Goal: Task Accomplishment & Management: Use online tool/utility

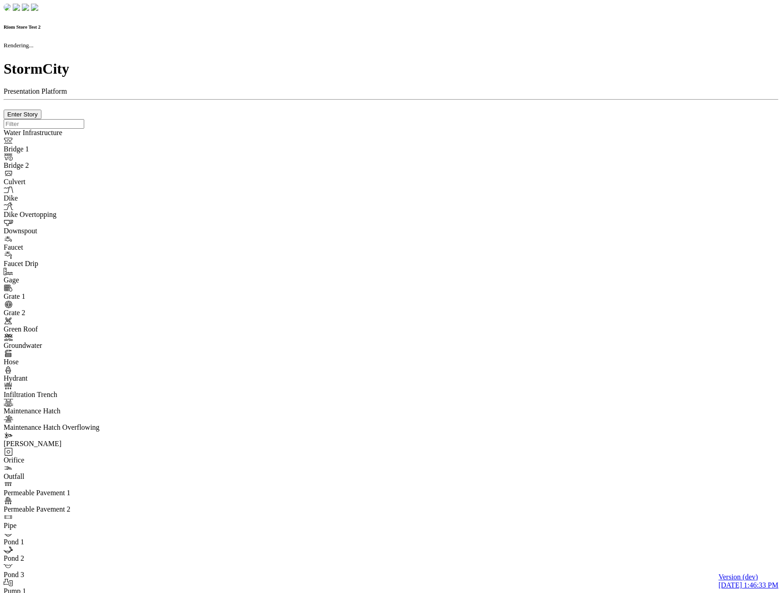
checkbox input "true"
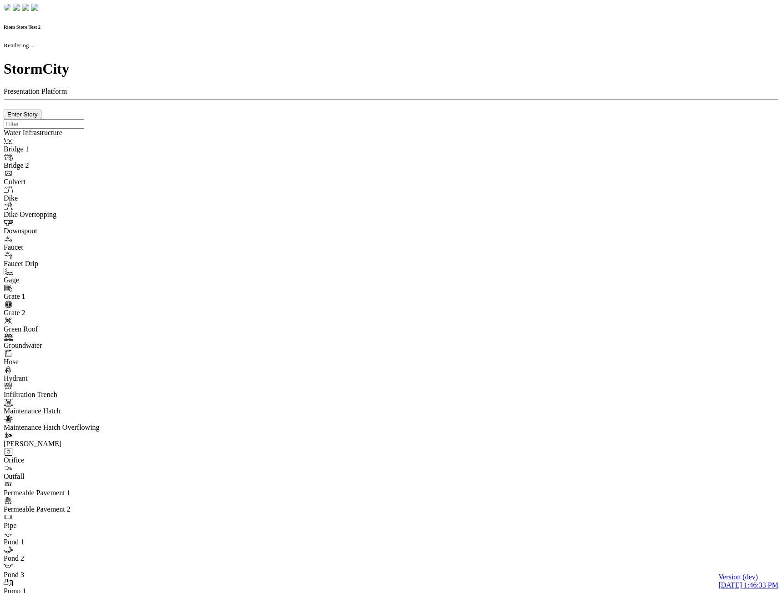
type input "0m"
type textarea "Depth = 0"
checkbox input "true"
select select "CIRCLE"
type input "7"
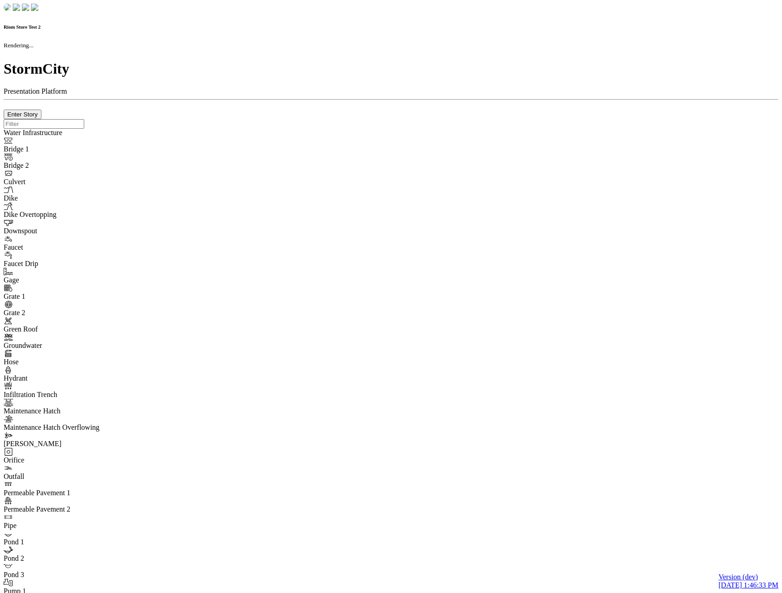
checkbox input "true"
type input "0"
type textarea "<i class="far fa-building"></i>"
select select "None"
type input "7"
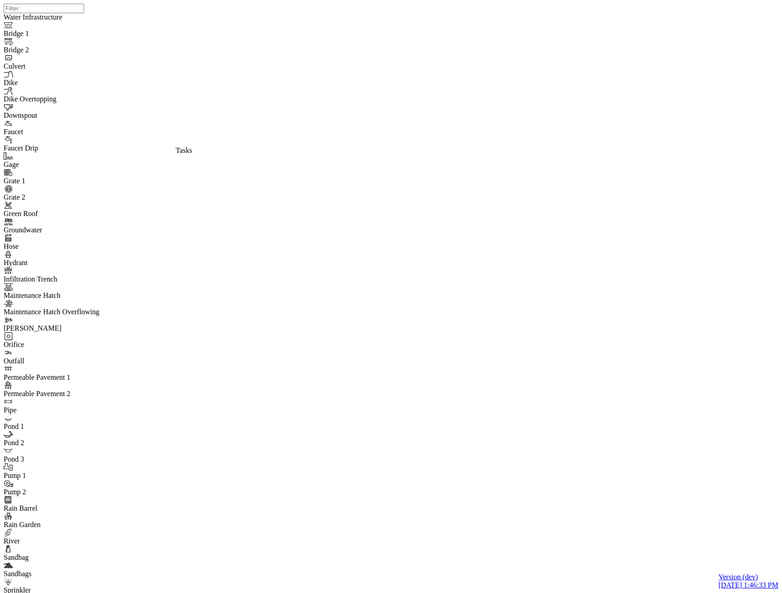
drag, startPoint x: 162, startPoint y: 132, endPoint x: 220, endPoint y: 180, distance: 74.3
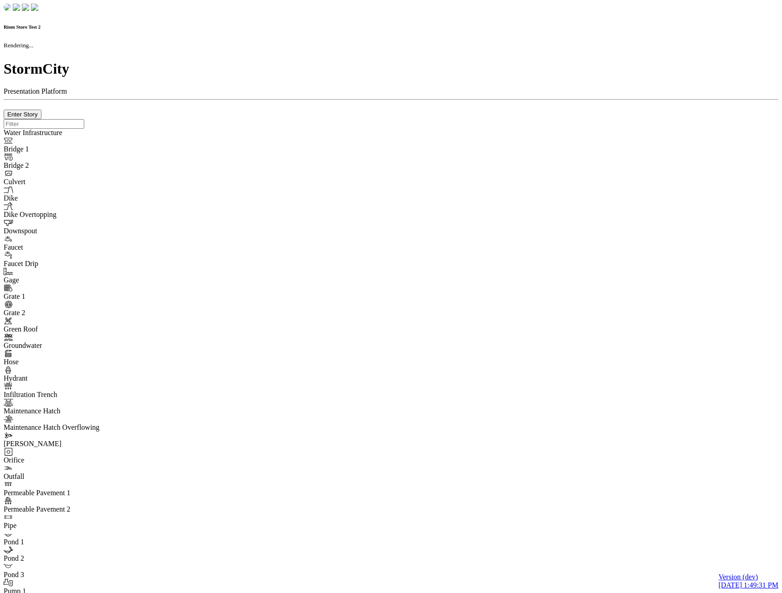
checkbox input "true"
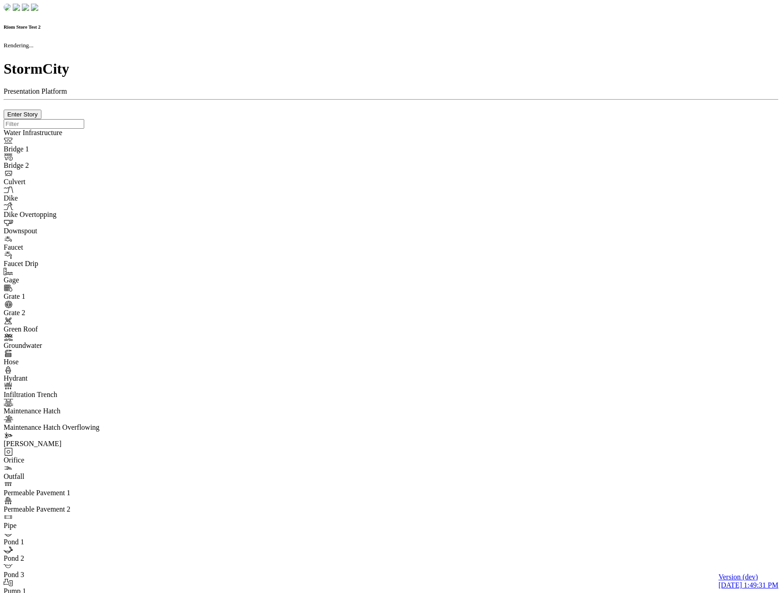
type input "0m"
type textarea "Depth = 0"
checkbox input "true"
select select "CIRCLE"
type input "7"
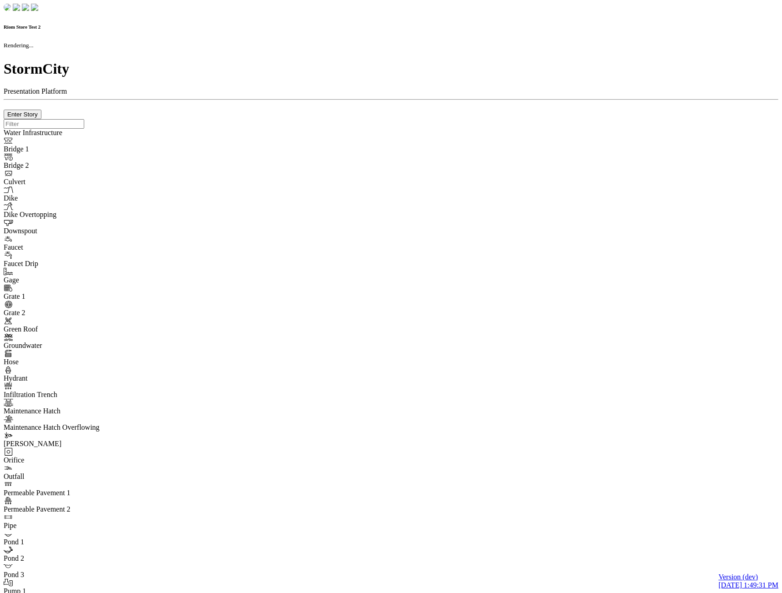
checkbox input "true"
type input "0"
select select "None"
type textarea "<i class="far fa-building"></i>"
type input "7"
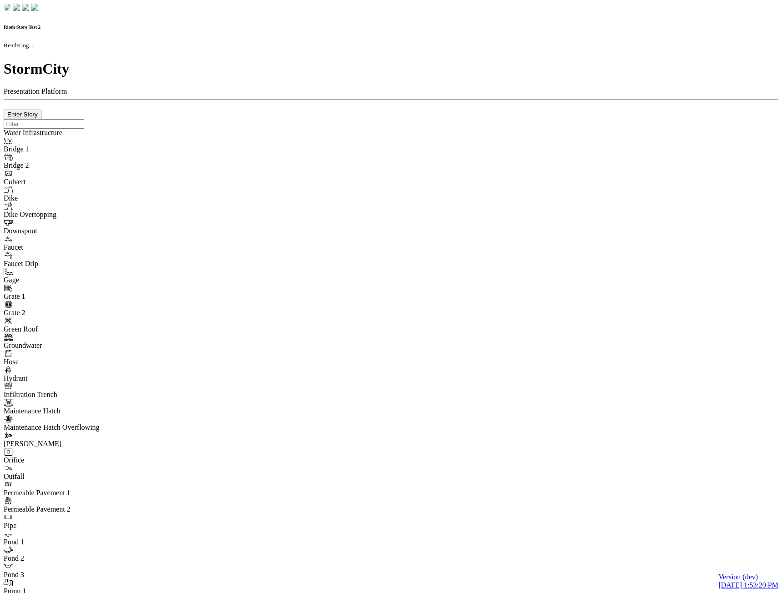
checkbox input "true"
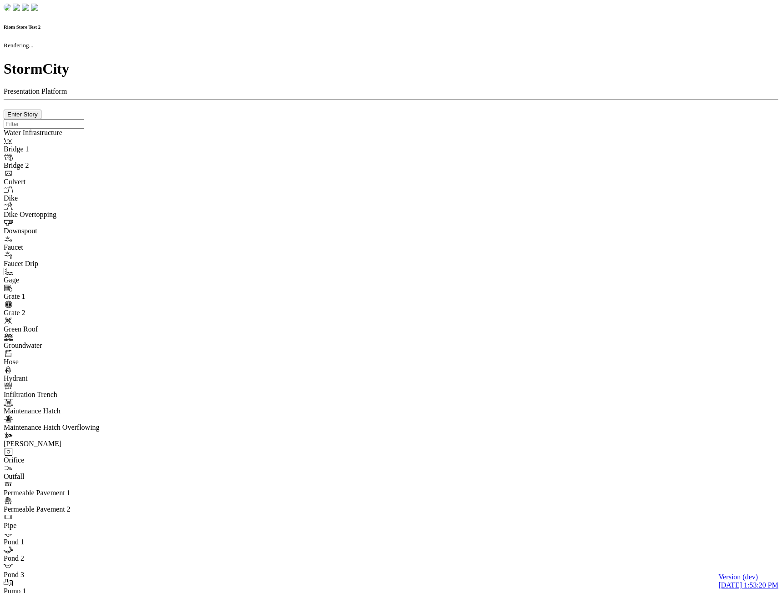
type input "0m"
type textarea "Depth = 0"
checkbox input "true"
select select "CIRCLE"
type input "7"
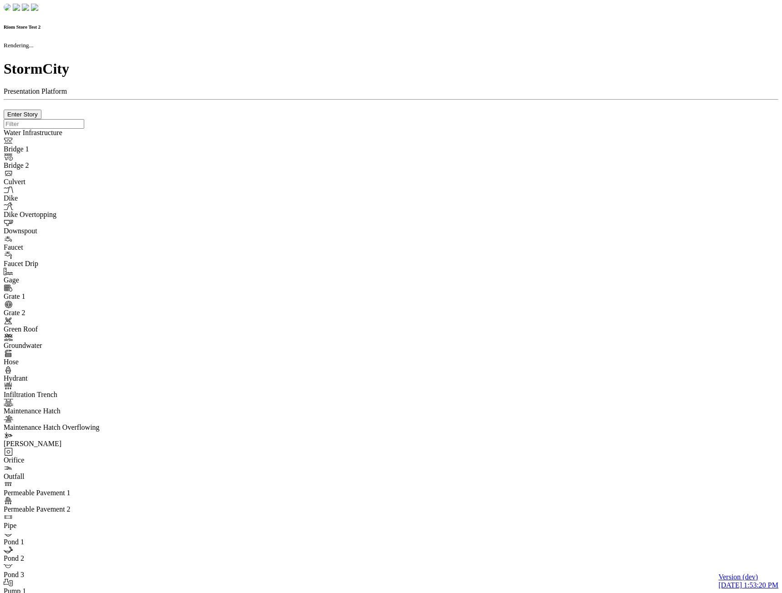
checkbox input "true"
type input "0"
select select "None"
type textarea "<i class="far fa-building"></i>"
type input "7"
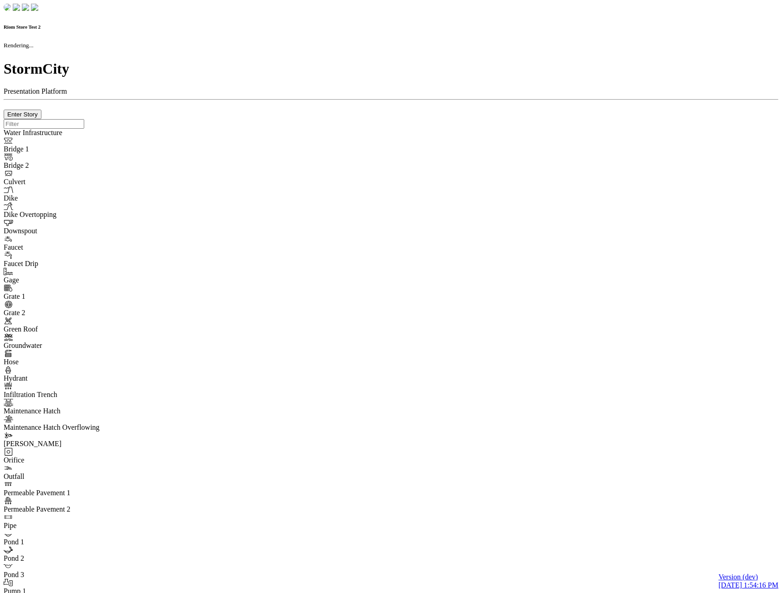
checkbox input "true"
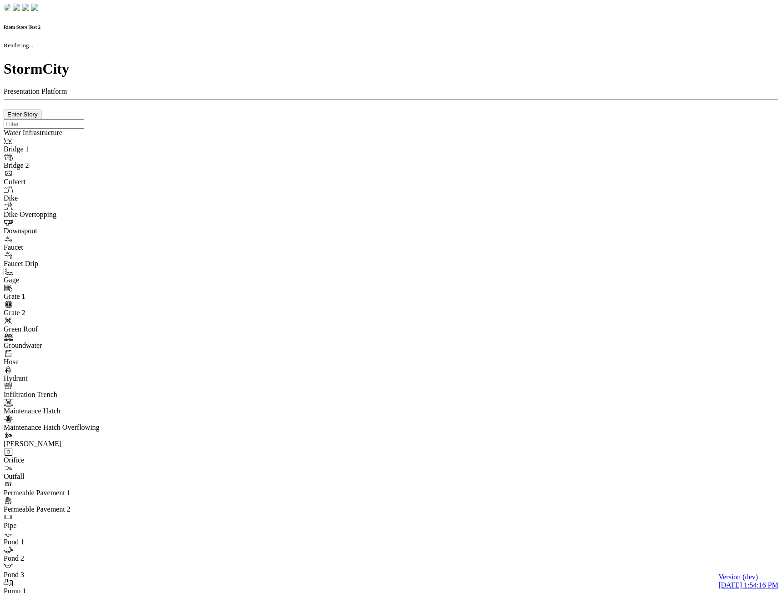
type input "0m"
type textarea "Depth = 0"
checkbox input "true"
select select "CIRCLE"
type input "7"
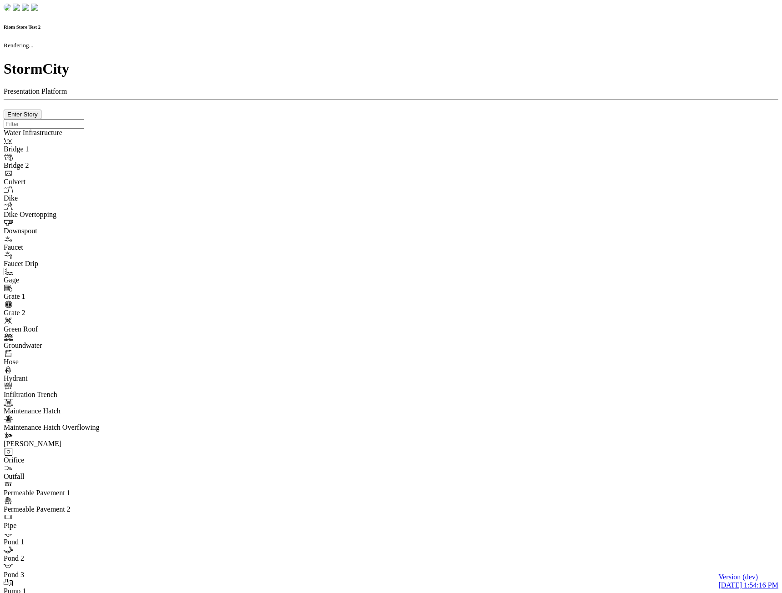
checkbox input "true"
type input "0"
type textarea "<i class="far fa-building"></i>"
select select "None"
type input "7"
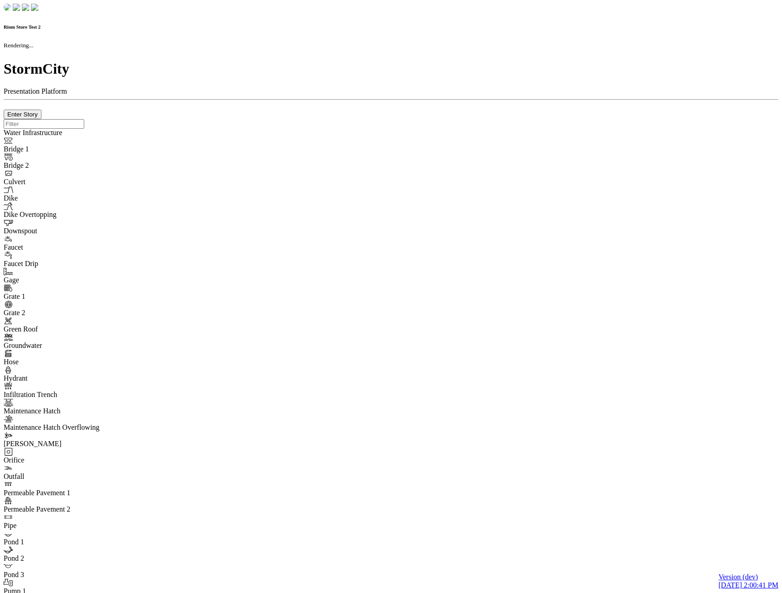
checkbox input "true"
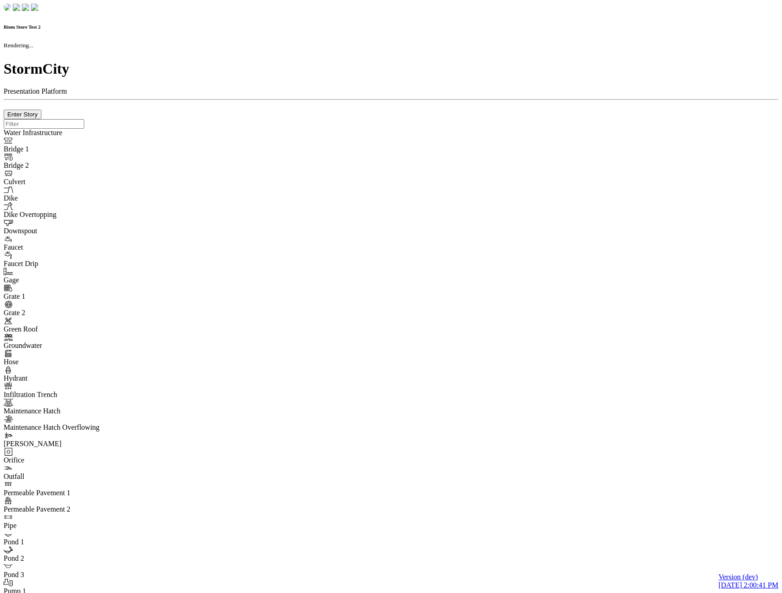
type input "0m"
type textarea "Depth = 0"
checkbox input "true"
select select "CIRCLE"
type input "7"
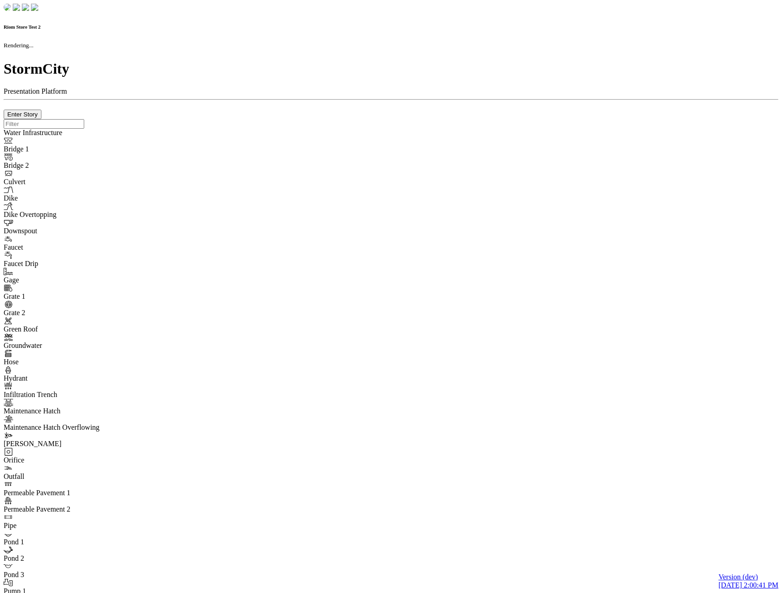
checkbox input "true"
type input "0"
select select "None"
type textarea "<i class="far fa-building"></i>"
type input "7"
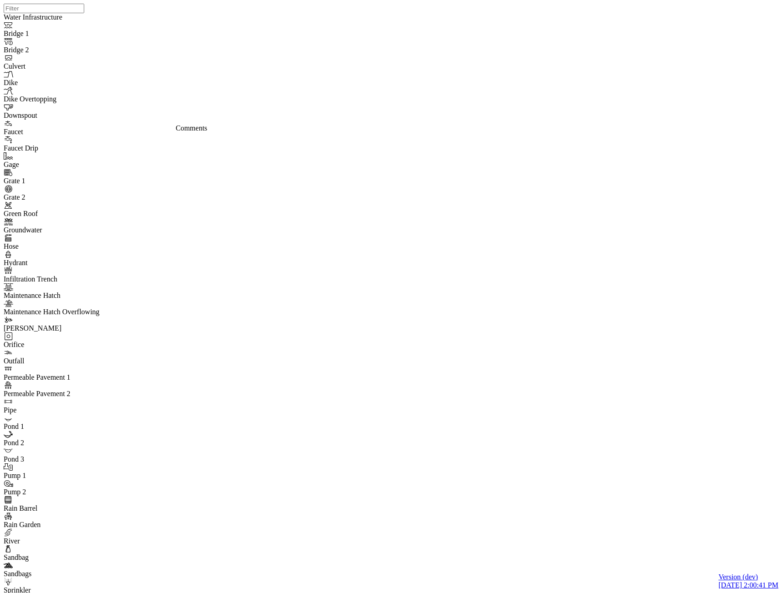
click at [439, 185] on div "JC JC" at bounding box center [395, 285] width 782 height 570
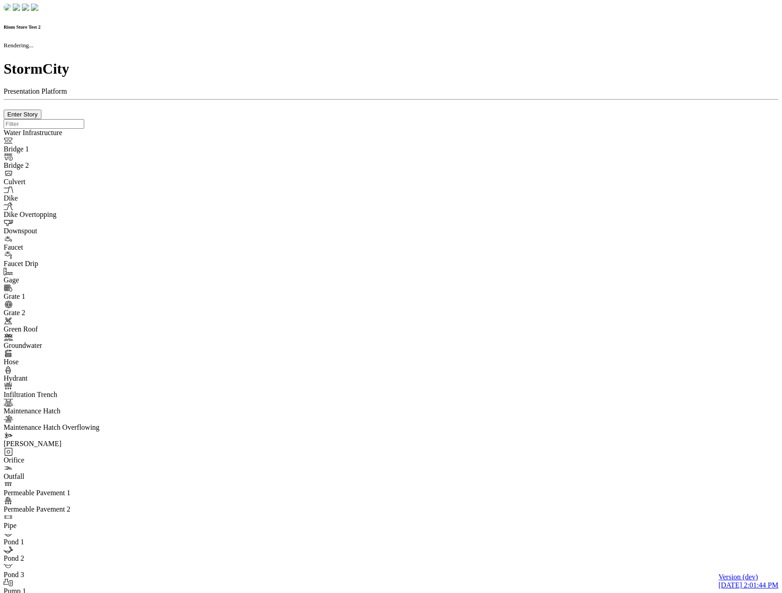
checkbox input "true"
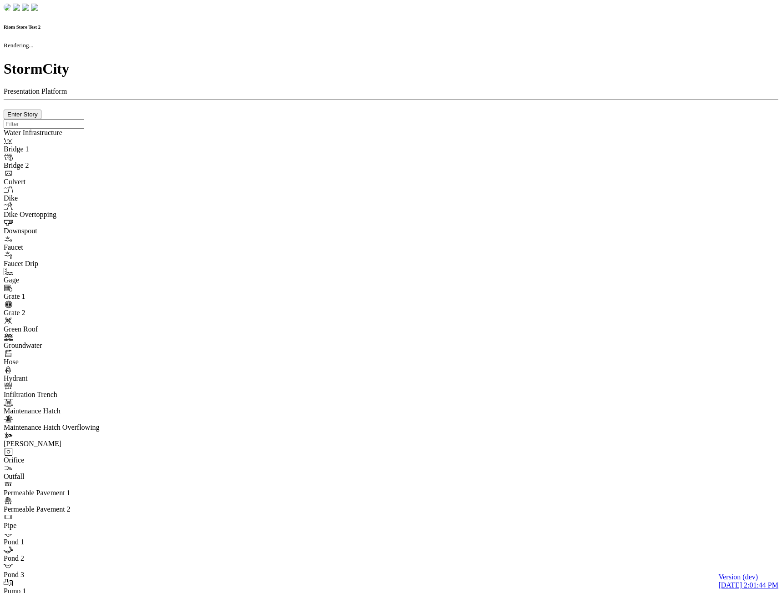
type input "0m"
type textarea "Depth = 0"
checkbox input "true"
select select "CIRCLE"
type input "7"
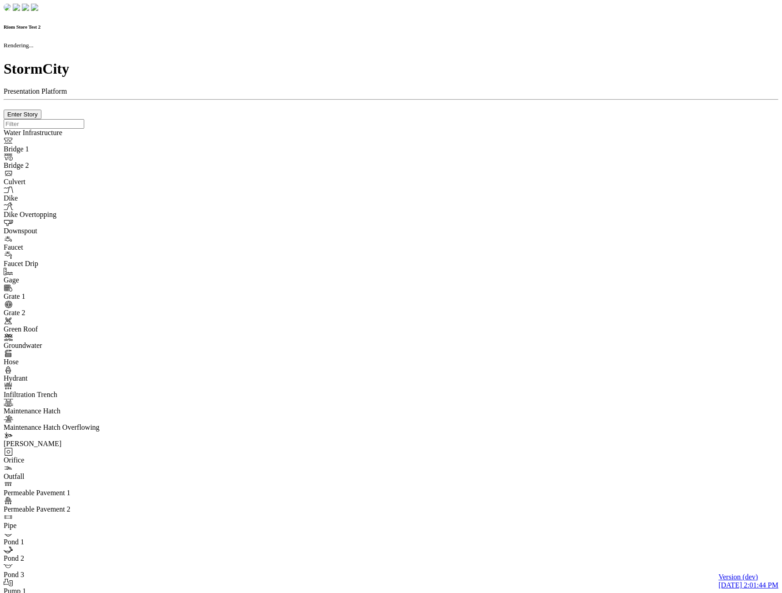
checkbox input "true"
type input "0"
type textarea "<i class="far fa-building"></i>"
select select "None"
type input "7"
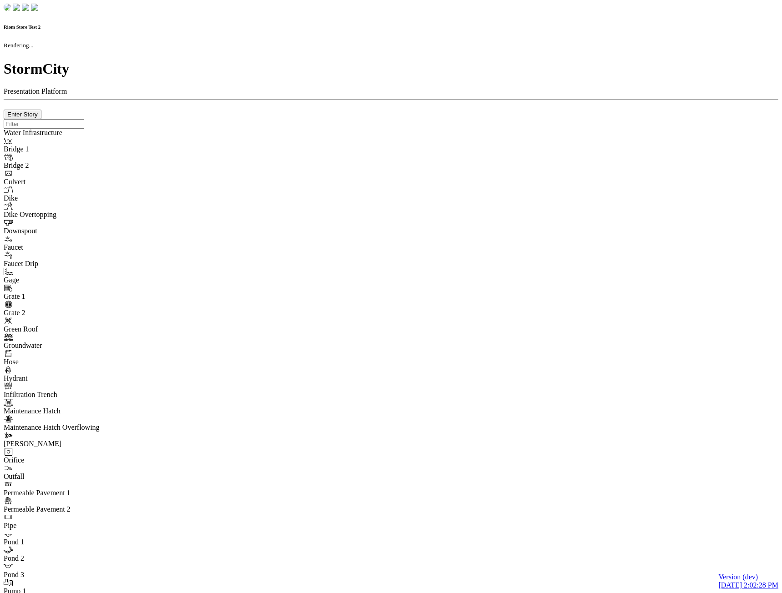
checkbox input "true"
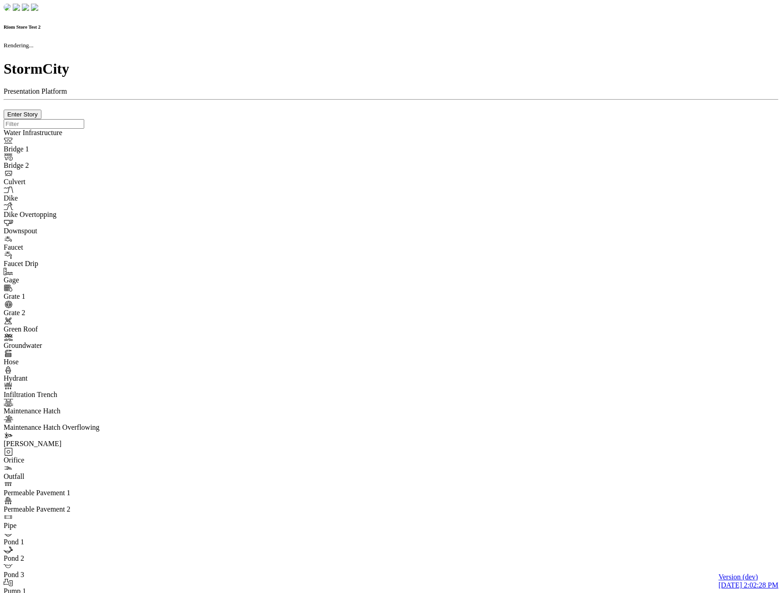
type input "0m"
type textarea "Depth = 0"
checkbox input "true"
select select "CIRCLE"
type input "7"
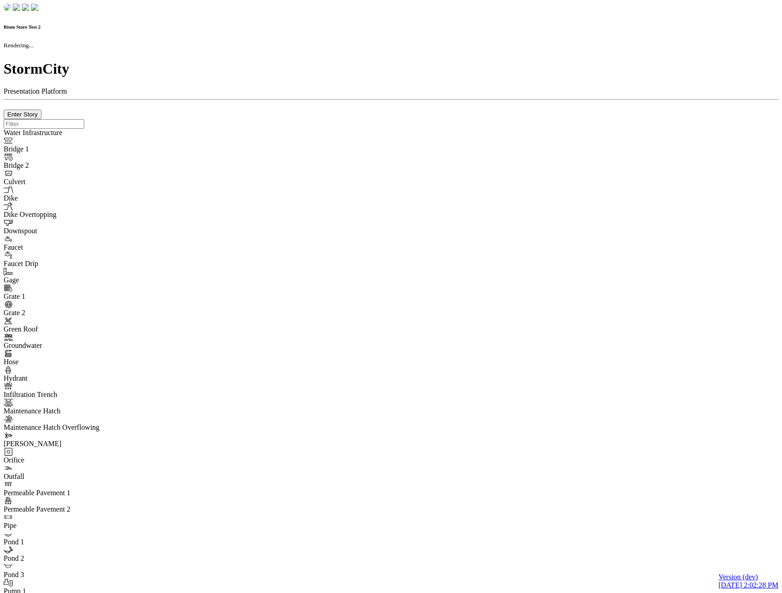
checkbox input "true"
type input "0"
select select "None"
type textarea "<i class="far fa-building"></i>"
type input "7"
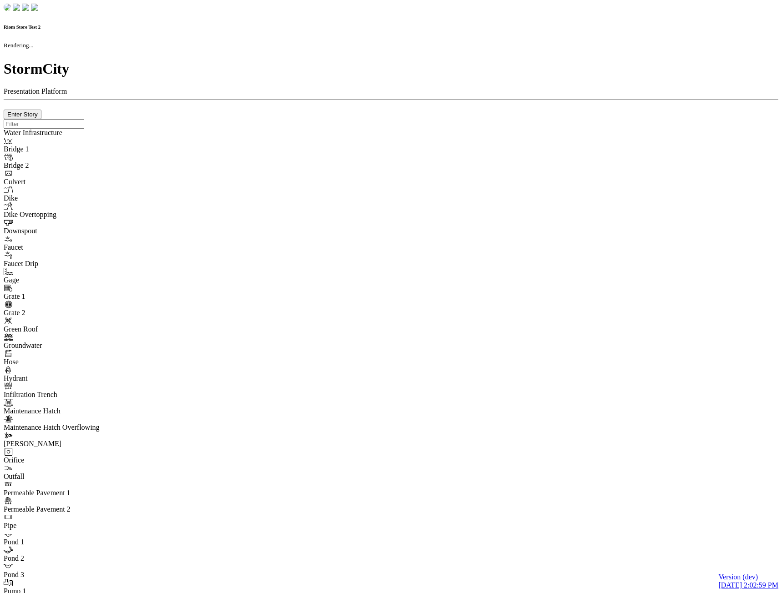
checkbox input "true"
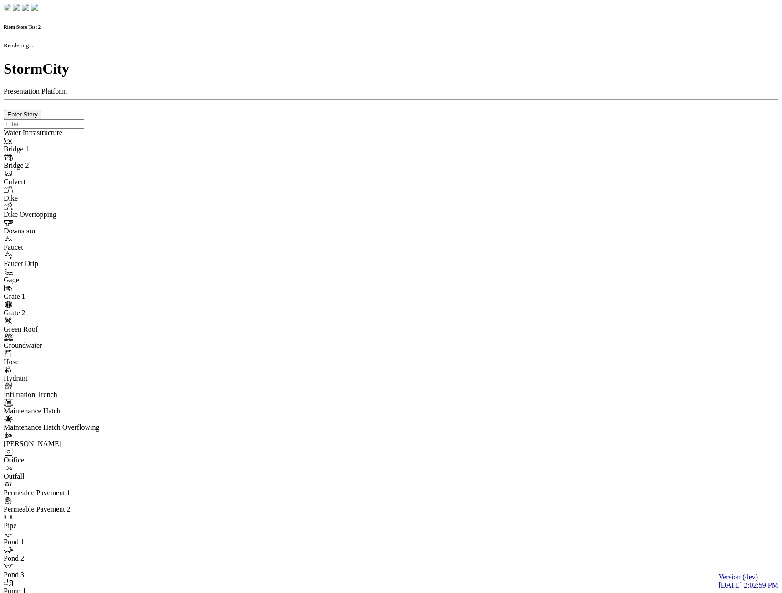
type input "0m"
type textarea "Depth = 0"
checkbox input "true"
select select "CIRCLE"
type input "7"
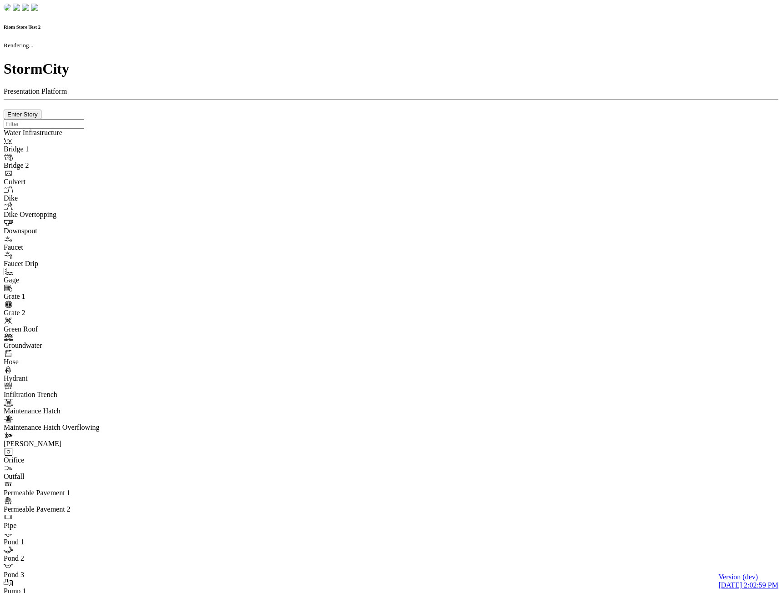
checkbox input "true"
type input "0"
type textarea "<i class="far fa-building"></i>"
select select "None"
type input "7"
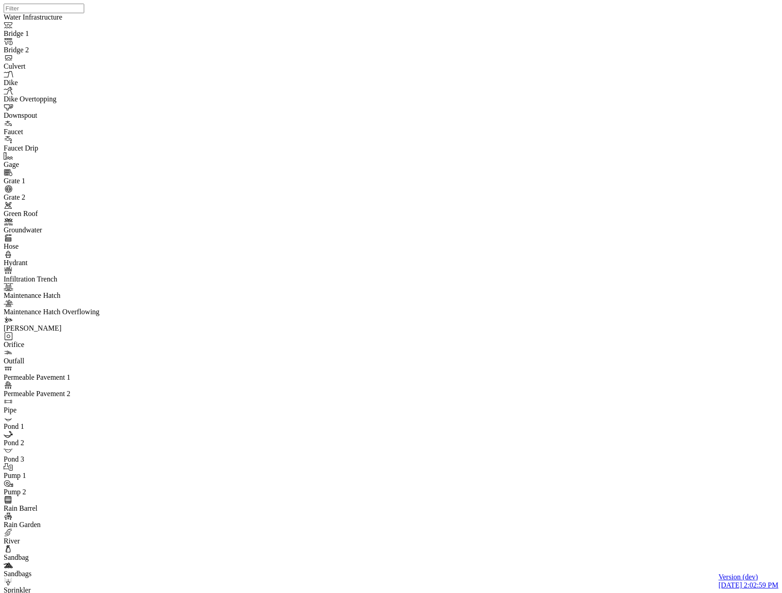
click at [437, 226] on div "JC JC" at bounding box center [395, 285] width 782 height 570
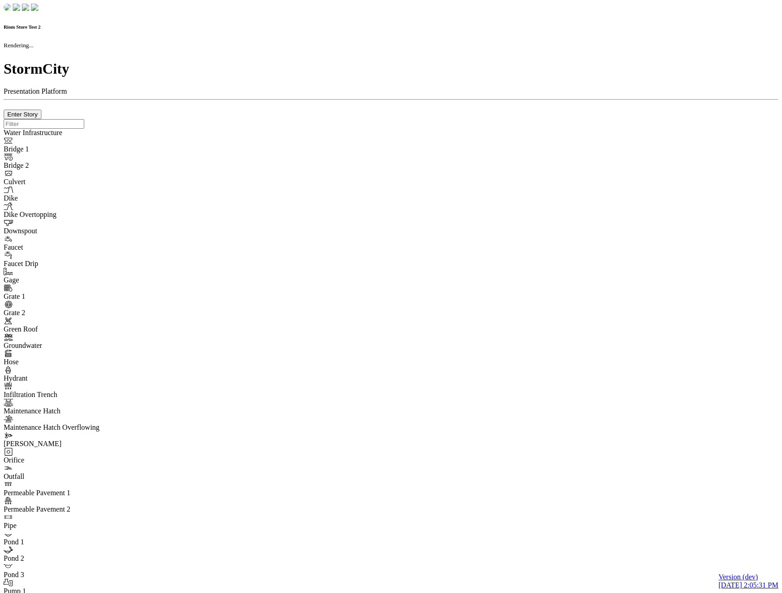
checkbox input "true"
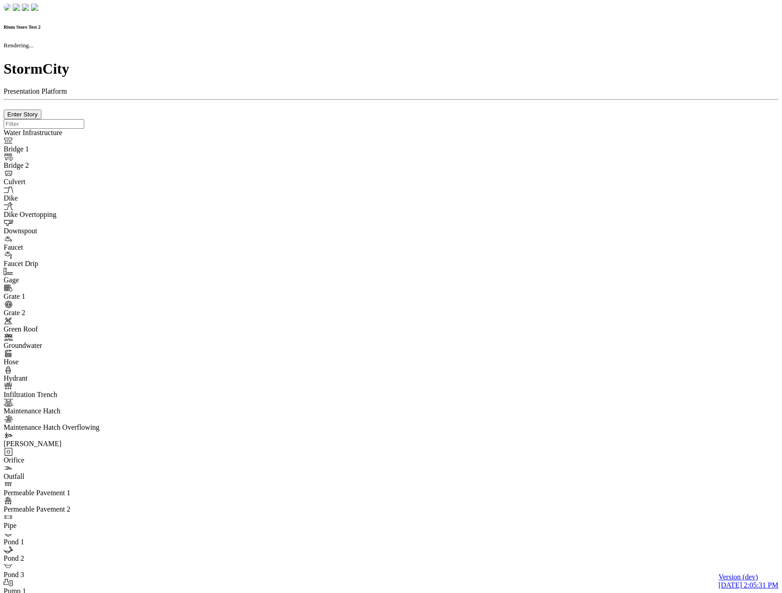
type input "0m"
type textarea "Depth = 0"
checkbox input "true"
select select "CIRCLE"
type input "7"
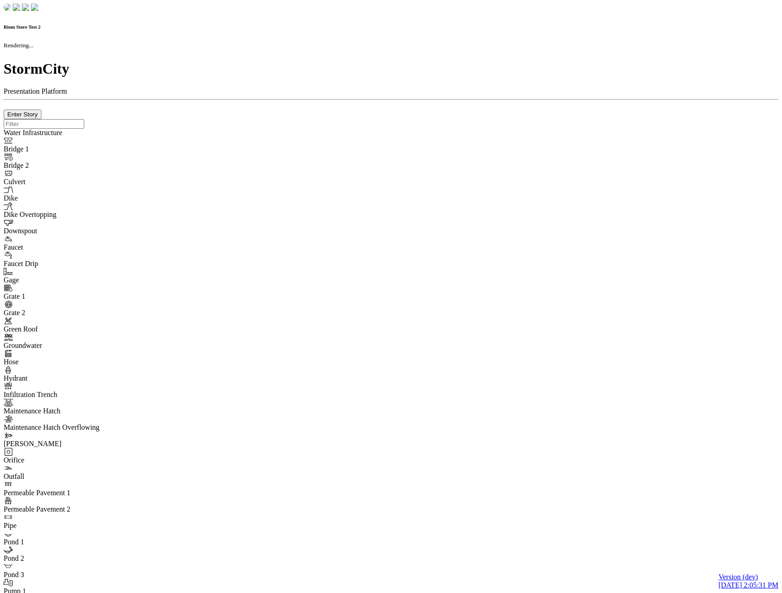
checkbox input "true"
type input "0"
type textarea "<i class="far fa-building"></i>"
select select "None"
type input "7"
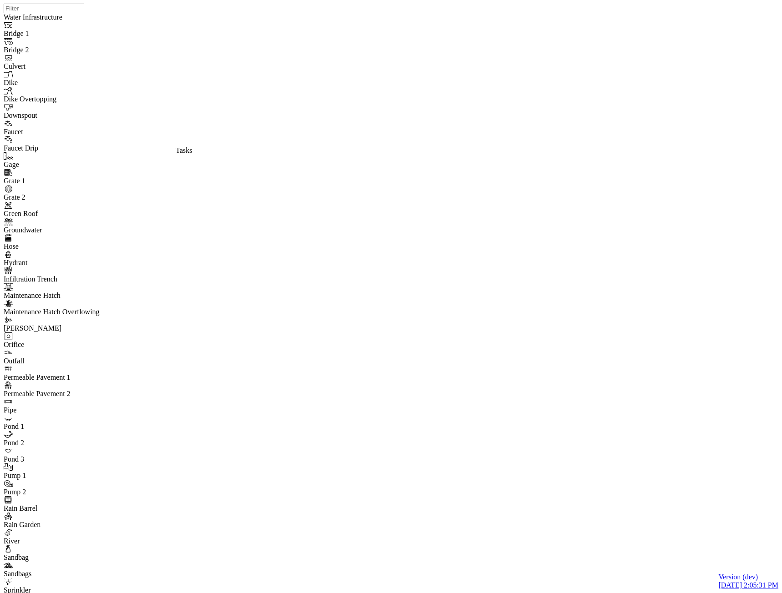
click at [415, 169] on div "JC JC" at bounding box center [395, 285] width 782 height 570
click at [382, 360] on div "JC JC JC" at bounding box center [395, 285] width 782 height 570
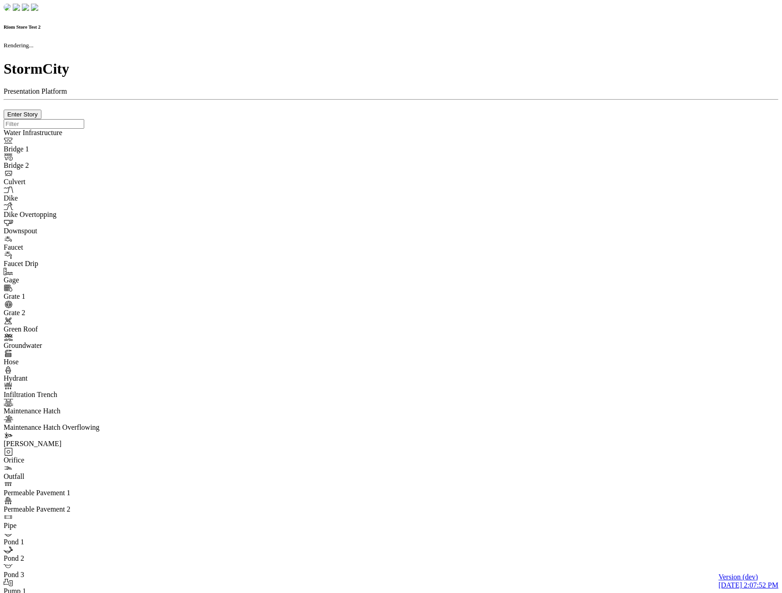
checkbox input "true"
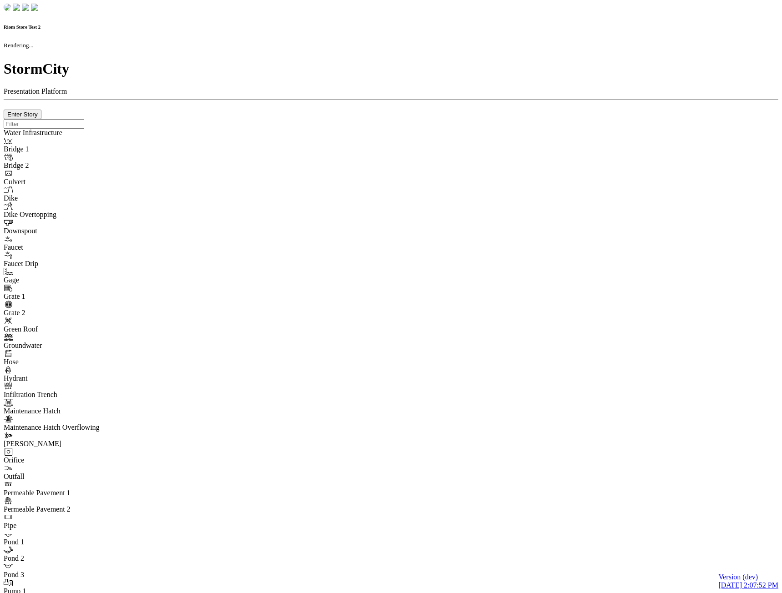
type input "0m"
type textarea "Depth = 0"
checkbox input "true"
select select "CIRCLE"
type input "7"
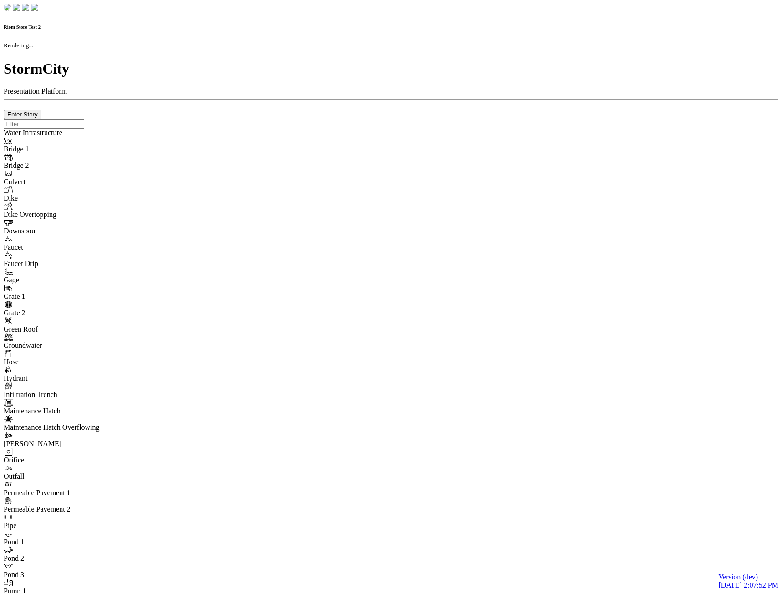
checkbox input "true"
type input "0"
select select "None"
type textarea "<i class="far fa-building"></i>"
type input "7"
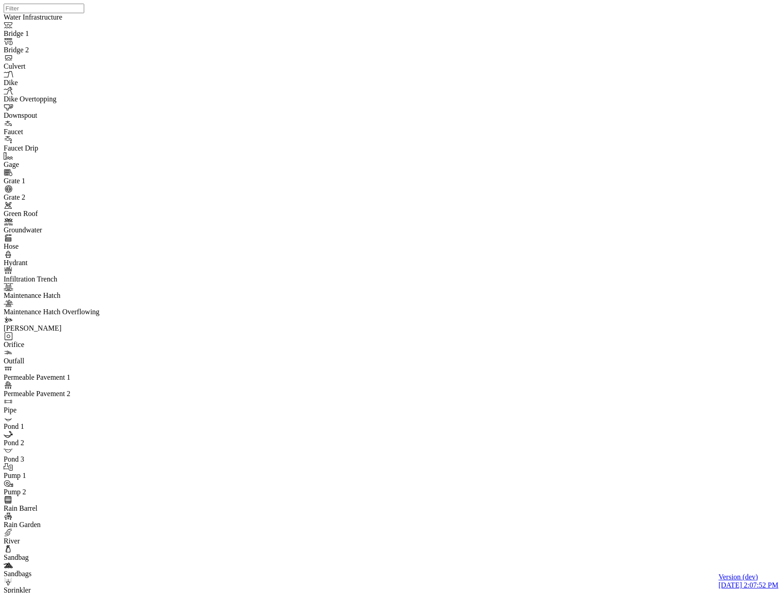
drag, startPoint x: 167, startPoint y: 134, endPoint x: 192, endPoint y: 140, distance: 25.8
click at [429, 184] on div "JC JC" at bounding box center [395, 285] width 782 height 570
click at [407, 384] on div "JC JC JC JC" at bounding box center [395, 285] width 782 height 570
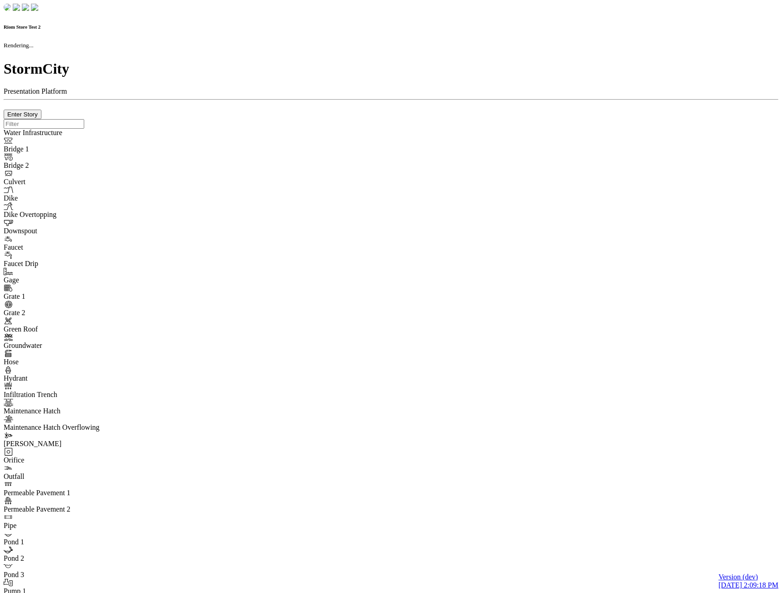
checkbox input "true"
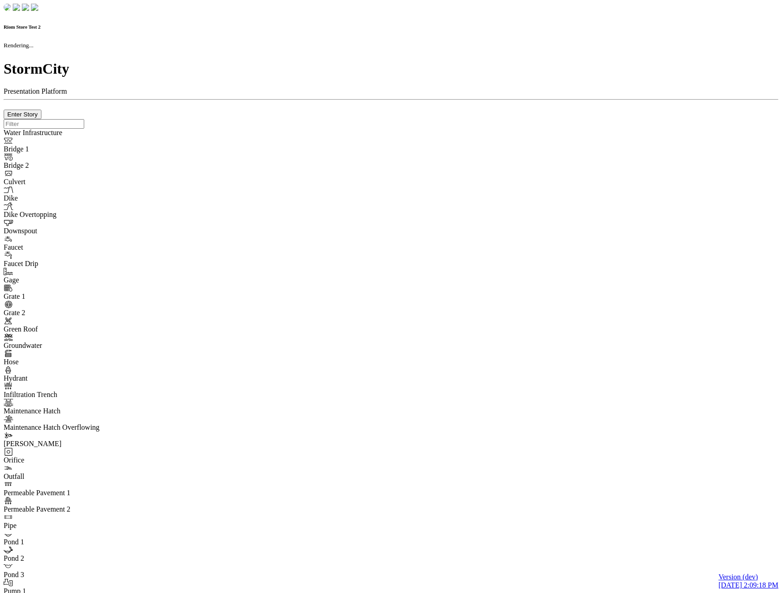
type input "0m"
type textarea "Depth = 0"
checkbox input "true"
select select "CIRCLE"
type input "7"
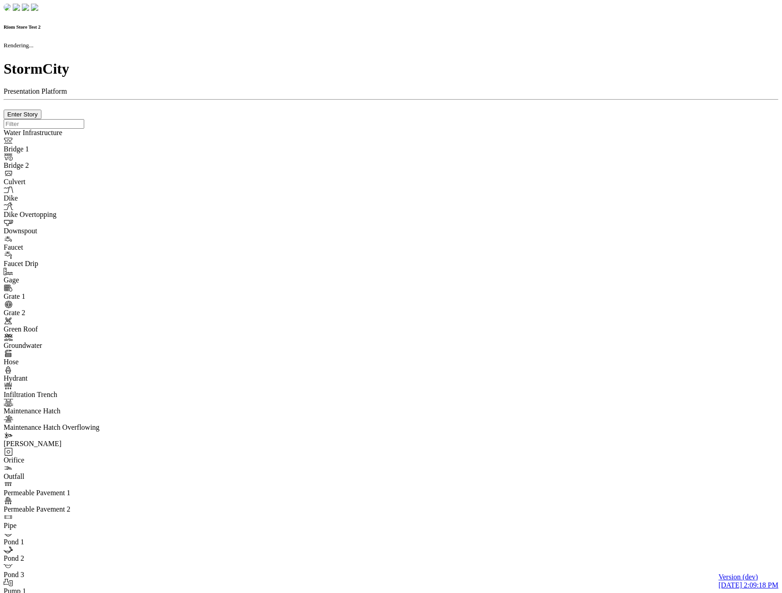
checkbox input "true"
type input "0"
type textarea "<i class="far fa-building"></i>"
select select "None"
type input "7"
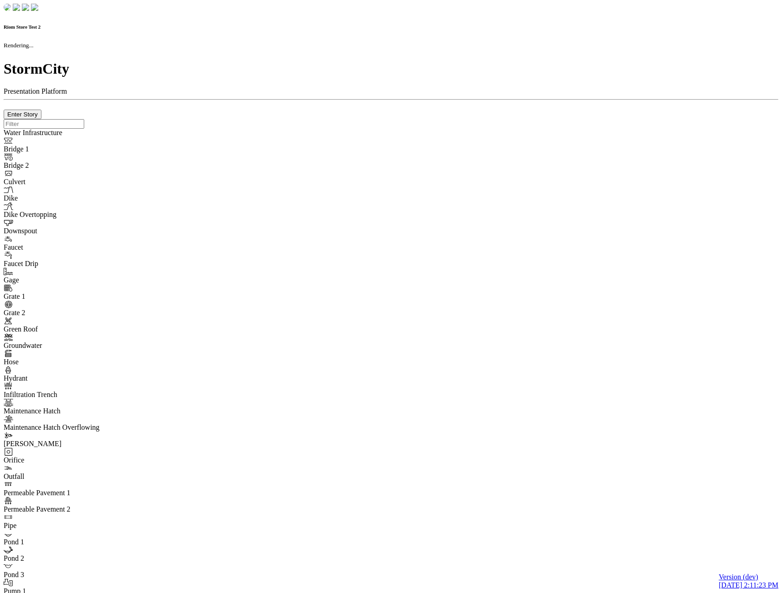
checkbox input "true"
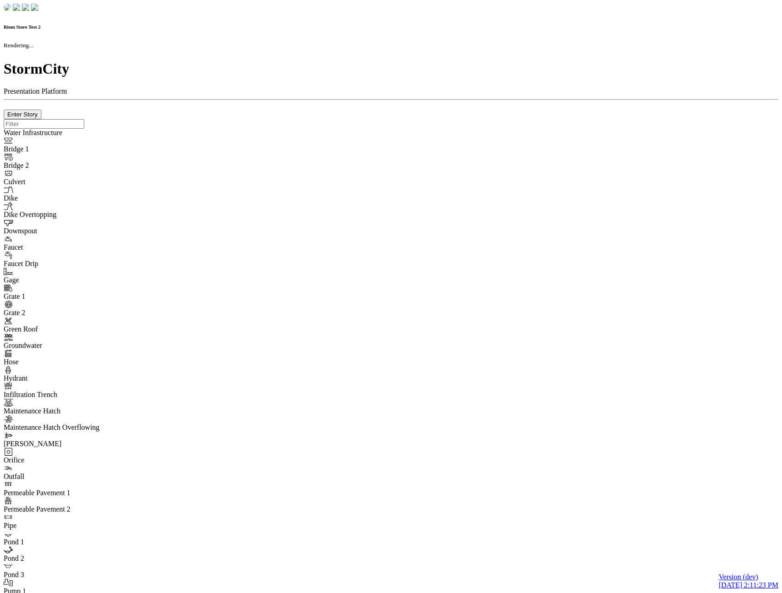
type input "0m"
type textarea "Depth = 0"
checkbox input "true"
select select "CIRCLE"
type input "7"
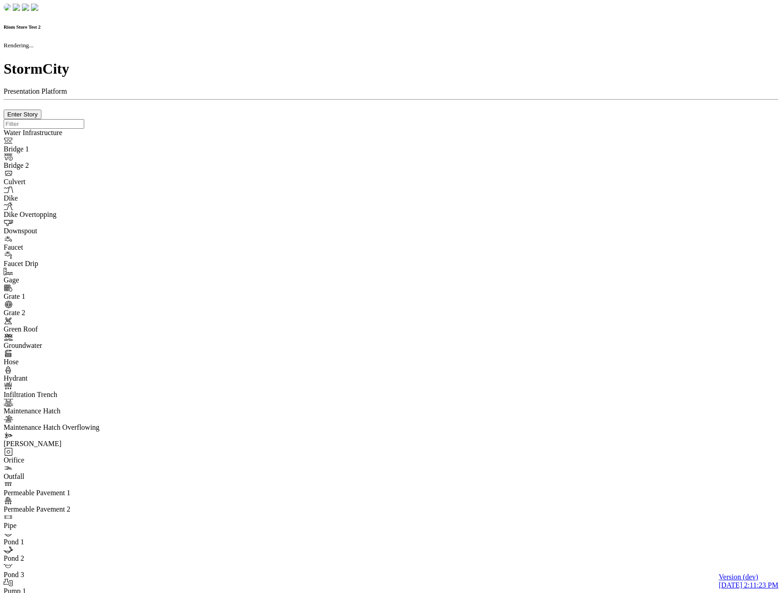
checkbox input "true"
type input "0"
type textarea "<i class="far fa-building"></i>"
select select "None"
type input "7"
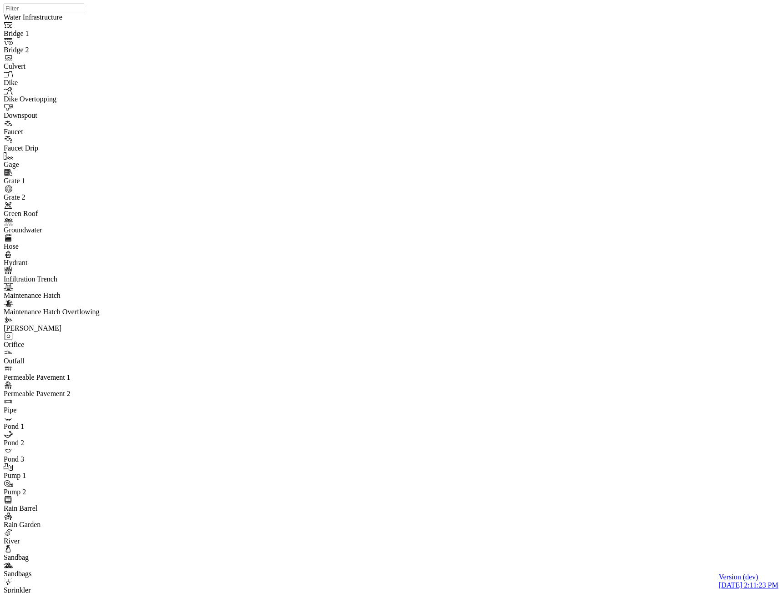
click at [414, 165] on div "JC JC" at bounding box center [395, 285] width 782 height 570
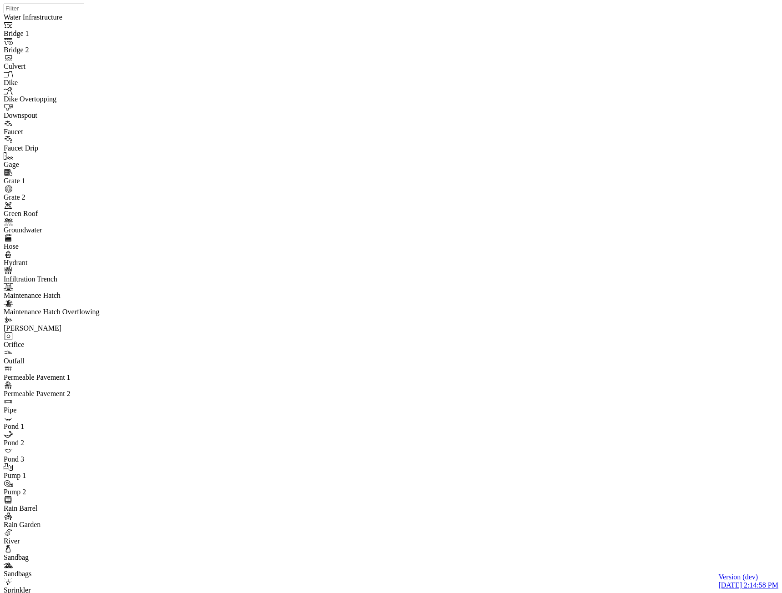
drag, startPoint x: 276, startPoint y: 184, endPoint x: 298, endPoint y: 202, distance: 27.9
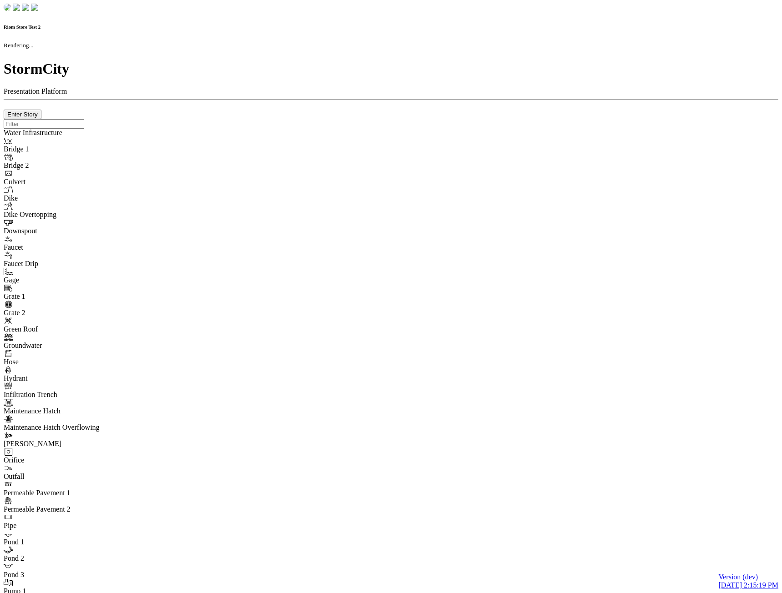
checkbox input "true"
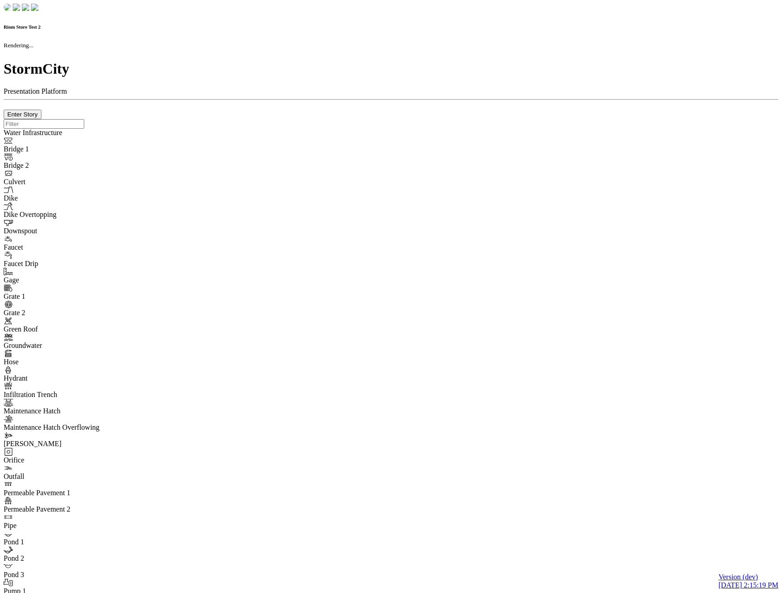
type input "0m"
type textarea "Depth = 0"
checkbox input "true"
select select "CIRCLE"
type input "7"
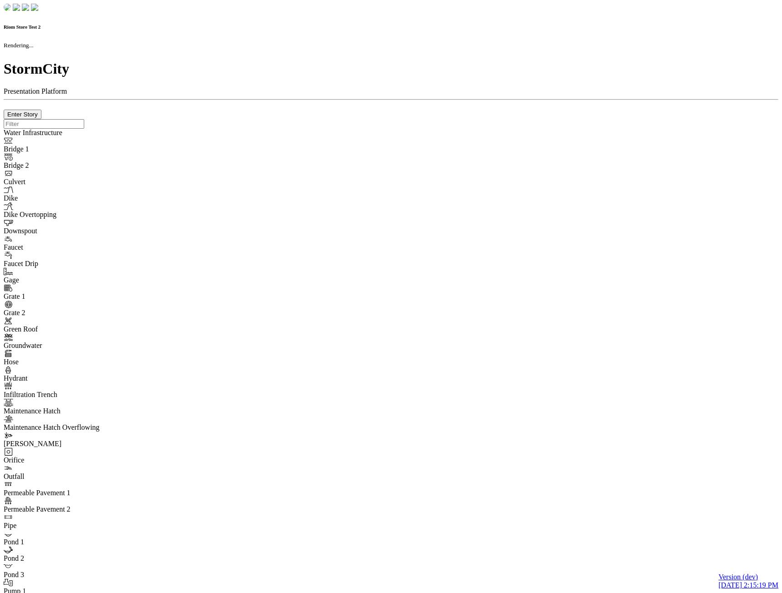
checkbox input "true"
type input "0"
type textarea "<i class="far fa-building"></i>"
select select "None"
type input "7"
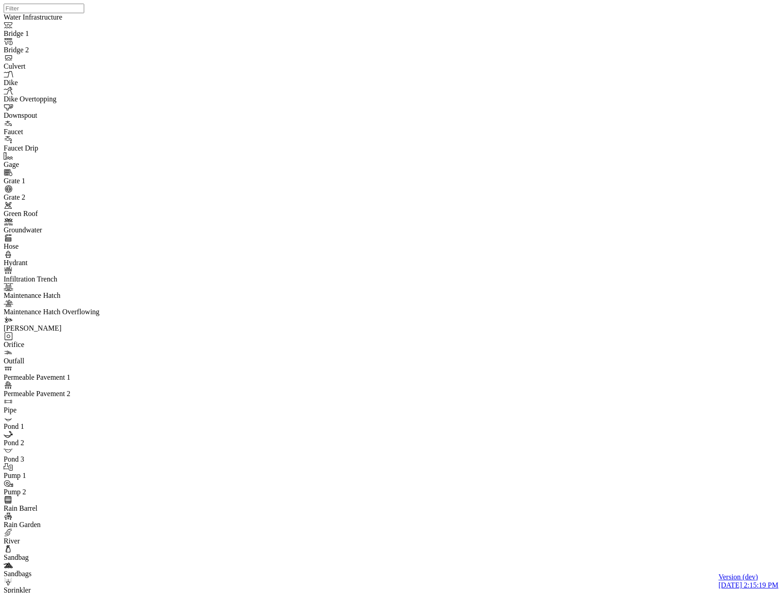
click at [483, 208] on div "JC JC" at bounding box center [395, 285] width 782 height 570
click at [451, 232] on div "JC JC" at bounding box center [395, 285] width 782 height 570
click at [565, 365] on div "JC JC JC" at bounding box center [395, 285] width 782 height 570
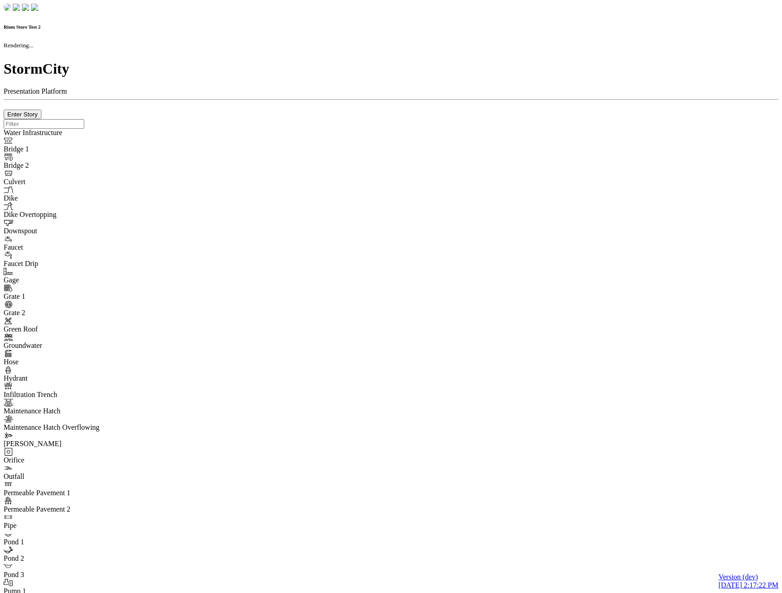
checkbox input "true"
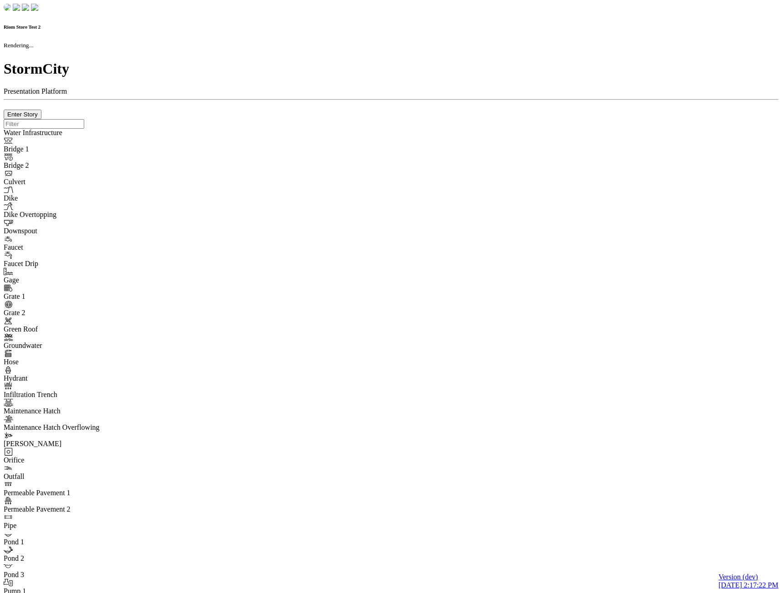
type input "0m"
type textarea "Depth = 0"
checkbox input "true"
select select "CIRCLE"
type input "7"
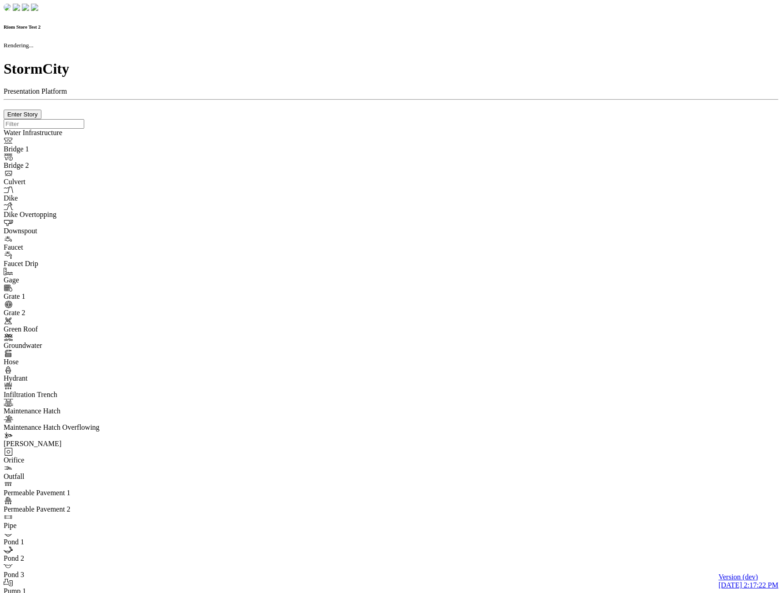
checkbox input "true"
type input "0"
type textarea "<i class="far fa-building"></i>"
select select "None"
type input "7"
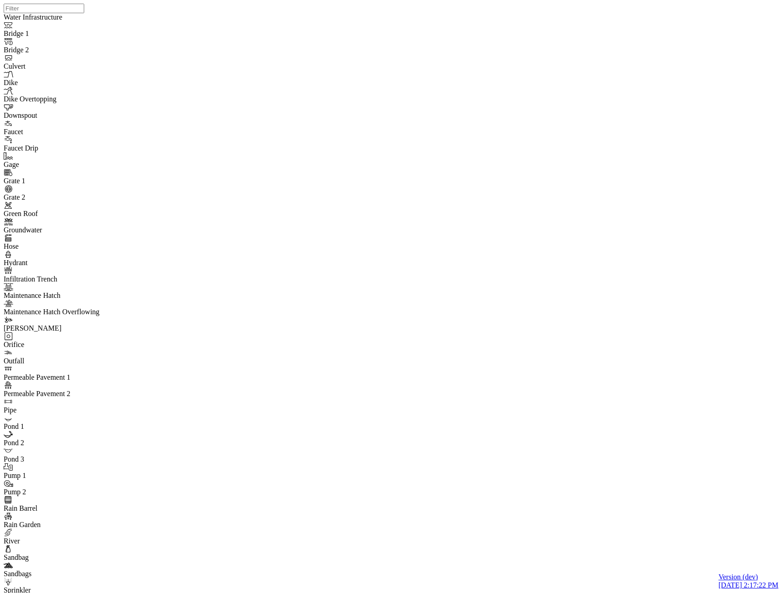
click at [464, 167] on div "JC JC" at bounding box center [395, 285] width 782 height 570
click at [531, 360] on div "JC JC JC" at bounding box center [395, 285] width 782 height 570
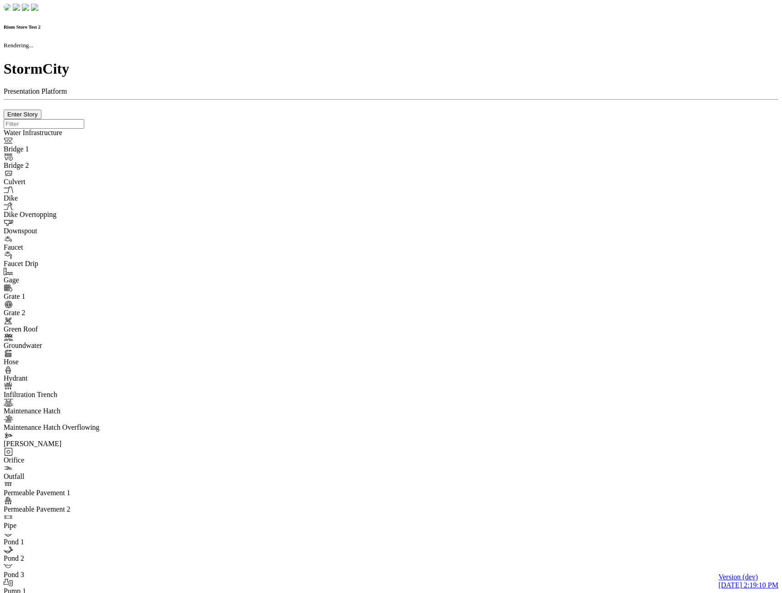
checkbox input "true"
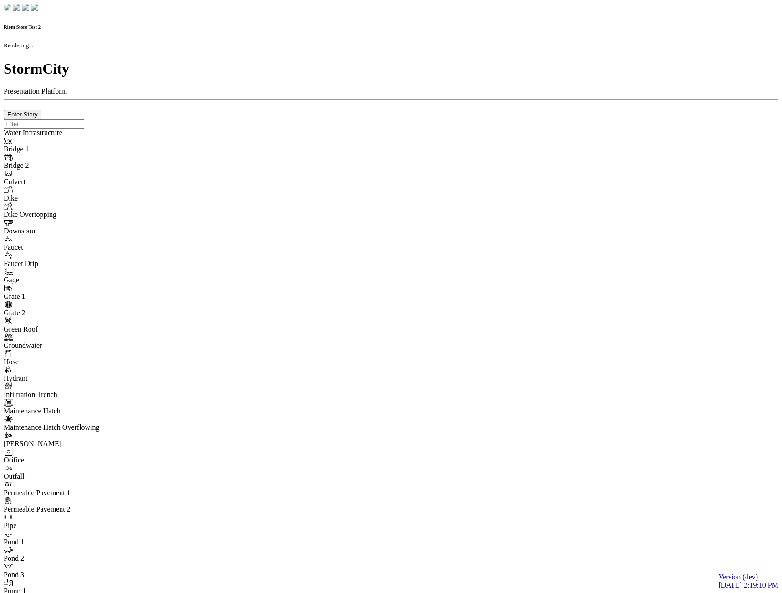
type input "0m"
type textarea "Depth = 0"
checkbox input "true"
select select "CIRCLE"
type input "7"
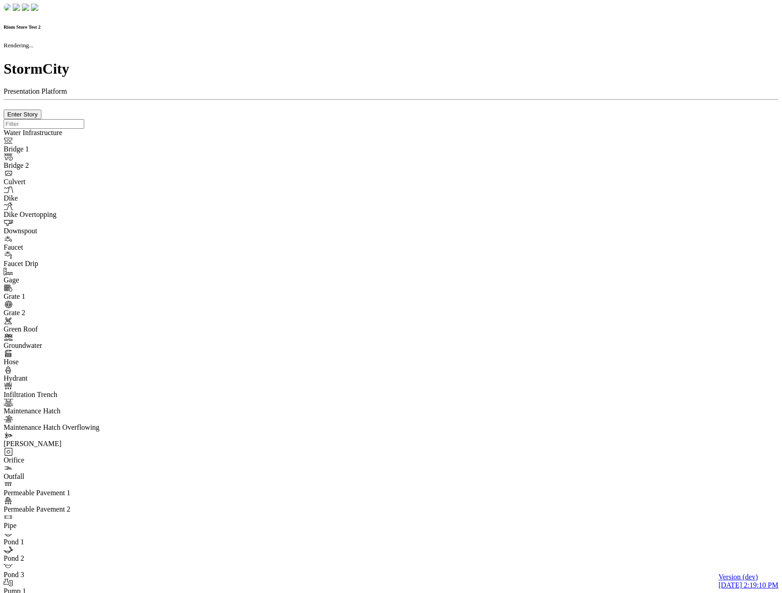
checkbox input "true"
type input "0"
type textarea "<i class="far fa-building"></i>"
select select "None"
type input "7"
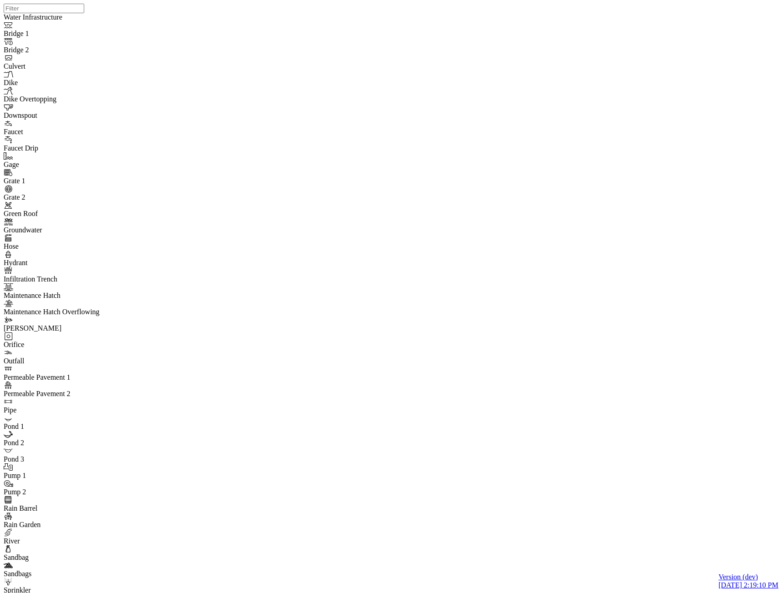
click at [410, 170] on div at bounding box center [395, 285] width 782 height 570
click at [537, 370] on div "JC" at bounding box center [395, 285] width 782 height 570
click at [549, 202] on div "JC" at bounding box center [395, 285] width 782 height 570
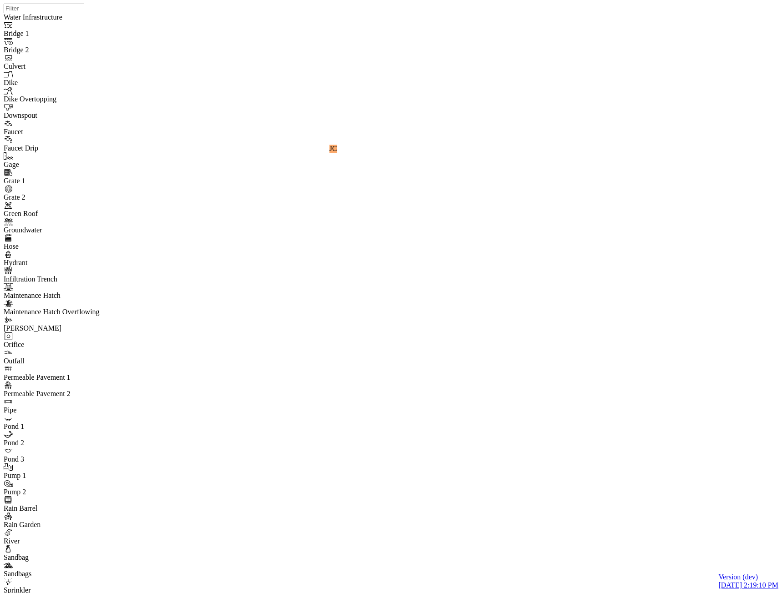
click at [395, 329] on div "JC JC JC" at bounding box center [395, 285] width 782 height 570
click at [377, 348] on div "JC JC JC" at bounding box center [395, 285] width 782 height 570
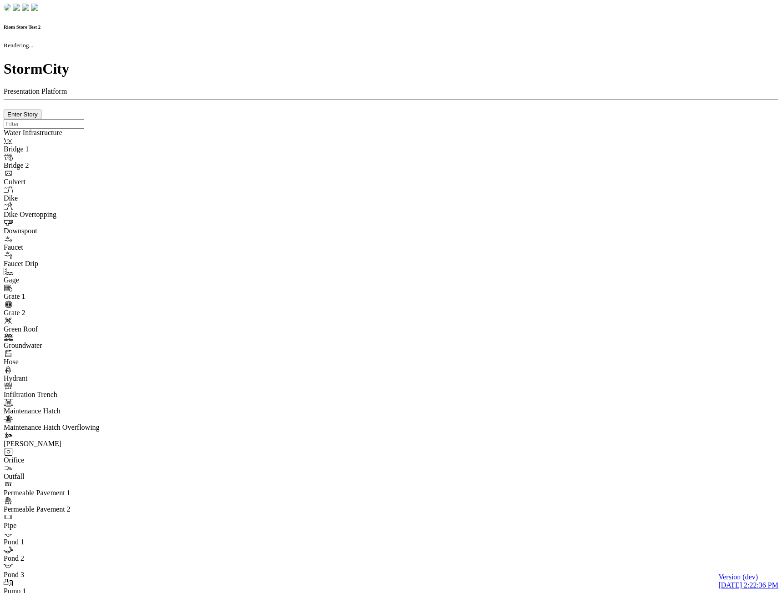
checkbox input "true"
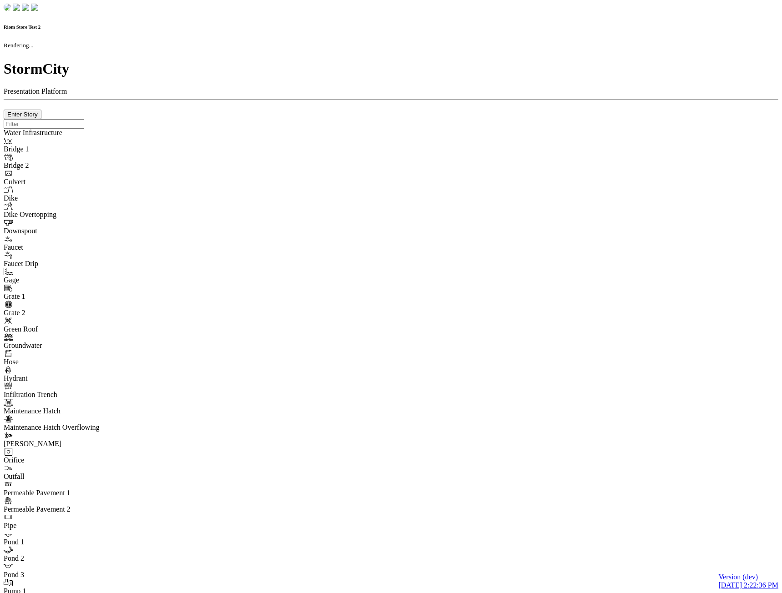
type input "0m"
type textarea "Depth = 0"
checkbox input "true"
select select "CIRCLE"
type input "7"
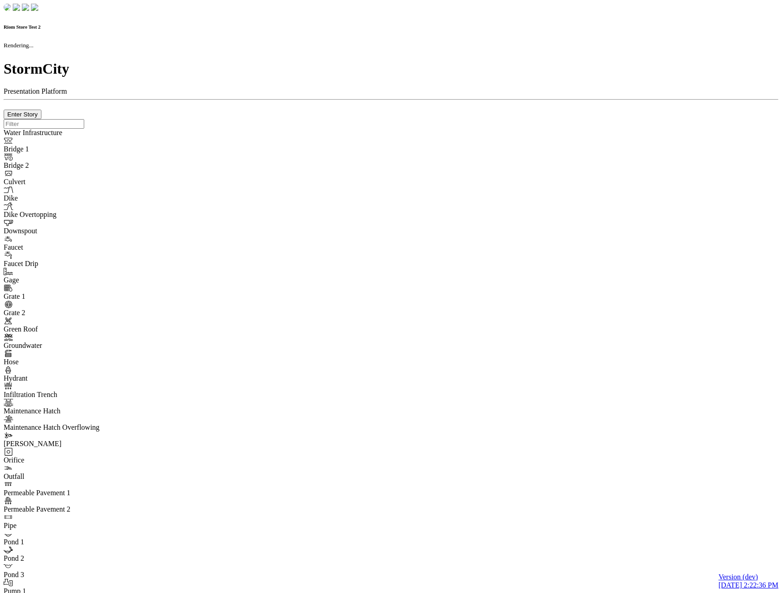
checkbox input "true"
type input "0"
select select "None"
type textarea "<i class="far fa-building"></i>"
type input "7"
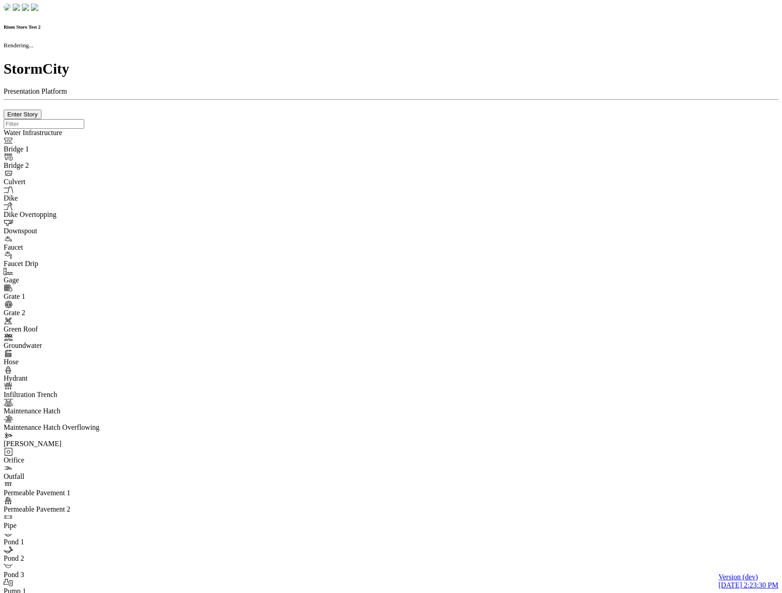
checkbox input "true"
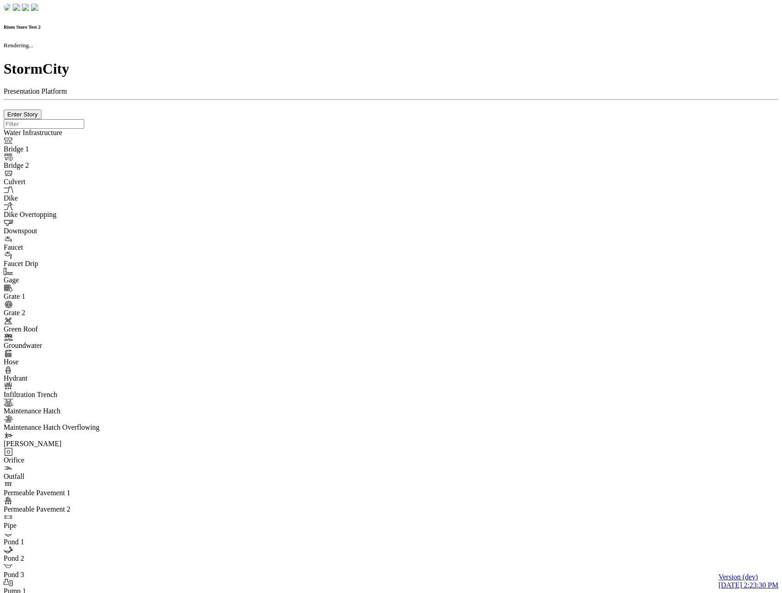
type input "0m"
type textarea "Depth = 0"
checkbox input "true"
select select "CIRCLE"
type input "7"
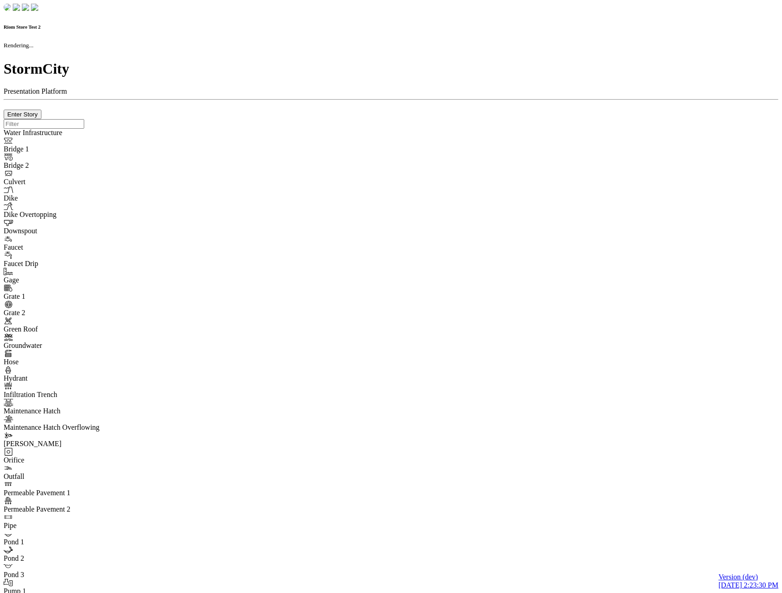
checkbox input "true"
type input "0"
type textarea "<i class="far fa-building"></i>"
select select "None"
type input "7"
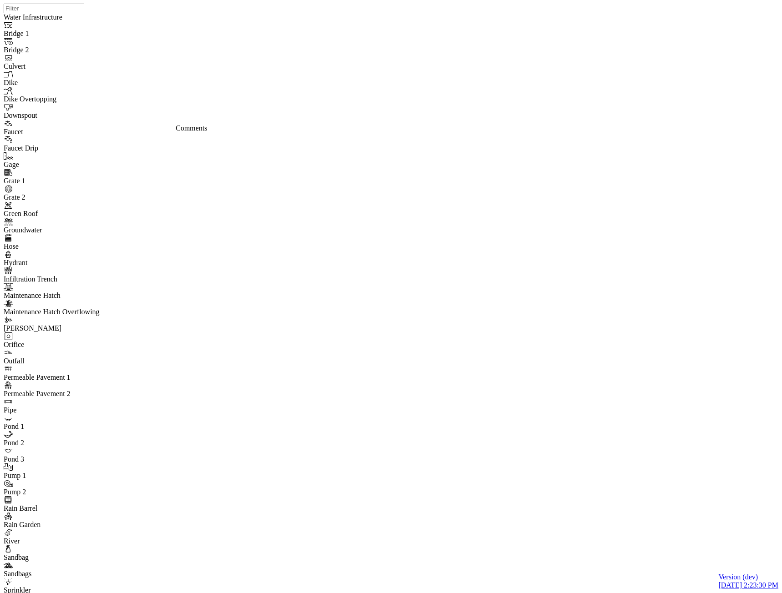
click at [441, 176] on div "JC JC" at bounding box center [395, 285] width 782 height 570
click at [545, 357] on div "JC JC JC" at bounding box center [395, 285] width 782 height 570
click at [552, 179] on div "JC JC JC" at bounding box center [395, 285] width 782 height 570
click at [554, 336] on div "JC JC JC" at bounding box center [395, 285] width 782 height 570
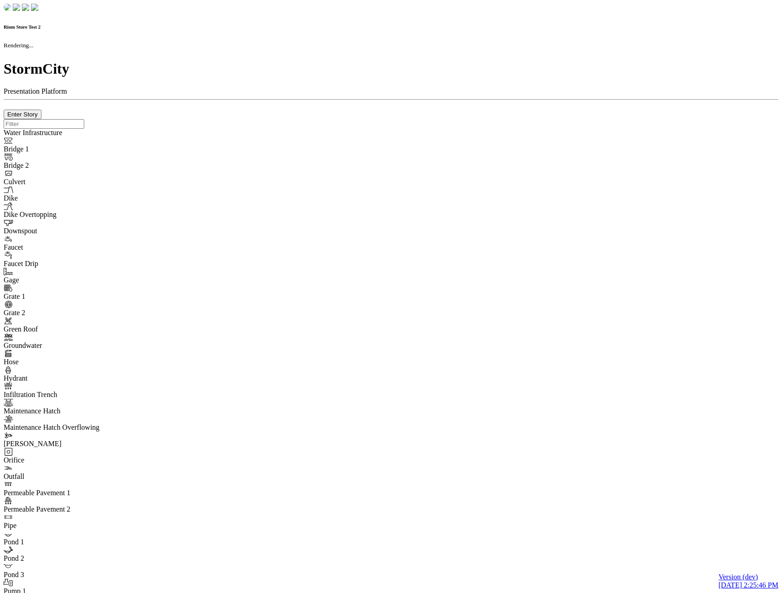
checkbox input "true"
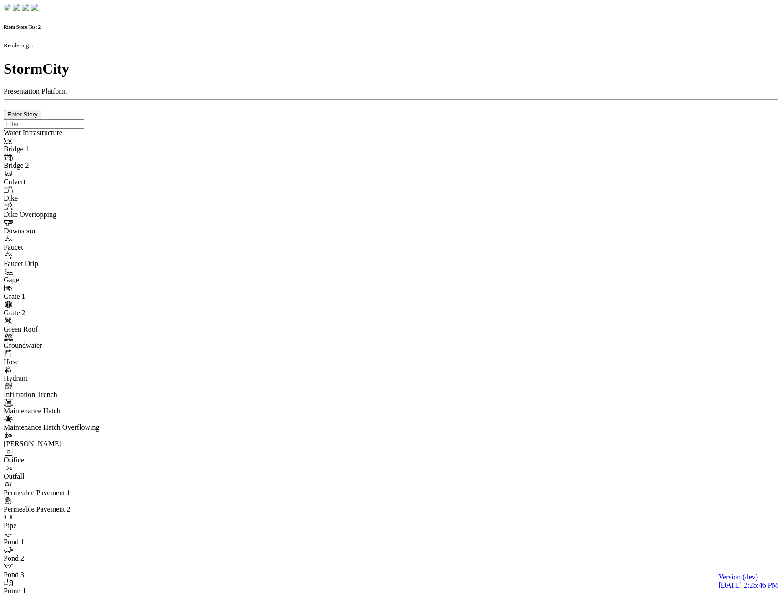
type input "0m"
type textarea "Depth = 0"
checkbox input "true"
select select "CIRCLE"
type input "7"
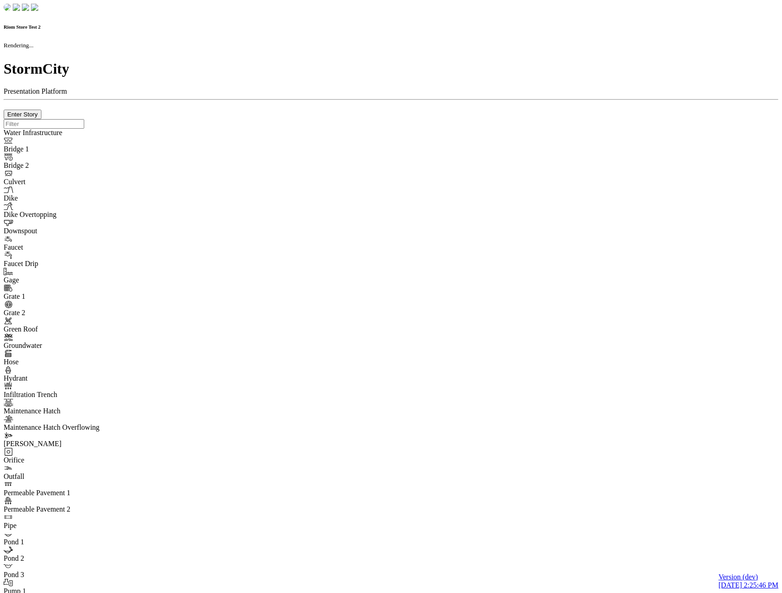
checkbox input "true"
type input "0"
select select "None"
type textarea "<i class="far fa-building"></i>"
type input "7"
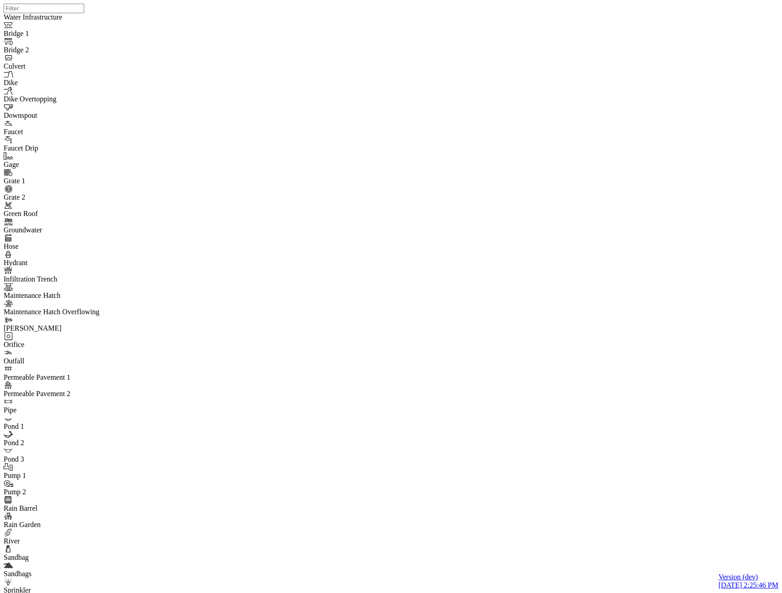
click at [464, 199] on div "JC JC" at bounding box center [395, 285] width 782 height 570
drag, startPoint x: 551, startPoint y: 274, endPoint x: 450, endPoint y: 268, distance: 100.3
click at [450, 268] on div "JC JC JC" at bounding box center [395, 285] width 782 height 570
click at [502, 360] on div "JC JC JC" at bounding box center [395, 285] width 782 height 570
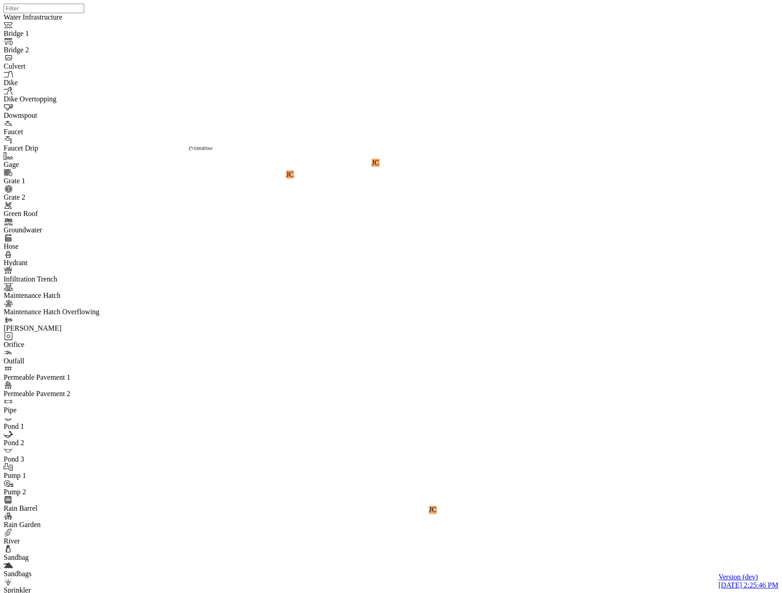
click at [511, 413] on div "JC JC JC" at bounding box center [395, 285] width 782 height 570
click at [456, 403] on div "JC JC JC" at bounding box center [395, 285] width 782 height 570
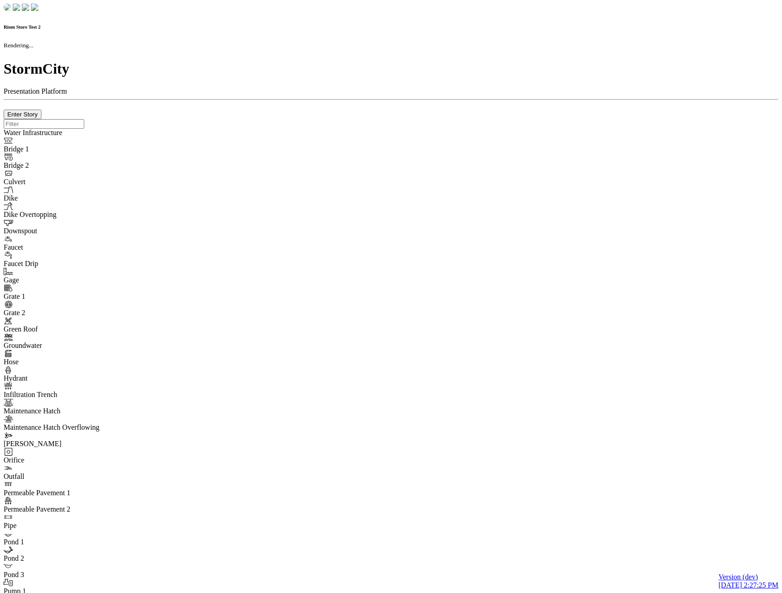
checkbox input "true"
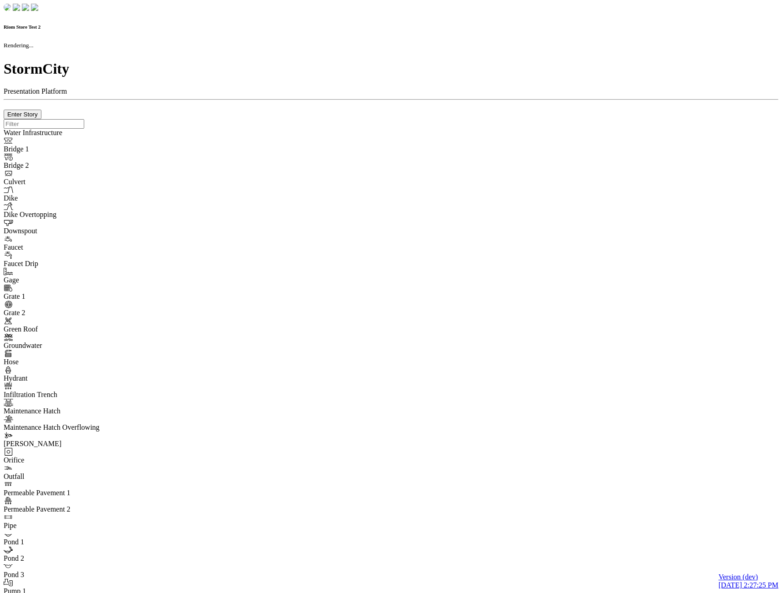
type input "0m"
type textarea "Depth = 0"
checkbox input "true"
select select "CIRCLE"
type input "7"
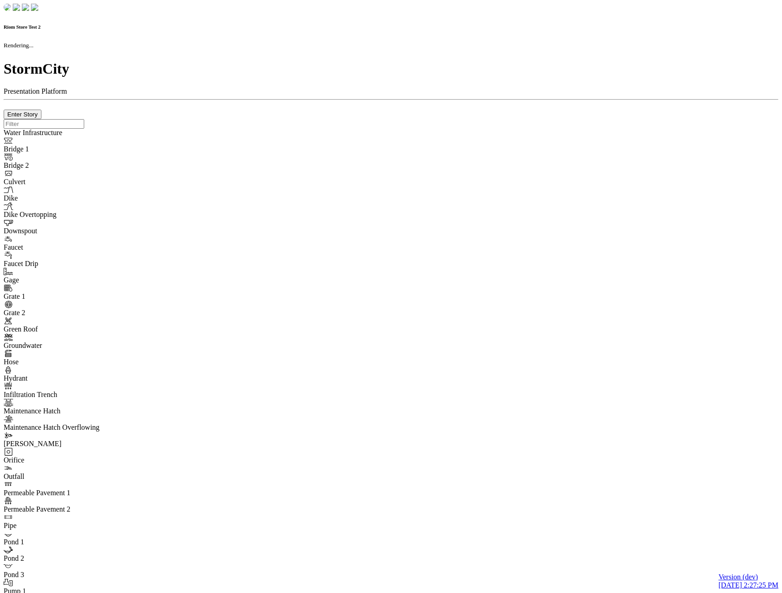
checkbox input "true"
type input "0"
select select "None"
type textarea "<i class="far fa-building"></i>"
type input "7"
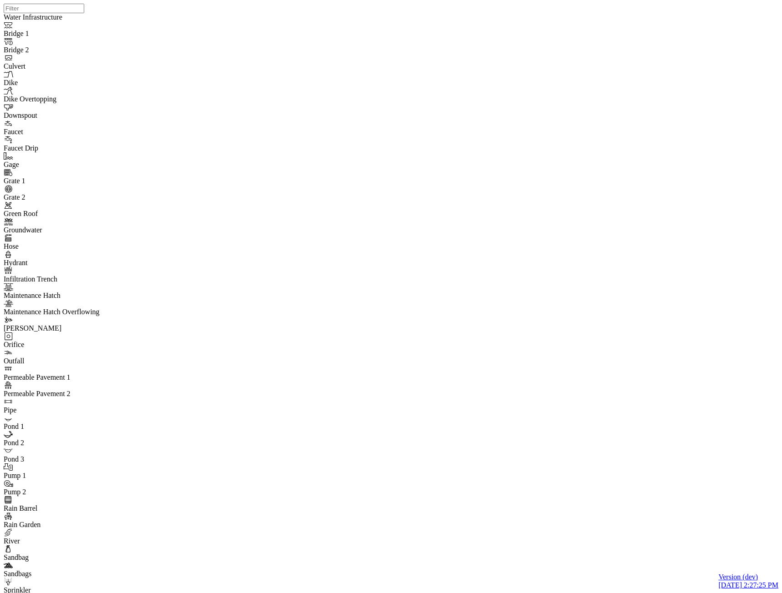
click at [442, 214] on div "JC JC" at bounding box center [395, 285] width 782 height 570
click at [542, 385] on div "JC JC JC JC JC" at bounding box center [395, 285] width 782 height 570
click at [539, 395] on div "JC JC JC JC JC" at bounding box center [395, 285] width 782 height 570
click at [627, 428] on div "JC JC JC JC JC" at bounding box center [395, 285] width 782 height 570
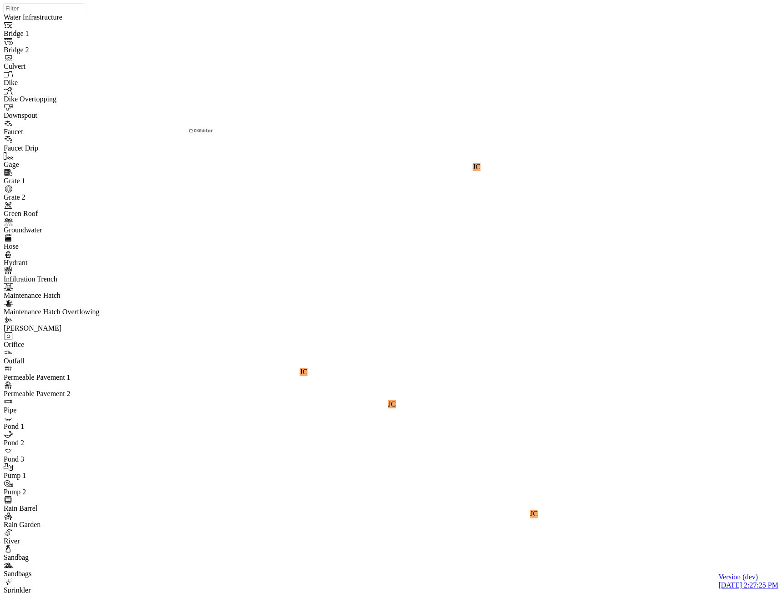
click at [559, 326] on div "JC JC JC JC JC" at bounding box center [395, 285] width 782 height 570
click at [569, 195] on div "JC JC JC JC JC" at bounding box center [395, 285] width 782 height 570
click at [501, 356] on div "JC JC JC JC JC" at bounding box center [395, 285] width 782 height 570
click at [461, 263] on div "JC JC JC JC JC" at bounding box center [395, 285] width 782 height 570
click at [528, 366] on div "JC JC JC JC JC" at bounding box center [395, 285] width 782 height 570
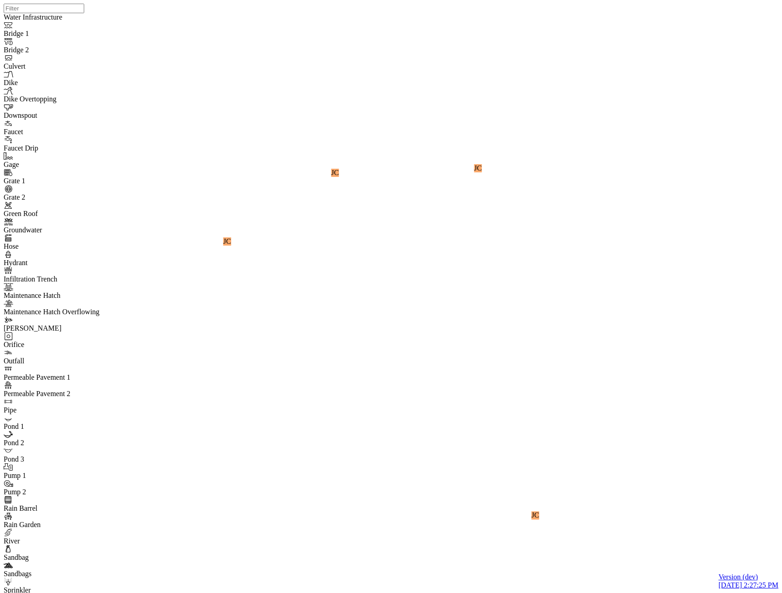
click at [609, 340] on div "JC JC JC JC JC" at bounding box center [395, 285] width 782 height 570
click at [531, 369] on div "JC JC JC JC JC" at bounding box center [395, 285] width 782 height 570
click at [541, 296] on div "JC JC JC JC JC" at bounding box center [395, 285] width 782 height 570
click at [552, 202] on div "JC JC JC JC JC" at bounding box center [395, 285] width 782 height 570
click at [640, 248] on div "JC JC JC JC JC" at bounding box center [395, 285] width 782 height 570
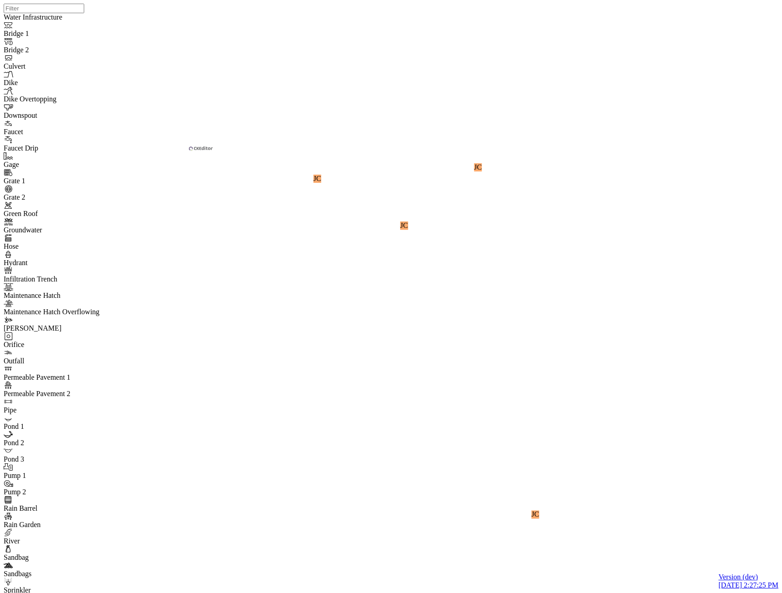
click at [520, 335] on div "JC JC JC JC JC" at bounding box center [395, 285] width 782 height 570
click at [593, 441] on div "JC JC JC JC JC" at bounding box center [395, 285] width 782 height 570
click at [582, 481] on div "JC JC JC JC JC" at bounding box center [395, 285] width 782 height 570
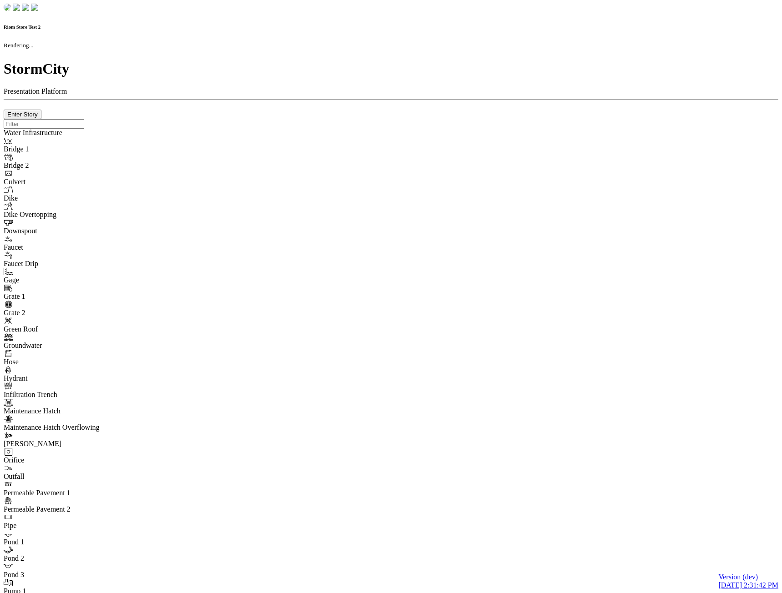
checkbox input "true"
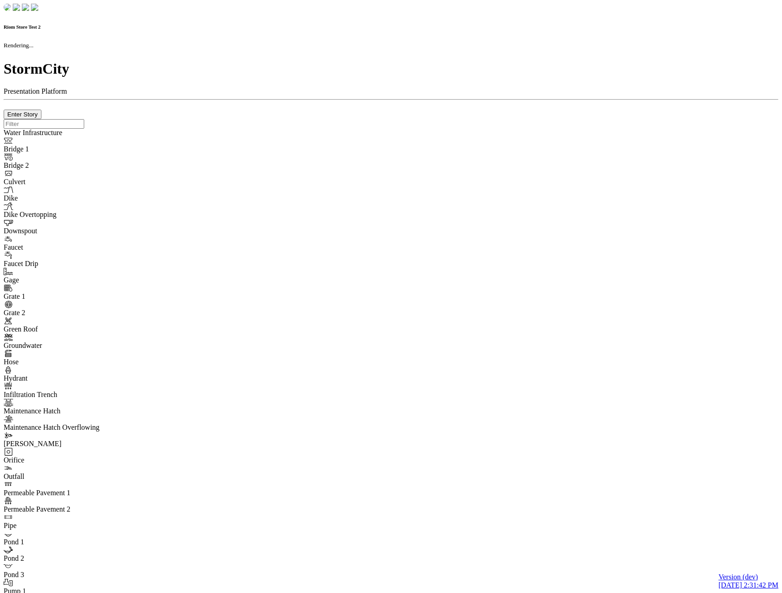
type input "0m"
type textarea "Depth = 0"
checkbox input "true"
select select "CIRCLE"
type input "7"
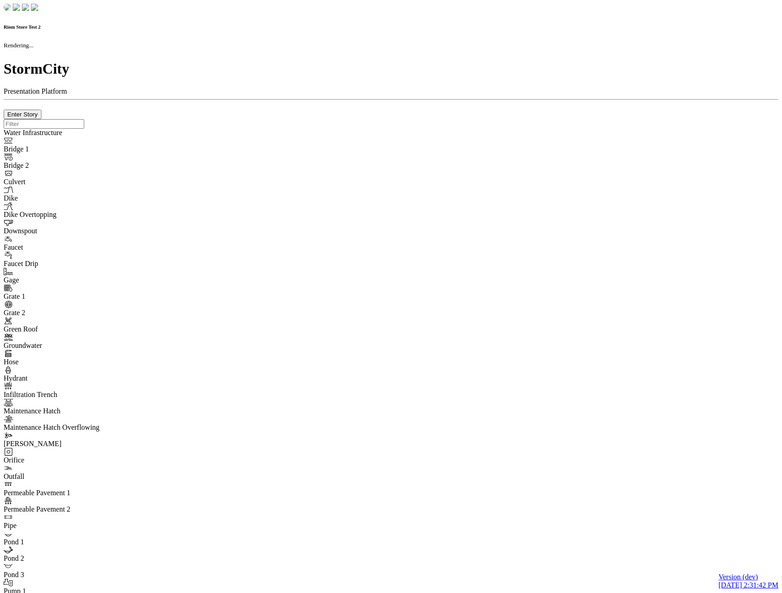
checkbox input "true"
type input "0"
type textarea "<i class="far fa-building"></i>"
select select "None"
type input "7"
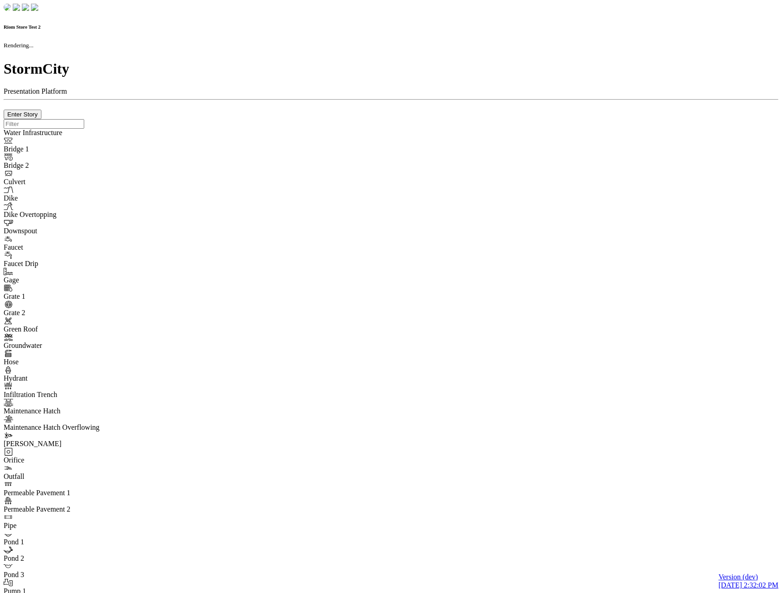
checkbox input "true"
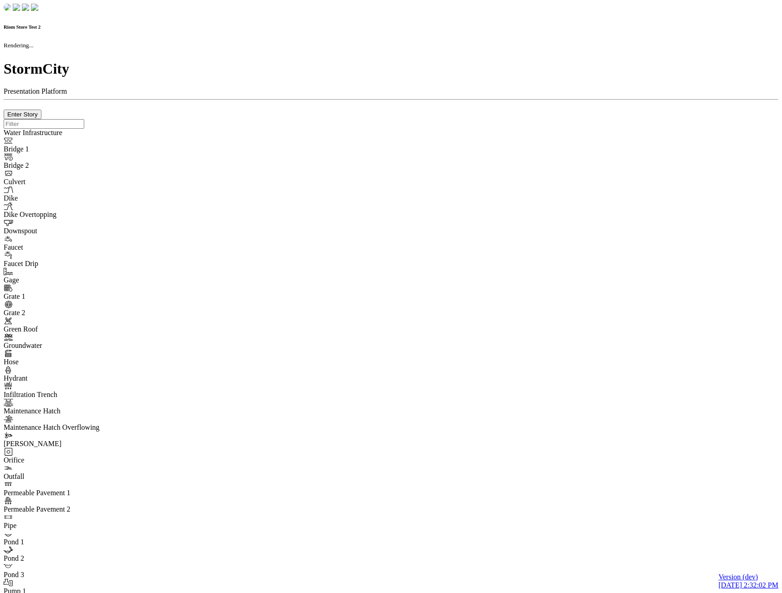
type input "0m"
type textarea "Depth = 0"
checkbox input "true"
select select "CIRCLE"
type input "7"
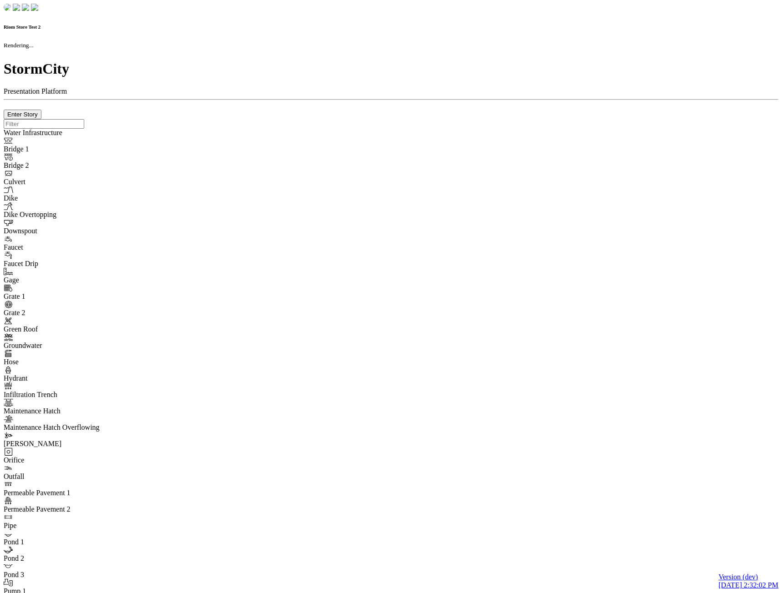
checkbox input "true"
type input "0"
type textarea "<i class="far fa-building"></i>"
select select "None"
type input "7"
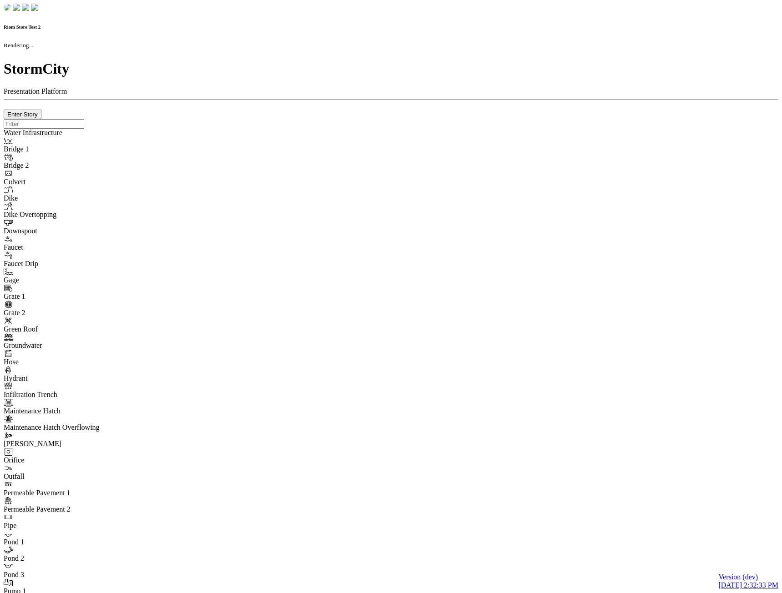
checkbox input "true"
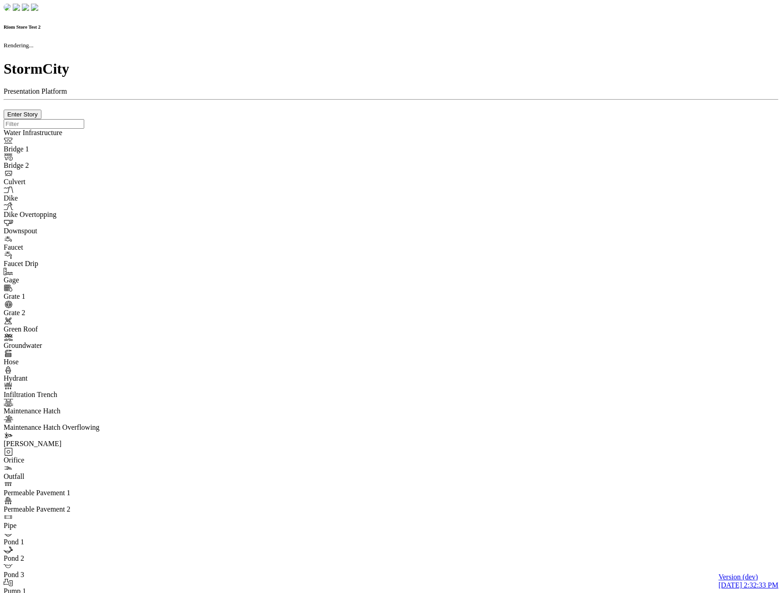
type input "0m"
type textarea "Depth = 0"
checkbox input "true"
select select "CIRCLE"
type input "7"
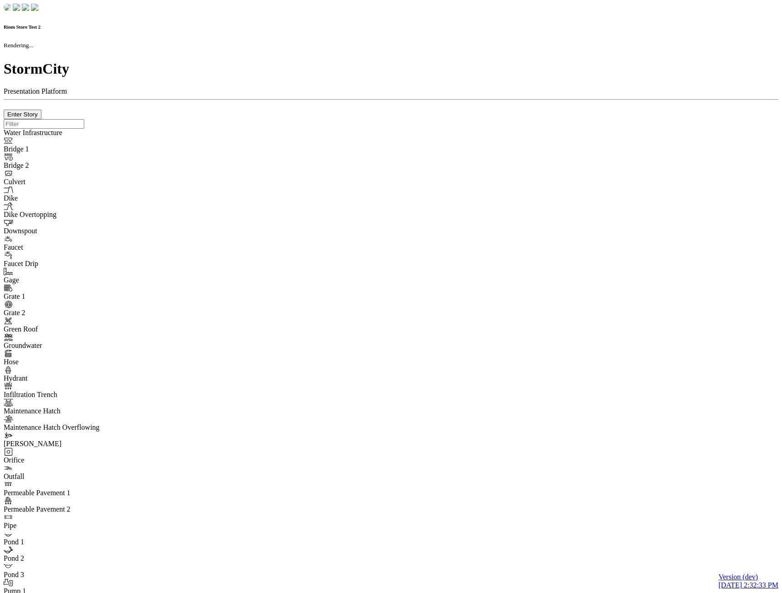
checkbox input "true"
type input "0"
type textarea "<i class="far fa-building"></i>"
select select "None"
type input "7"
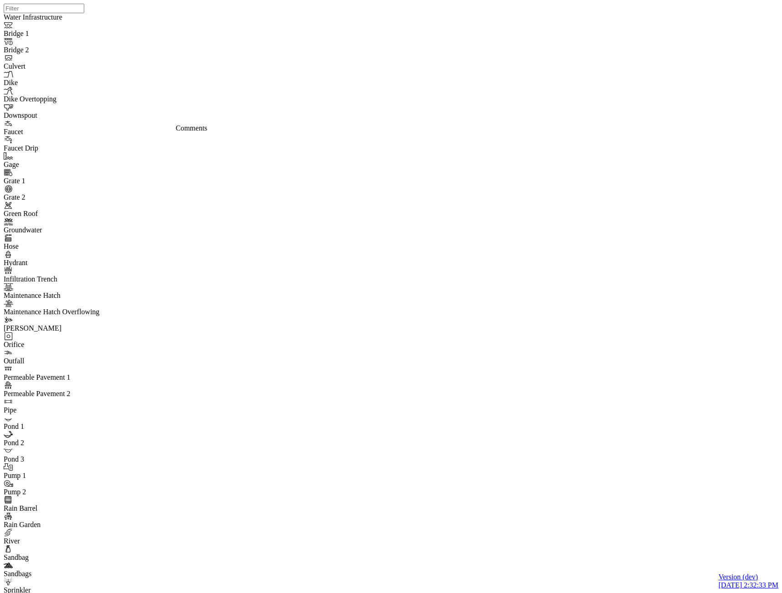
click at [498, 244] on div "JC JC" at bounding box center [395, 285] width 782 height 570
drag, startPoint x: 543, startPoint y: 343, endPoint x: 460, endPoint y: 340, distance: 83.8
click at [460, 340] on div "JC JC JC JC JC" at bounding box center [395, 285] width 782 height 570
click at [508, 346] on div "JC JC JC JC JC" at bounding box center [395, 285] width 782 height 570
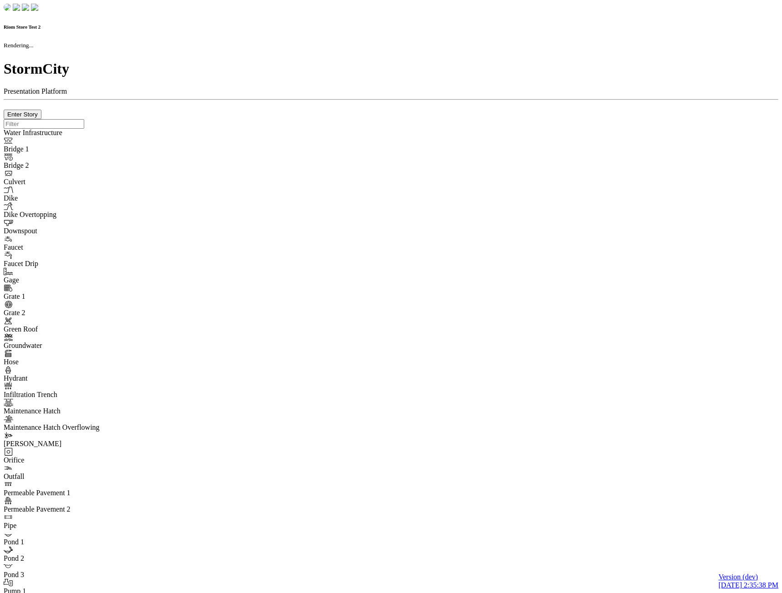
checkbox input "true"
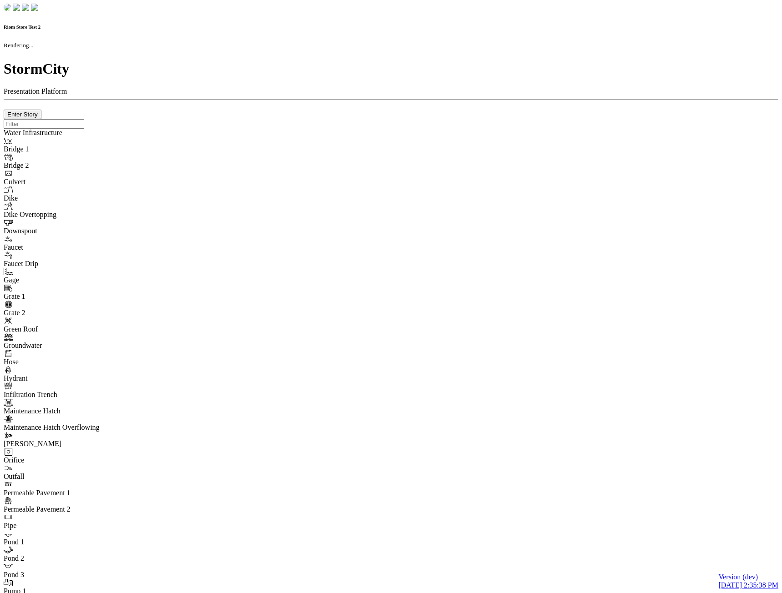
type input "0m"
type textarea "Depth = 0"
checkbox input "true"
select select "CIRCLE"
type input "7"
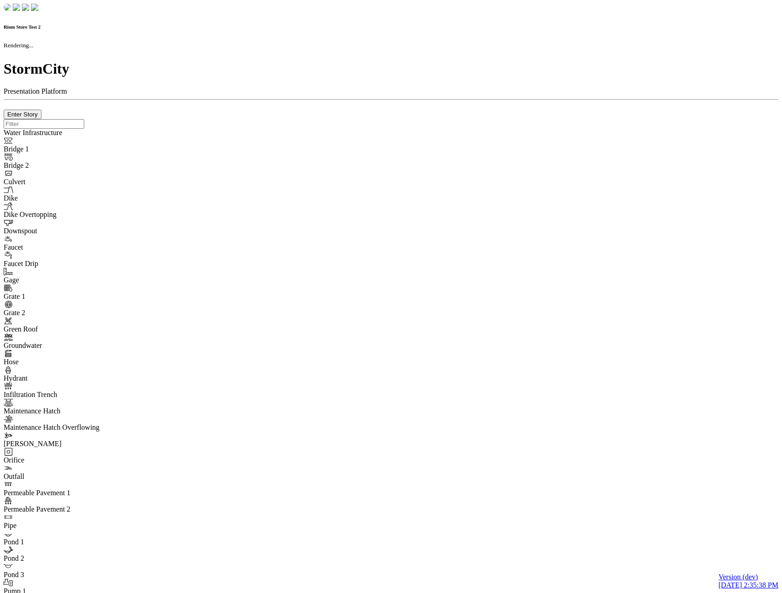
checkbox input "true"
type input "0"
type textarea "<i class="far fa-building"></i>"
select select "None"
type input "7"
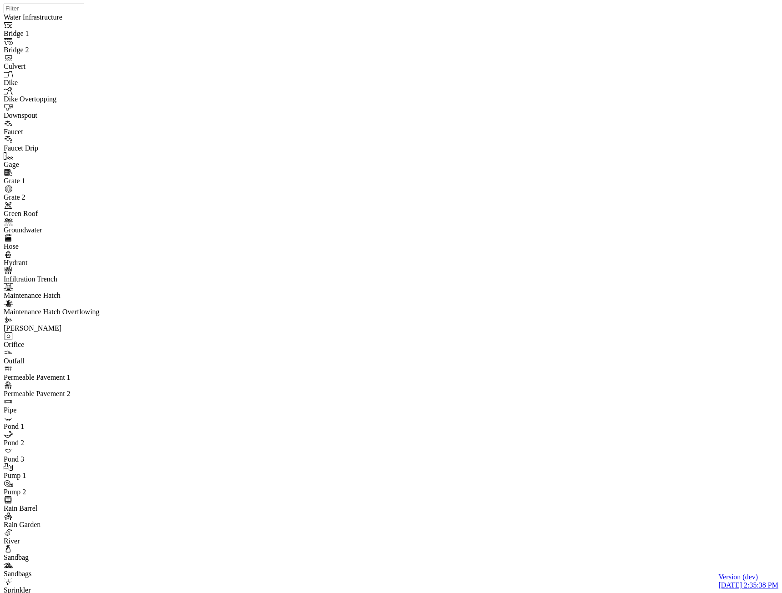
click at [428, 195] on div "JC JC" at bounding box center [395, 285] width 782 height 570
click at [550, 390] on div "JC JC JC" at bounding box center [395, 285] width 782 height 570
click at [612, 198] on div "JC JC JC" at bounding box center [395, 285] width 782 height 570
click at [598, 413] on div "JC JC JC" at bounding box center [395, 285] width 782 height 570
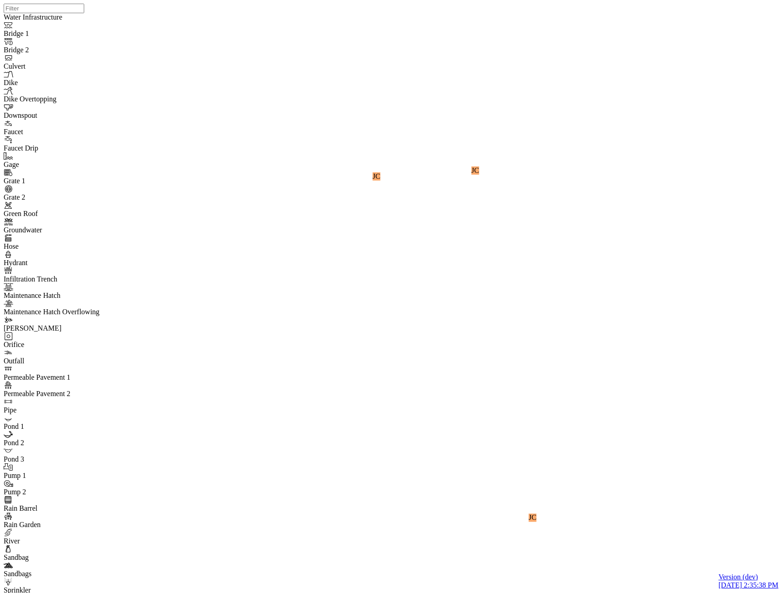
click at [528, 348] on div "JC JC JC" at bounding box center [395, 285] width 782 height 570
click at [640, 429] on div "JC JC JC" at bounding box center [395, 285] width 782 height 570
click at [551, 451] on div "JC JC JC" at bounding box center [395, 285] width 782 height 570
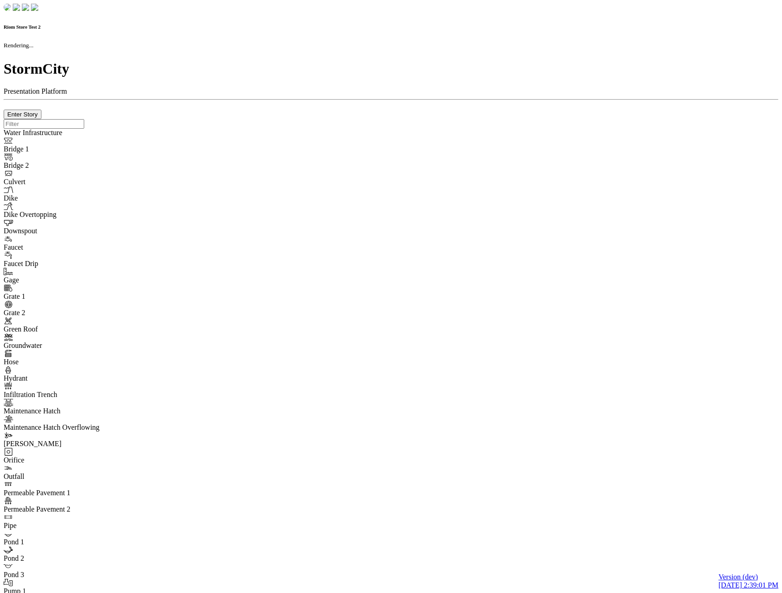
checkbox input "true"
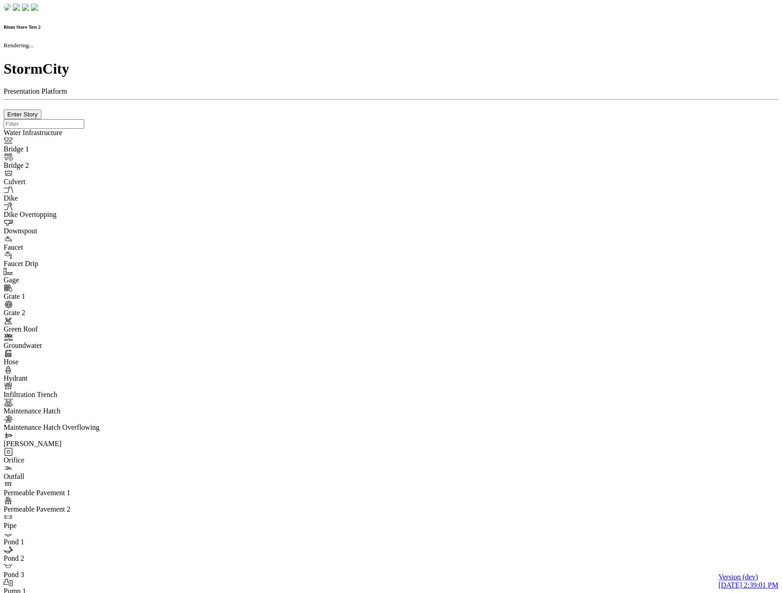
type input "0m"
type textarea "Depth = 0"
checkbox input "true"
select select "CIRCLE"
type input "7"
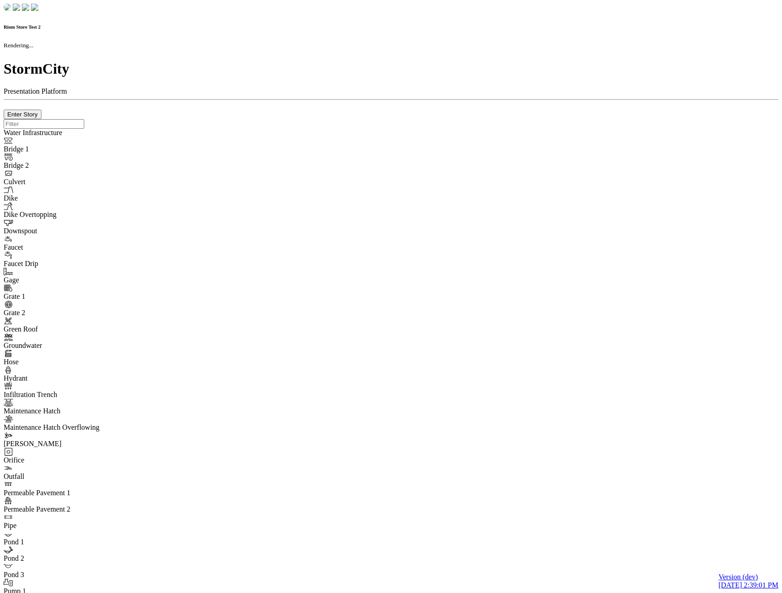
checkbox input "true"
type input "0"
type textarea "<i class="far fa-building"></i>"
select select "None"
type input "7"
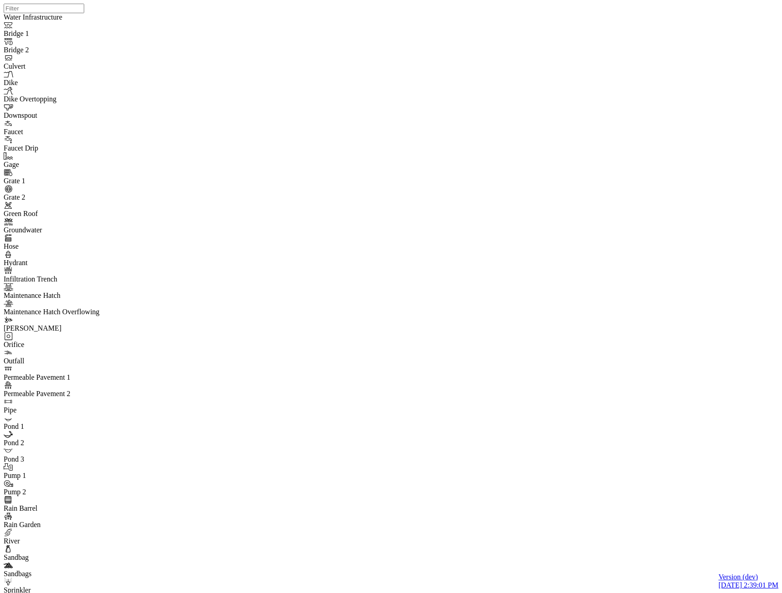
click at [432, 181] on div "JC JC" at bounding box center [395, 285] width 782 height 570
click at [504, 346] on div "JC JC JC" at bounding box center [395, 285] width 782 height 570
click at [586, 370] on div "JC JC JC" at bounding box center [395, 285] width 782 height 570
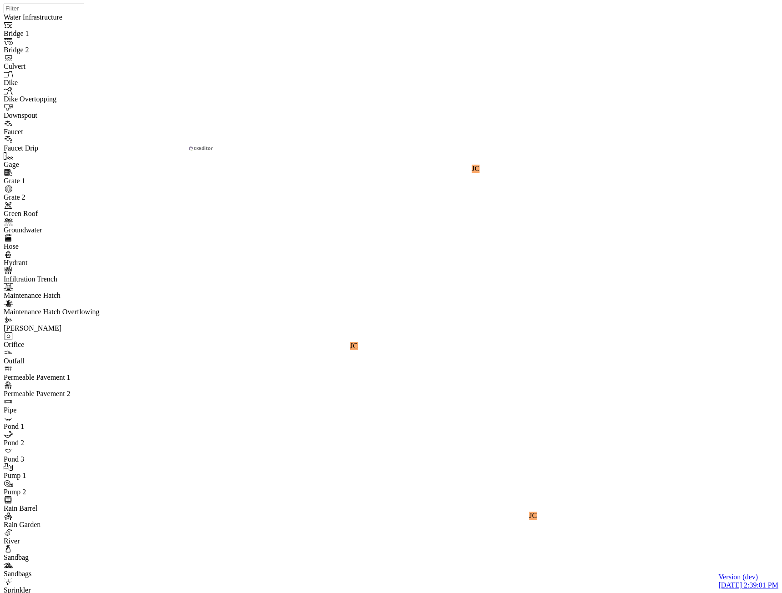
click at [540, 182] on div "JC JC JC" at bounding box center [395, 285] width 782 height 570
click at [528, 316] on div "JC JC JC" at bounding box center [395, 285] width 782 height 570
click at [630, 233] on div "JC JC JC" at bounding box center [395, 285] width 782 height 570
click at [587, 213] on div "JC JC JC" at bounding box center [395, 285] width 782 height 570
click at [663, 444] on div "JC JC JC" at bounding box center [395, 285] width 782 height 570
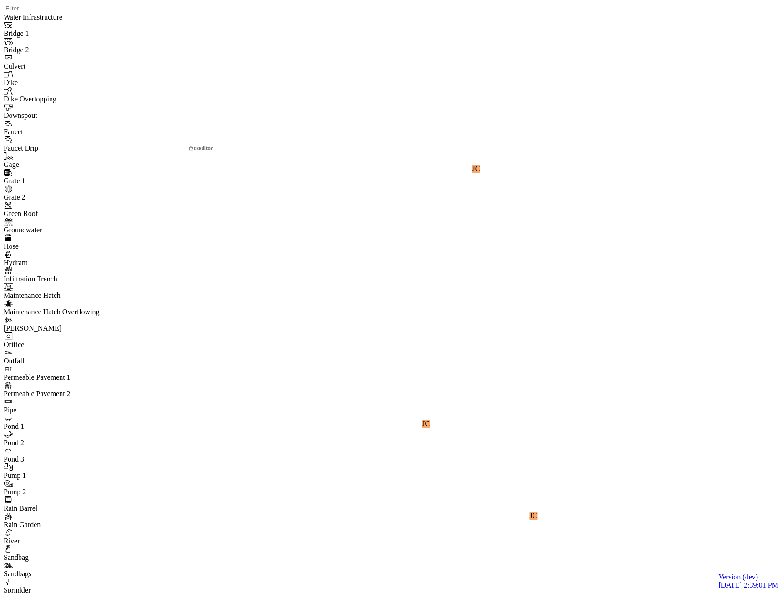
click at [499, 414] on div "JC JC JC" at bounding box center [395, 285] width 782 height 570
click at [502, 409] on div "JC JC JC" at bounding box center [395, 285] width 782 height 570
click at [615, 219] on div "JC JC JC" at bounding box center [395, 285] width 782 height 570
click at [517, 370] on div "JC JC JC" at bounding box center [395, 285] width 782 height 570
click at [577, 126] on div "JC JC JC" at bounding box center [395, 285] width 782 height 570
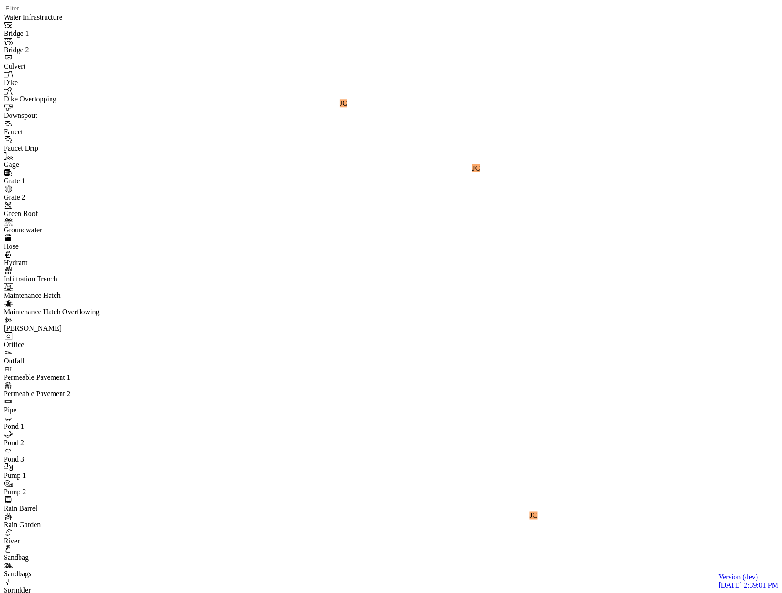
click at [539, 411] on div "JC JC JC" at bounding box center [395, 285] width 782 height 570
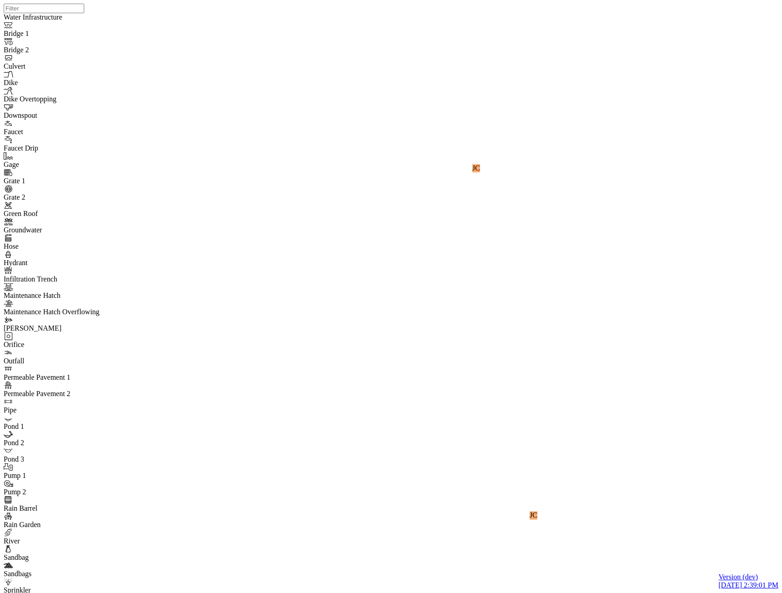
click at [411, 149] on div "JC JC" at bounding box center [395, 285] width 782 height 570
click at [169, 142] on div "JC JC" at bounding box center [395, 285] width 782 height 570
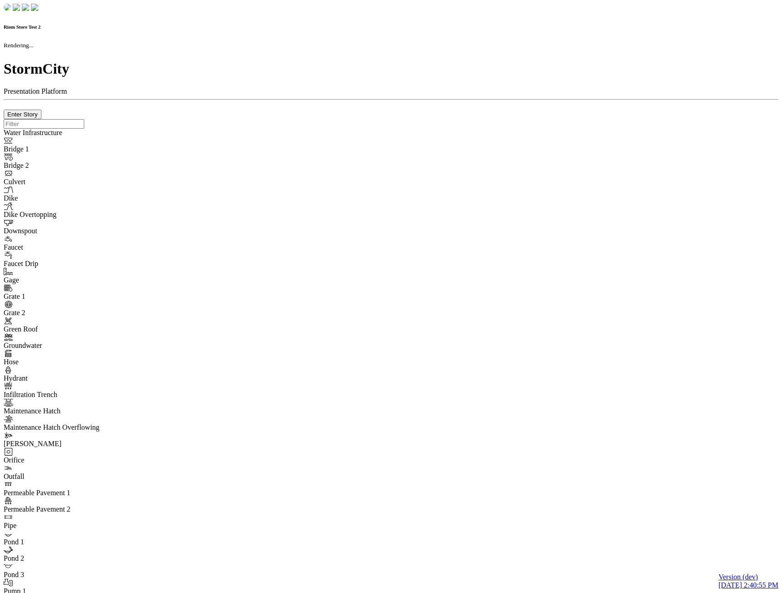
checkbox input "true"
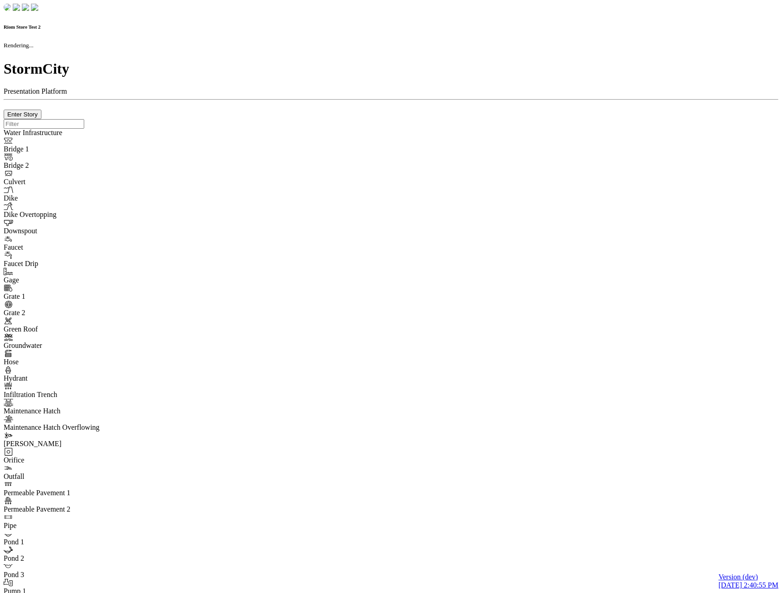
type input "0m"
type textarea "Depth = 0"
checkbox input "true"
select select "CIRCLE"
type input "7"
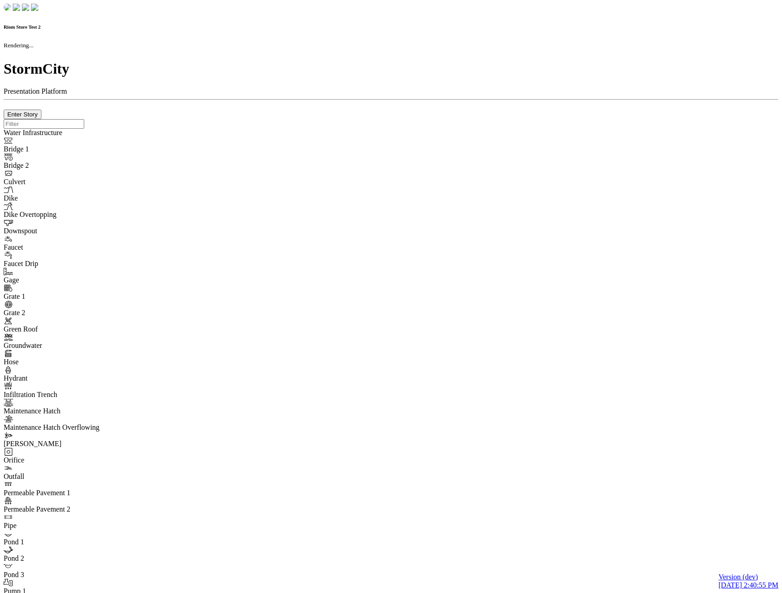
checkbox input "true"
type input "0"
type textarea "<i class="far fa-building"></i>"
select select "None"
type input "7"
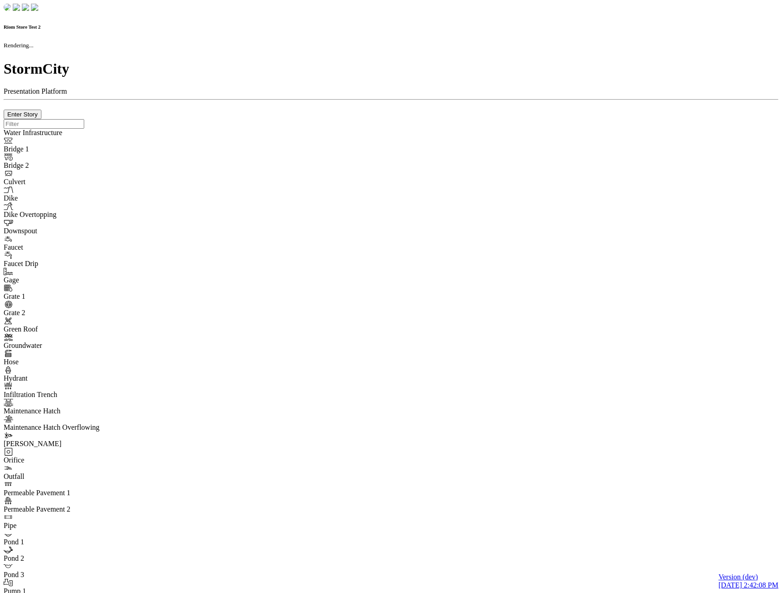
checkbox input "true"
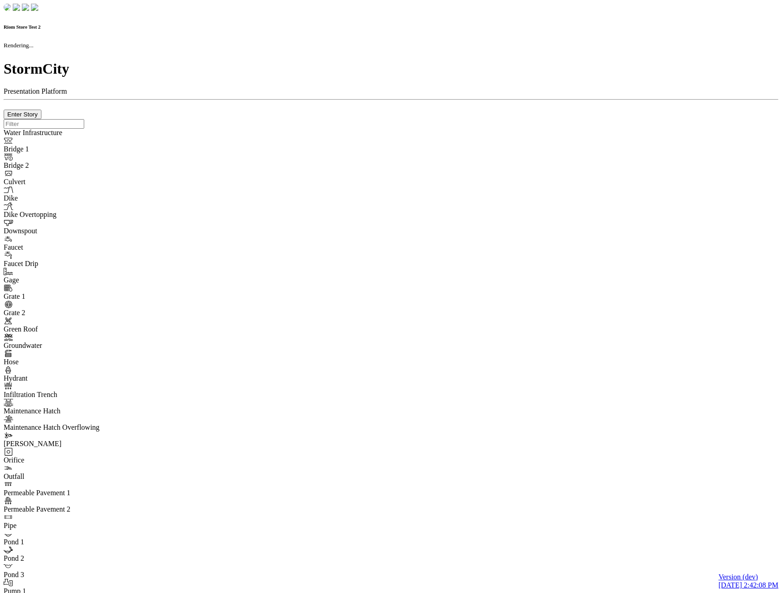
type input "0m"
type textarea "Depth = 0"
checkbox input "true"
select select "CIRCLE"
type input "7"
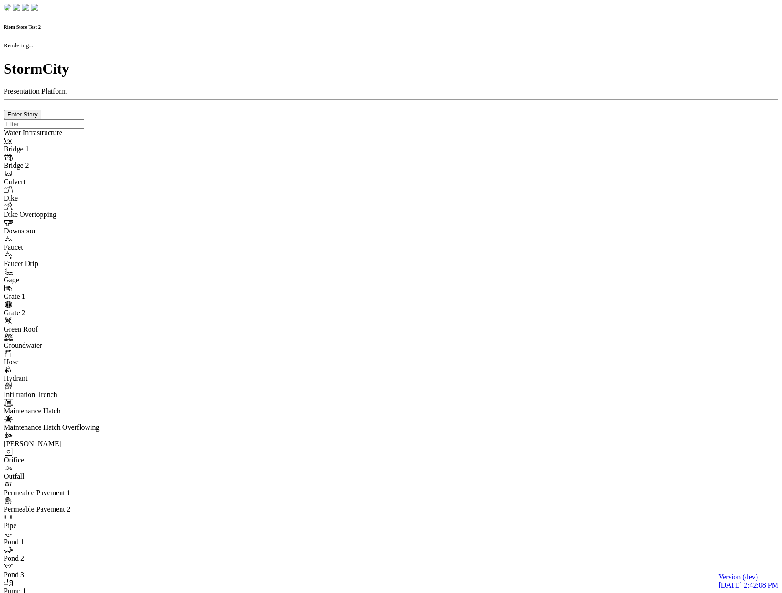
checkbox input "true"
type input "0"
type textarea "<i class="far fa-building"></i>"
select select "None"
type input "7"
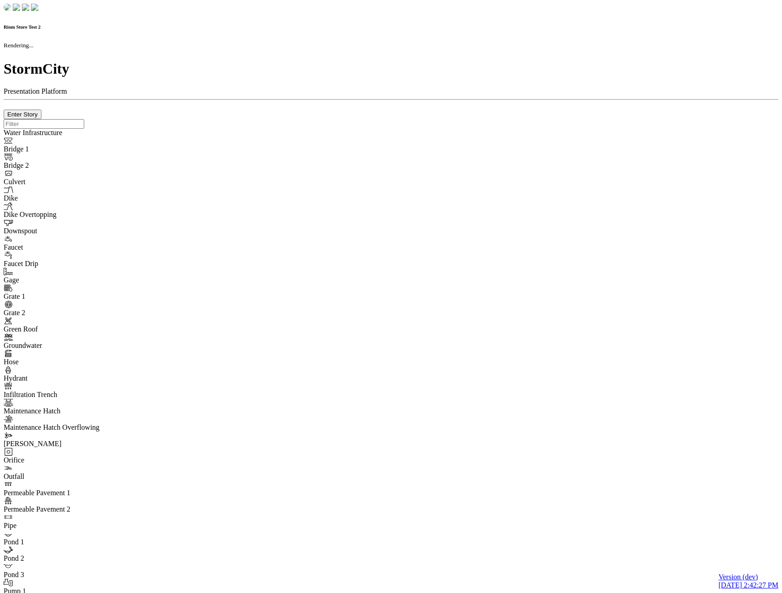
checkbox input "true"
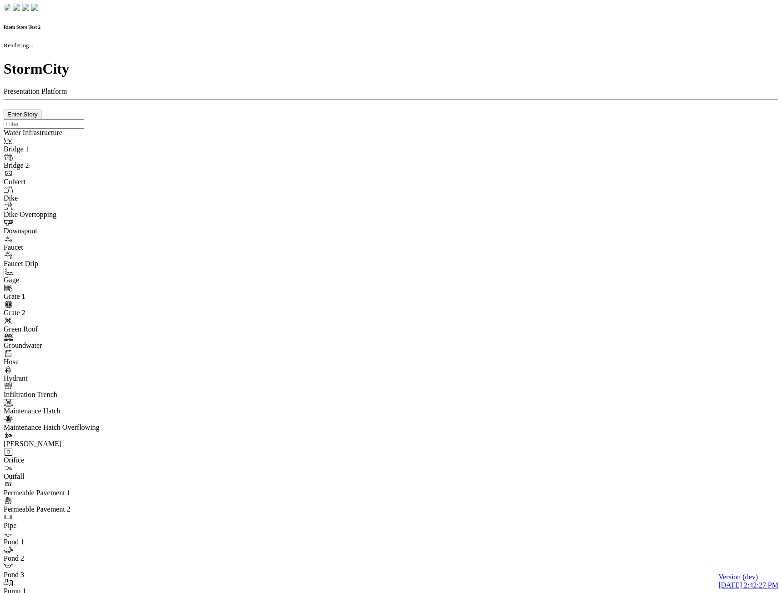
type input "0m"
type textarea "Depth = 0"
checkbox input "true"
select select "CIRCLE"
type input "7"
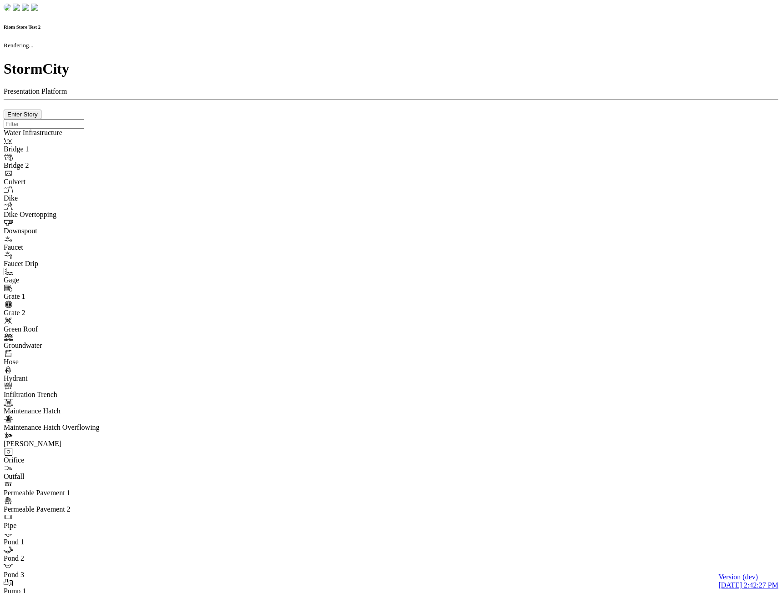
checkbox input "true"
type input "0"
type textarea "<i class="far fa-building"></i>"
select select "None"
type input "7"
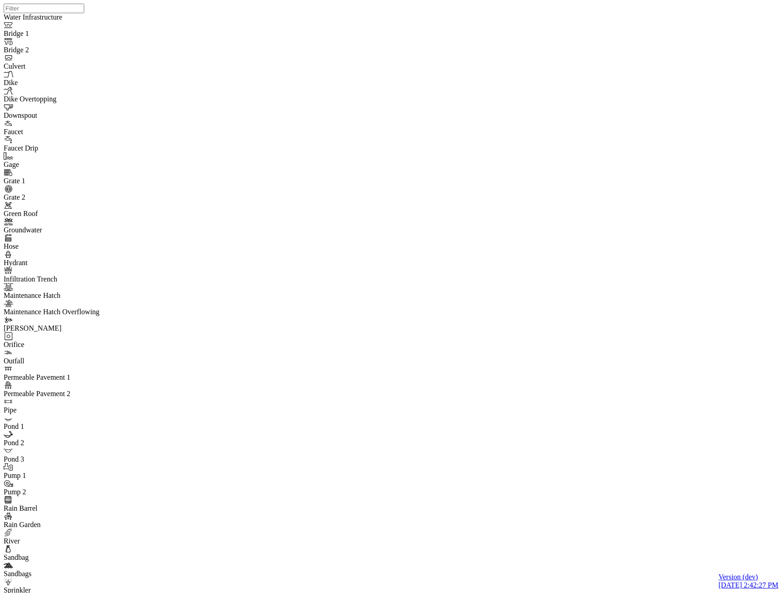
drag, startPoint x: 169, startPoint y: 133, endPoint x: 173, endPoint y: 147, distance: 14.3
click at [407, 202] on div "JC JC" at bounding box center [395, 285] width 782 height 570
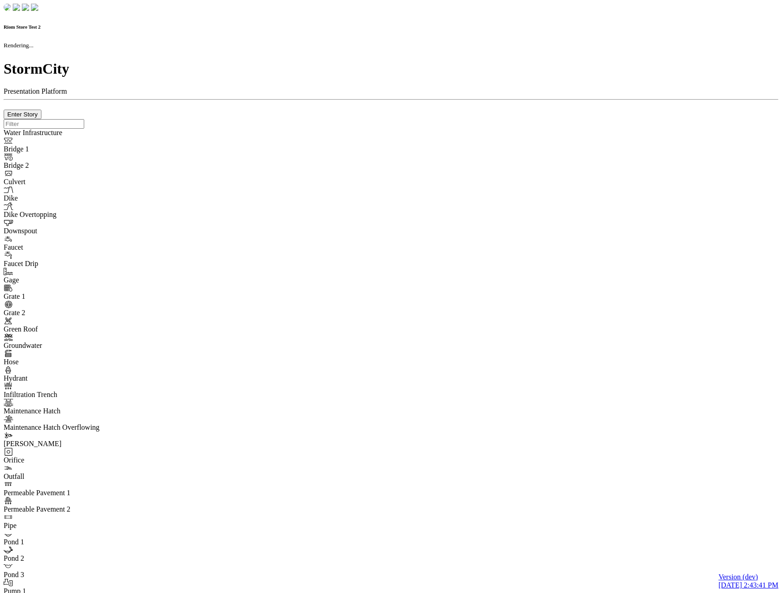
checkbox input "true"
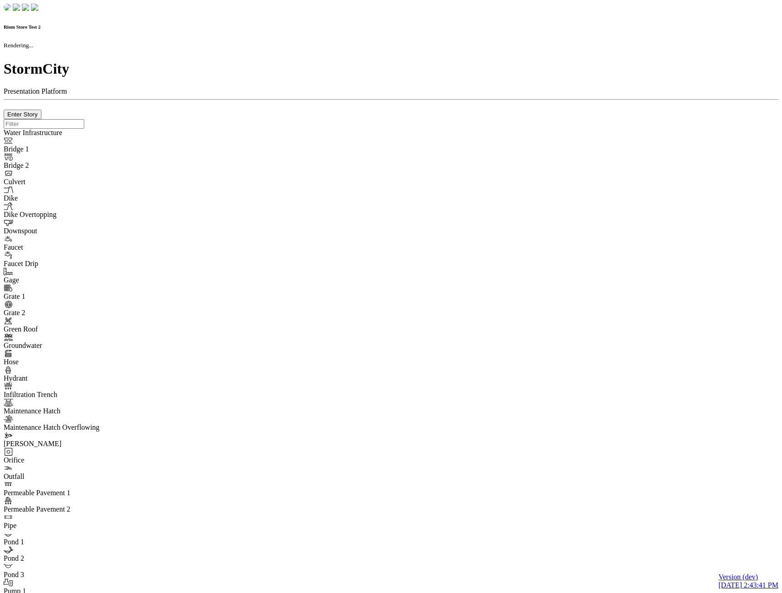
type input "0m"
type textarea "Depth = 0"
checkbox input "true"
select select "CIRCLE"
type input "7"
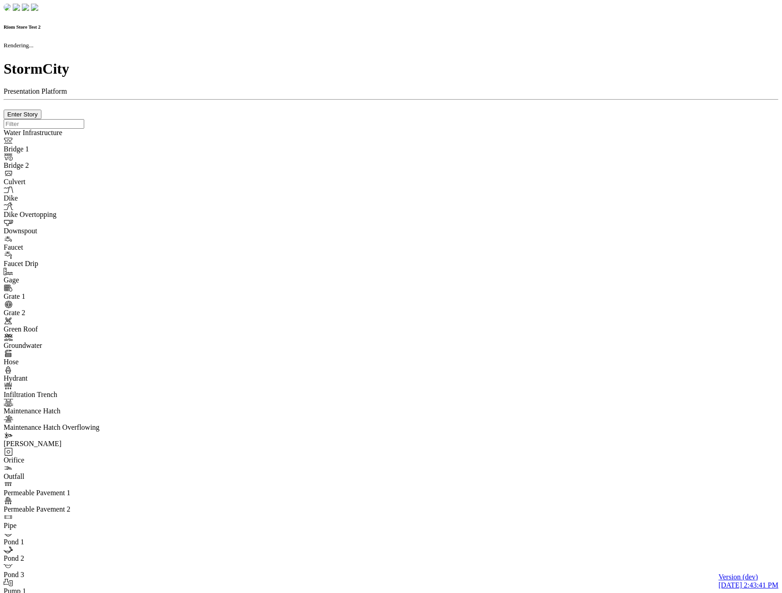
checkbox input "true"
type input "0"
select select "None"
type textarea "<i class="far fa-building"></i>"
type input "7"
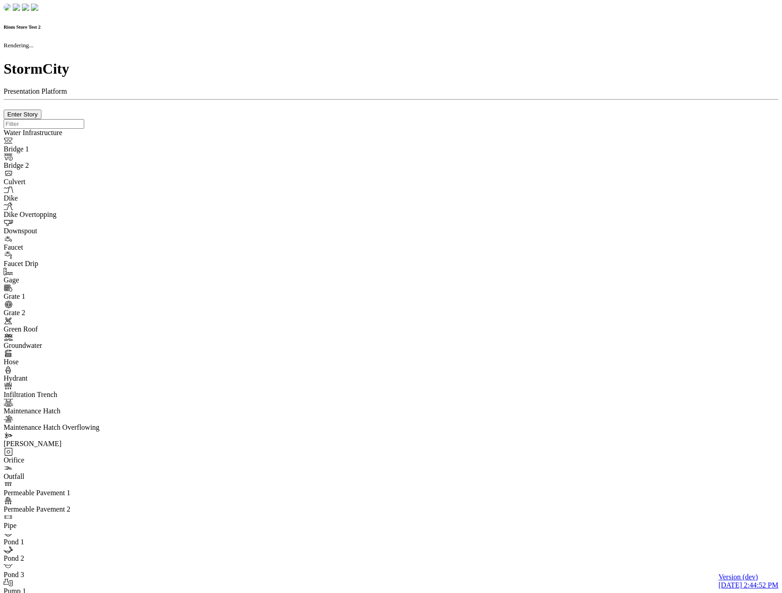
checkbox input "true"
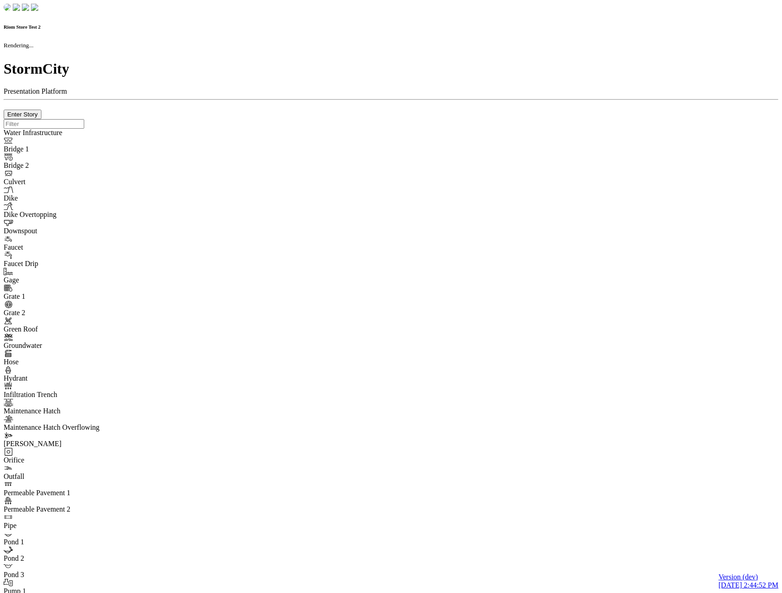
type input "0m"
type textarea "Depth = 0"
checkbox input "true"
select select "CIRCLE"
type input "7"
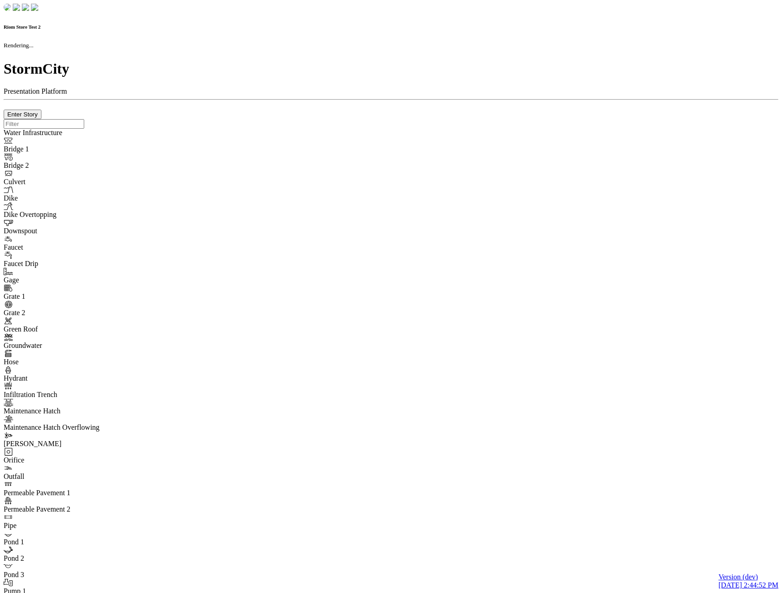
checkbox input "true"
type input "0"
type textarea "<i class="far fa-building"></i>"
select select "None"
type input "7"
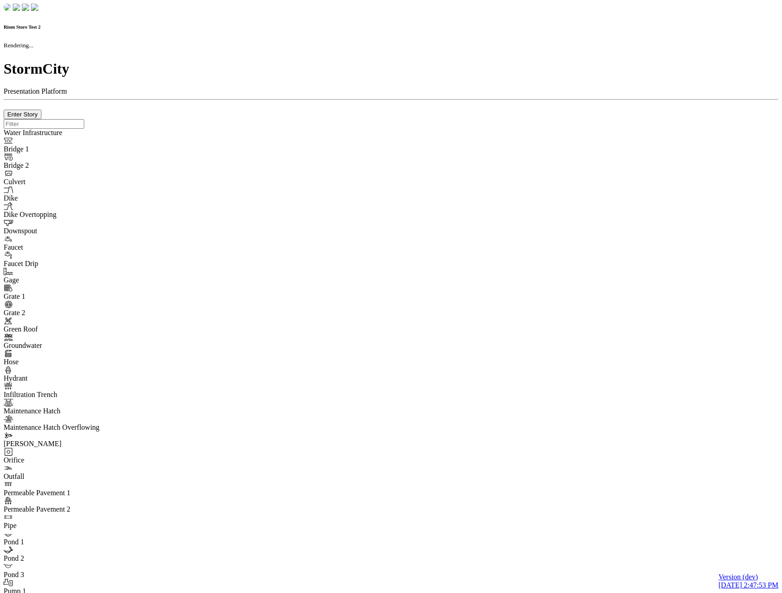
checkbox input "true"
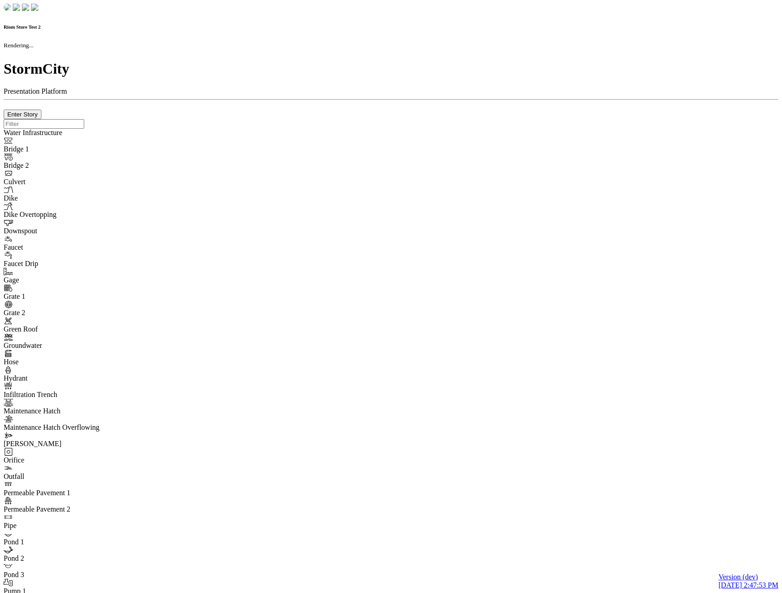
type input "0m"
type textarea "Depth = 0"
checkbox input "true"
select select "CIRCLE"
type input "7"
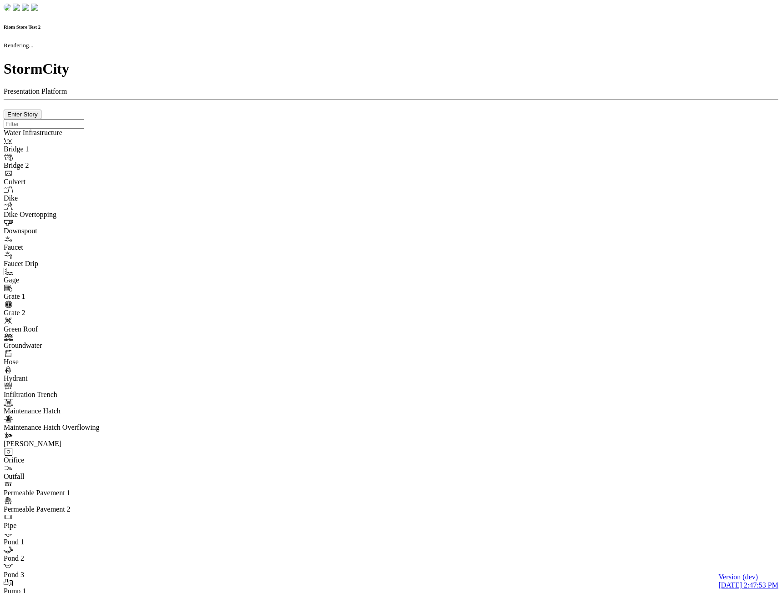
checkbox input "true"
type input "0"
type textarea "<i class="far fa-building"></i>"
select select "None"
type input "7"
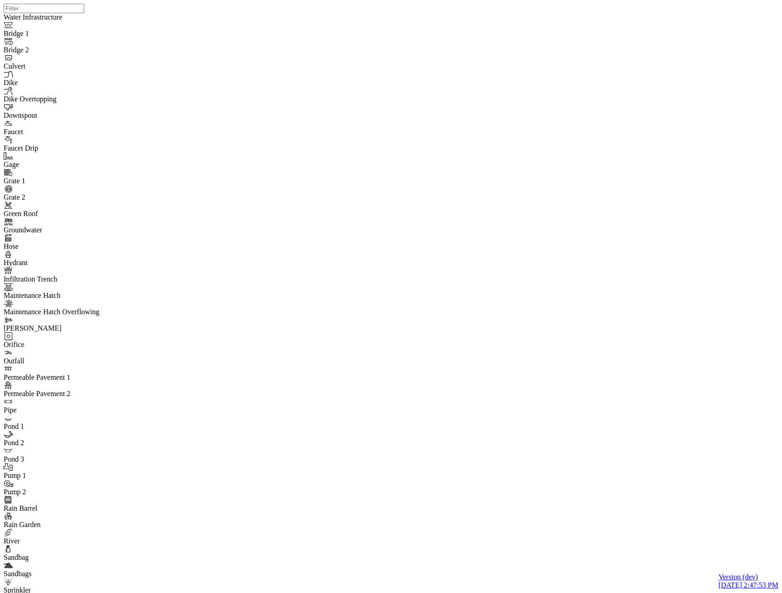
click at [446, 214] on div "JC JC" at bounding box center [395, 285] width 782 height 570
click at [511, 350] on div "JC JC JC" at bounding box center [395, 285] width 782 height 570
click at [569, 196] on div "JC JC JC" at bounding box center [395, 285] width 782 height 570
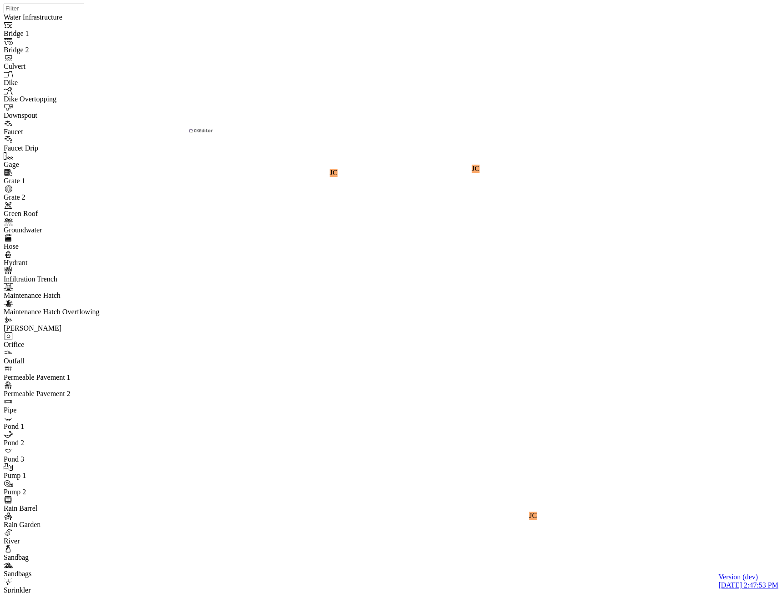
click at [415, 340] on div "JC JC" at bounding box center [395, 285] width 782 height 570
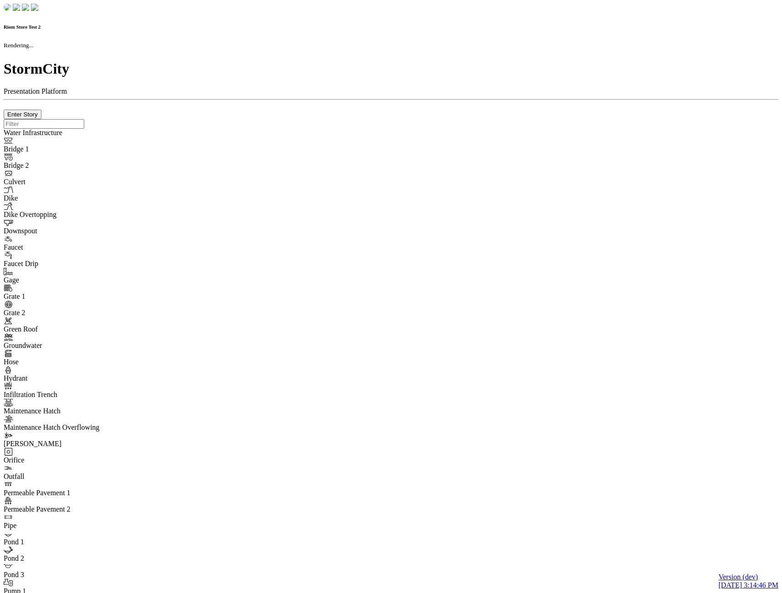
checkbox input "true"
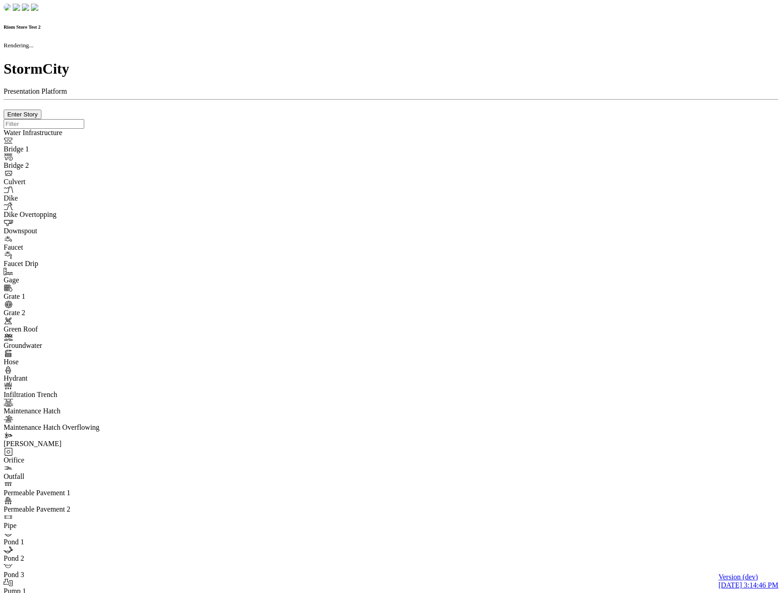
type input "0m"
type textarea "Depth = 0"
checkbox input "true"
select select "CIRCLE"
type input "7"
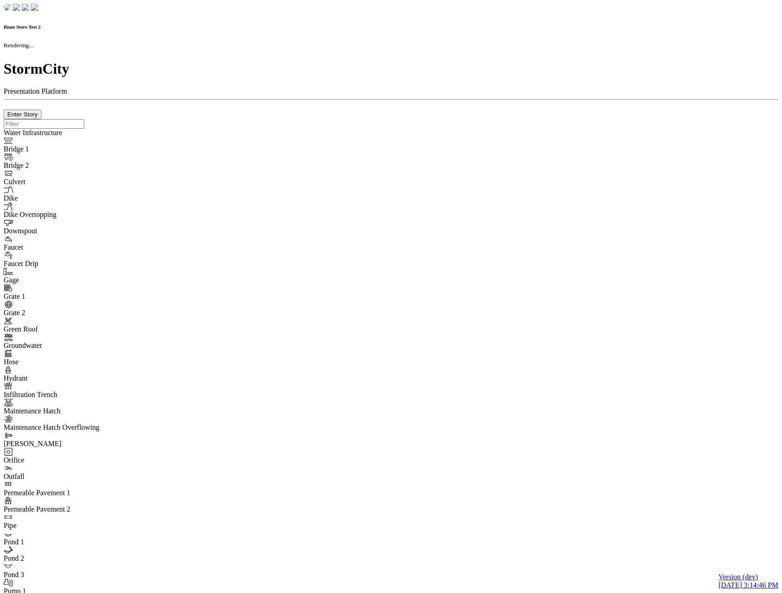
checkbox input "true"
type input "0"
select select "None"
type textarea "<i class="far fa-building"></i>"
type input "7"
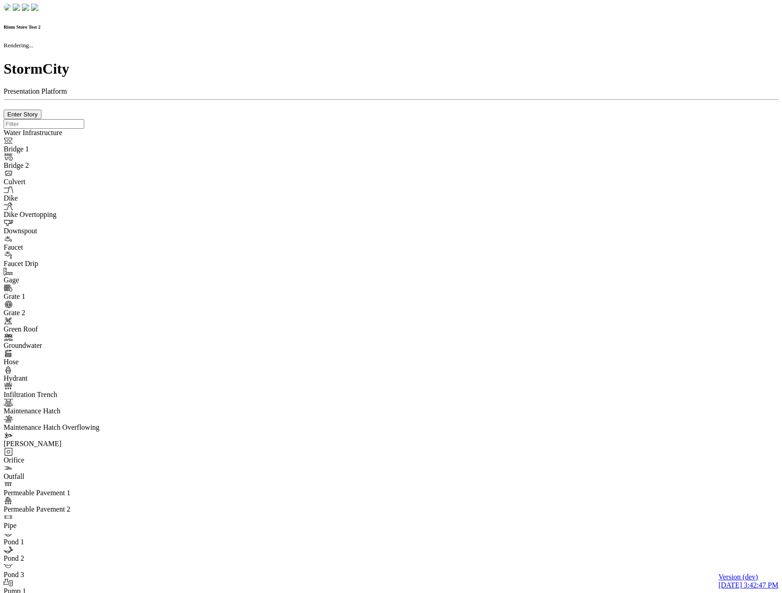
checkbox input "true"
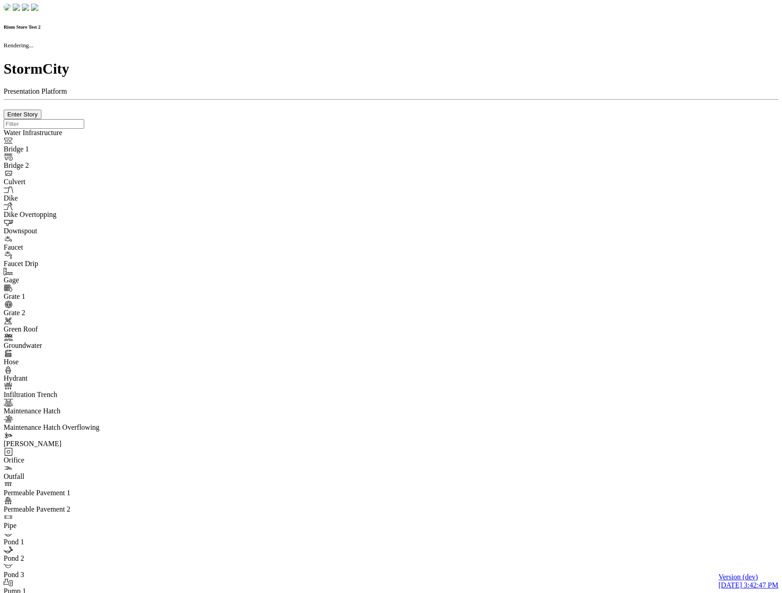
type input "0m"
type textarea "Depth = 0"
checkbox input "true"
select select "CIRCLE"
type input "7"
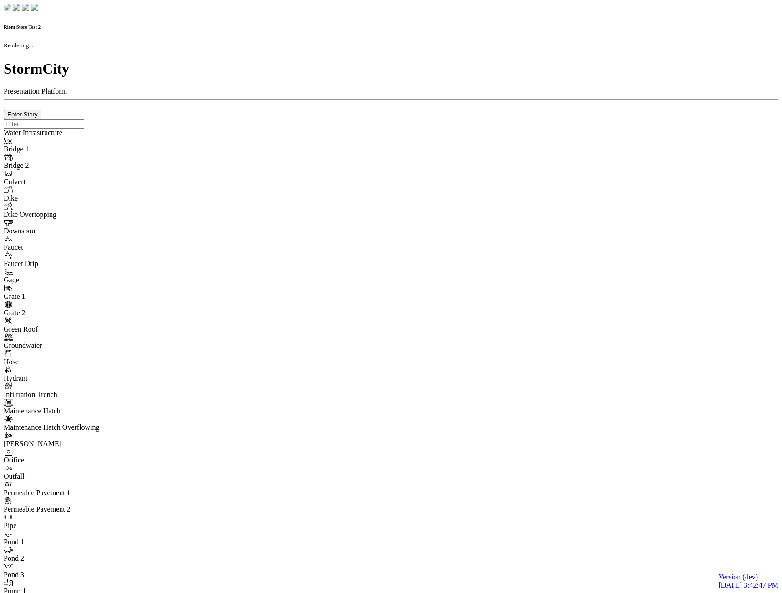
checkbox input "true"
type input "0"
select select "None"
type textarea "<i class="far fa-building"></i>"
type input "7"
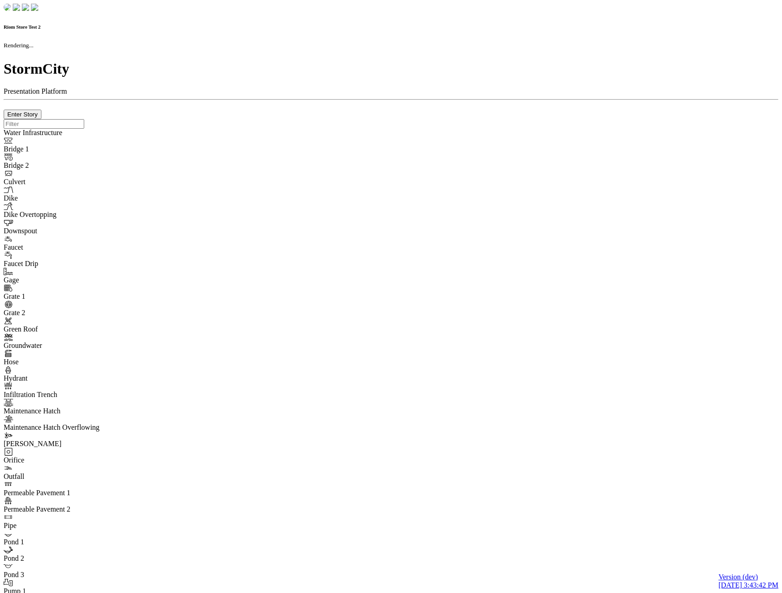
checkbox input "true"
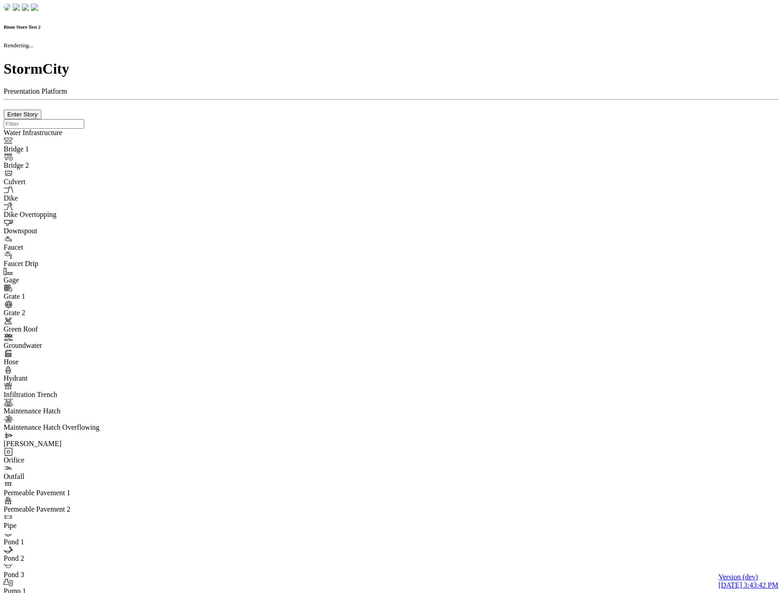
type input "0m"
type textarea "Depth = 0"
checkbox input "true"
select select "CIRCLE"
type input "7"
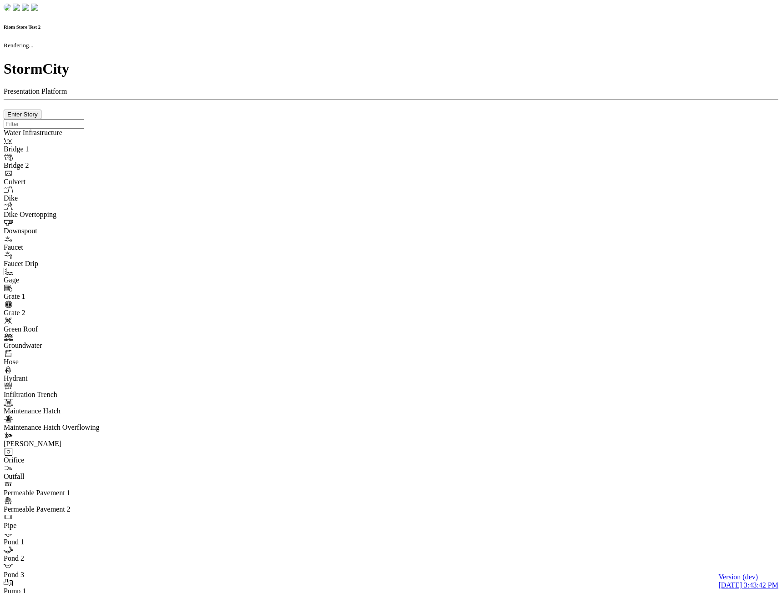
checkbox input "true"
type input "0"
type textarea "<i class="far fa-building"></i>"
select select "None"
type input "7"
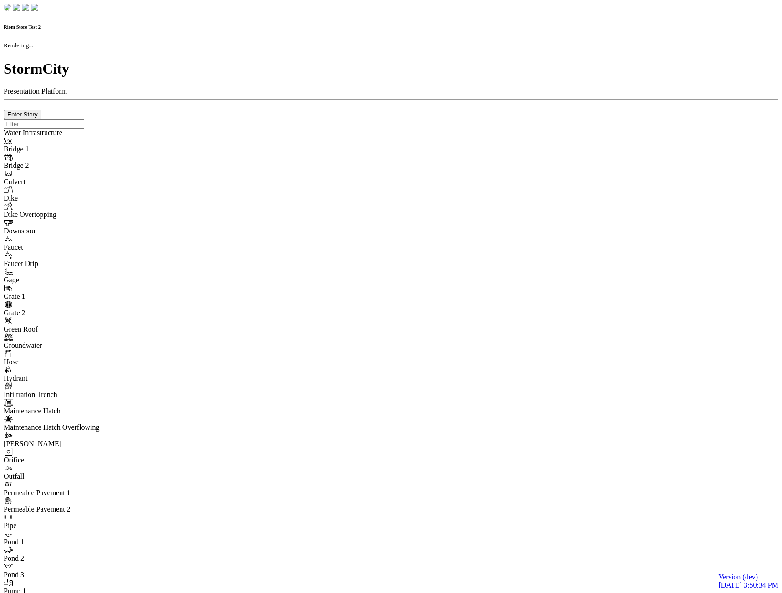
checkbox input "true"
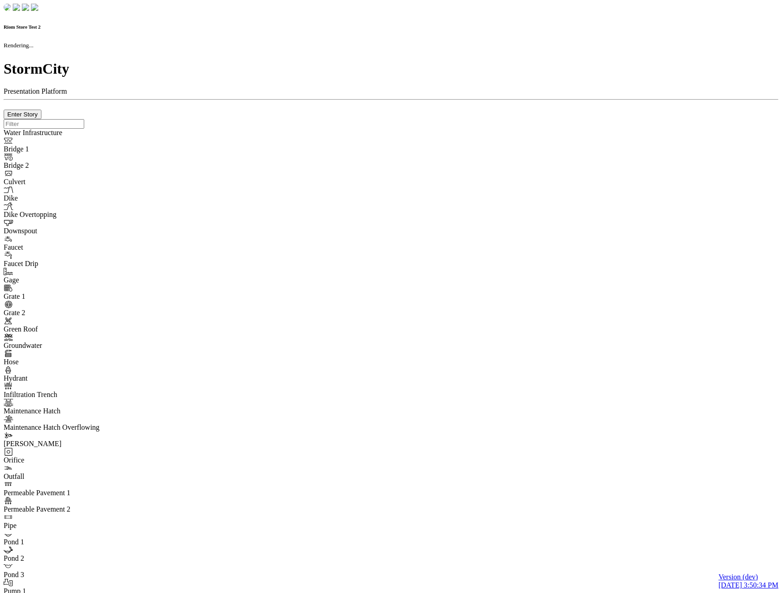
type input "0m"
type textarea "Depth = 0"
checkbox input "true"
select select "CIRCLE"
type input "7"
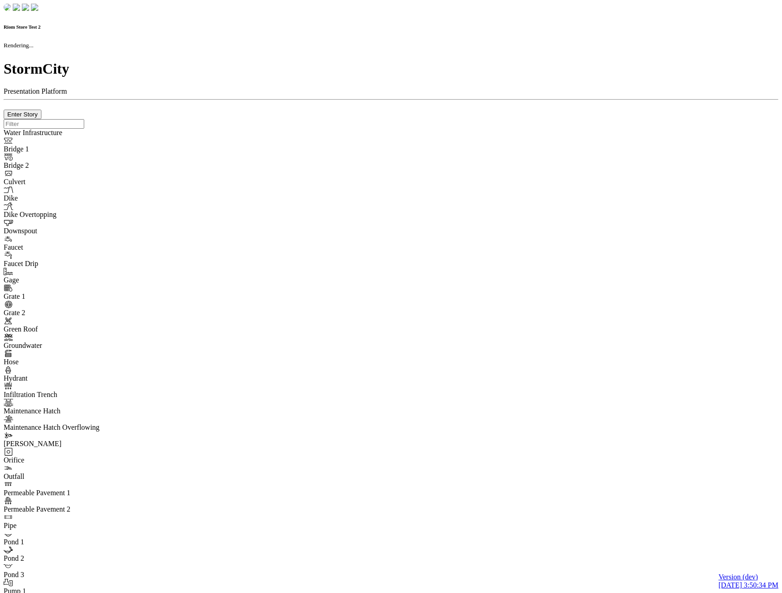
checkbox input "true"
type input "0"
type textarea "<i class="far fa-building"></i>"
type input "7"
select select "None"
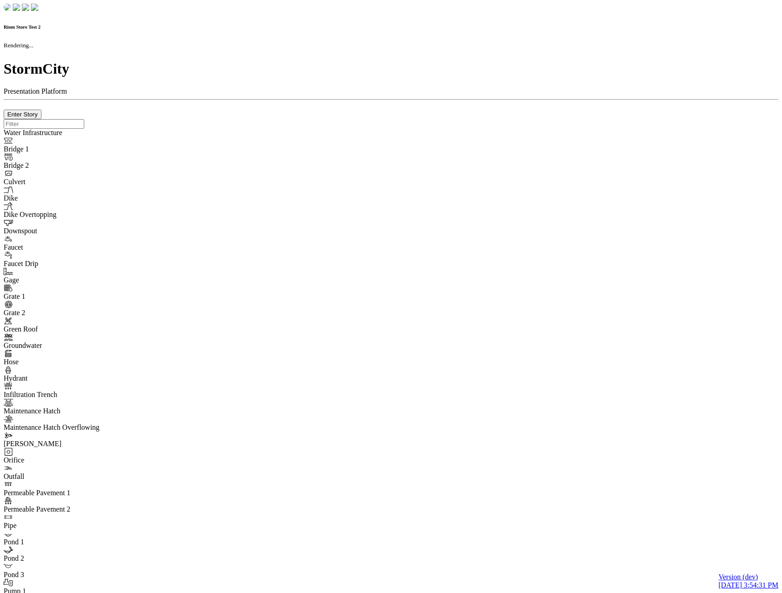
checkbox input "true"
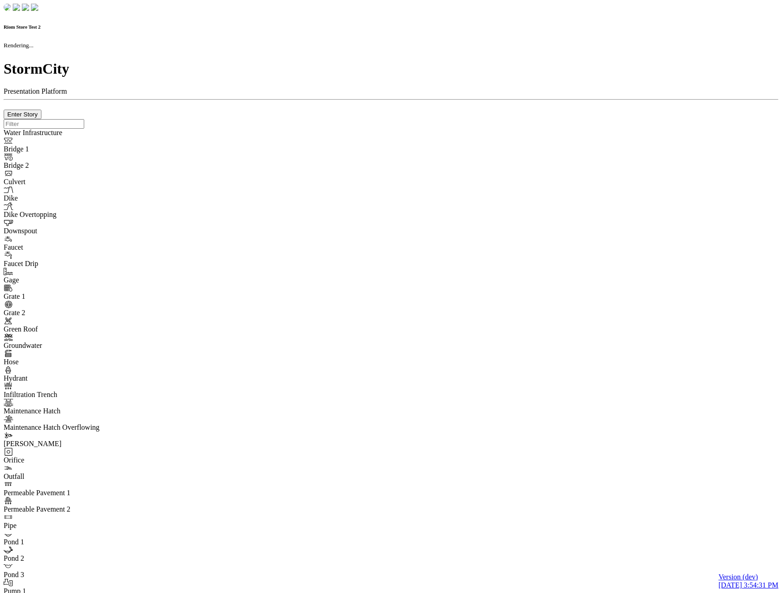
type input "0m"
type textarea "Depth = 0"
checkbox input "true"
select select "CIRCLE"
type input "7"
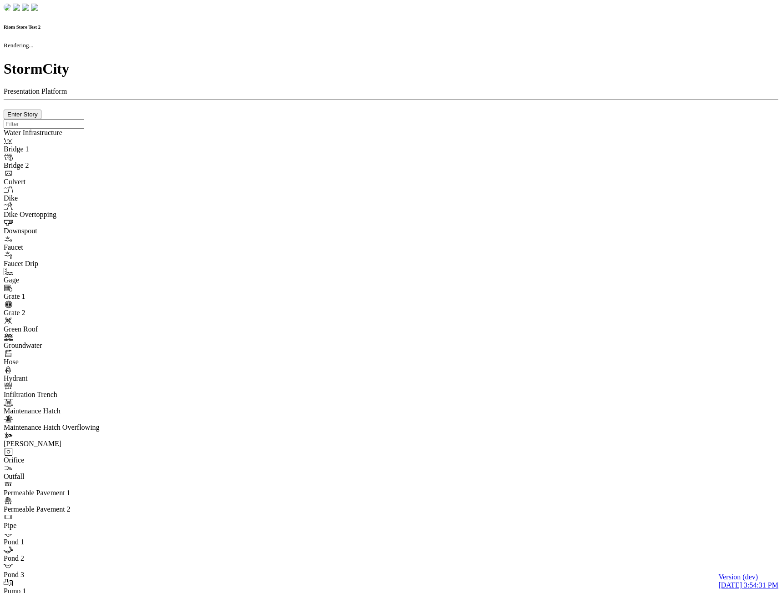
checkbox input "true"
type input "0"
type textarea "<i class="far fa-building"></i>"
select select "None"
type input "7"
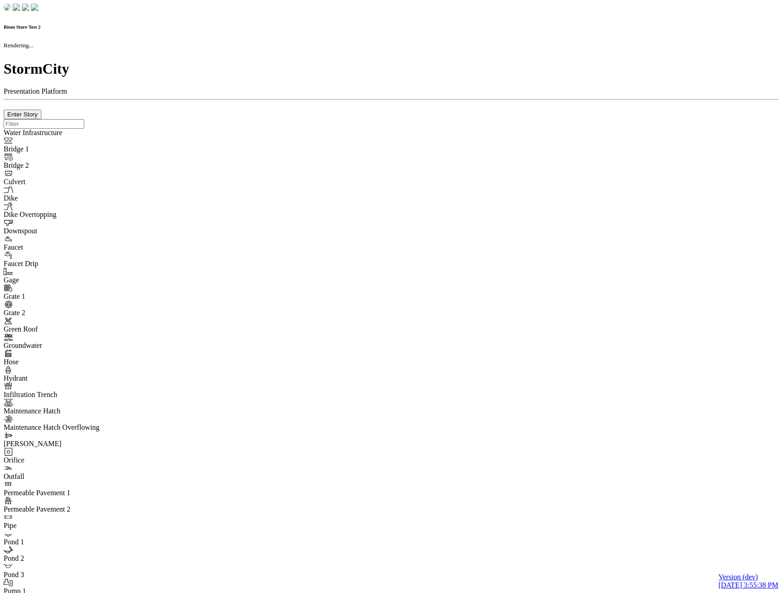
checkbox input "true"
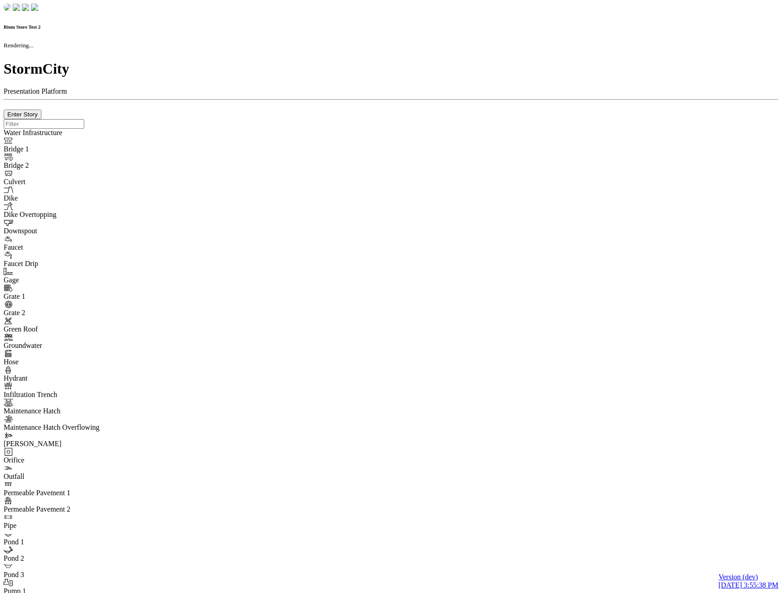
type input "0m"
type textarea "Depth = 0"
checkbox input "true"
select select "CIRCLE"
type input "7"
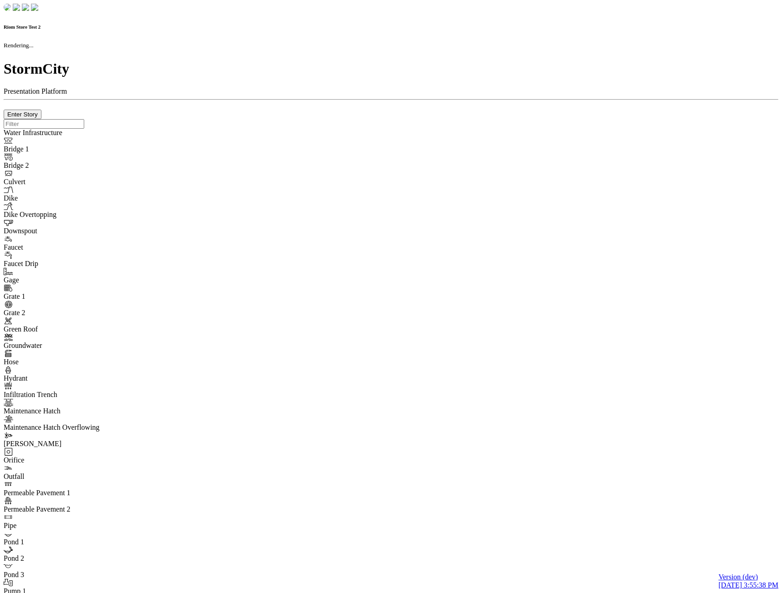
checkbox input "true"
type input "0"
select select "None"
type textarea "<i class="far fa-building"></i>"
type input "7"
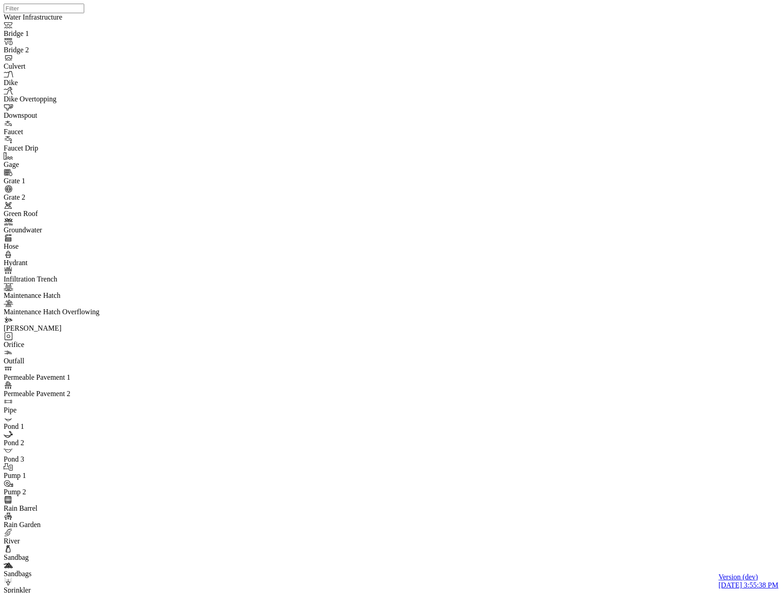
drag, startPoint x: 77, startPoint y: 169, endPoint x: 87, endPoint y: 164, distance: 10.8
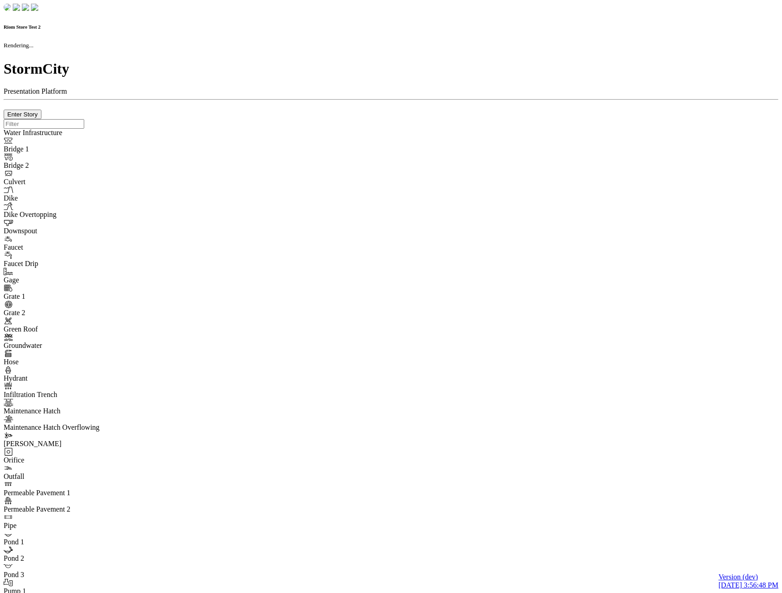
checkbox input "true"
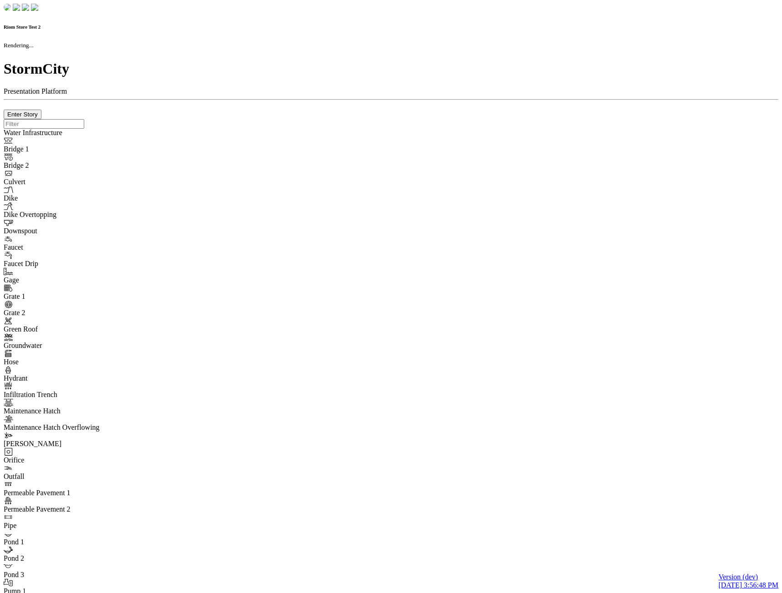
type input "0m"
type textarea "Depth = 0"
checkbox input "true"
select select "CIRCLE"
type input "7"
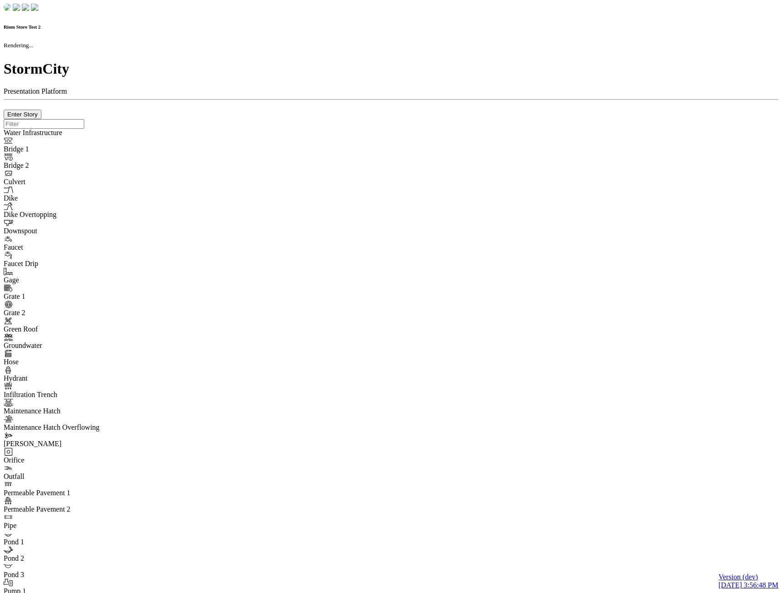
checkbox input "true"
type input "0"
type textarea "<i class="far fa-building"></i>"
type input "7"
select select "None"
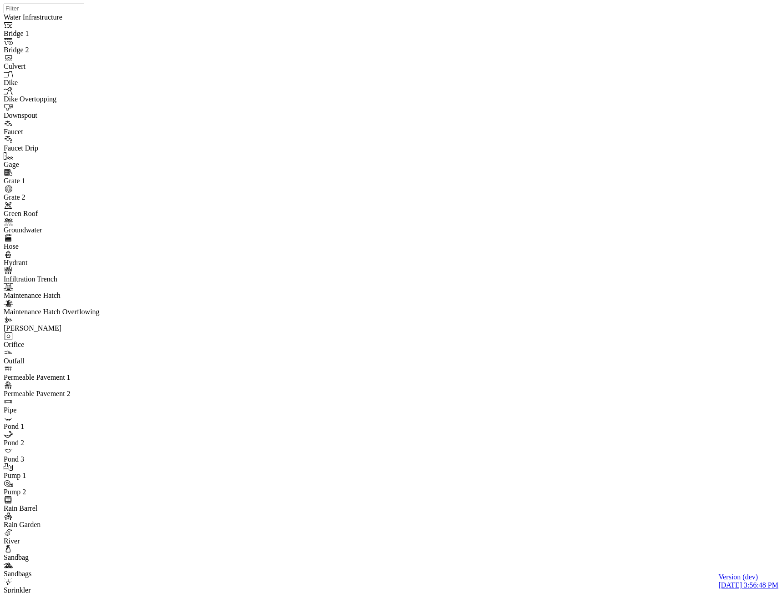
drag, startPoint x: 123, startPoint y: 77, endPoint x: 121, endPoint y: 83, distance: 5.8
click at [491, 252] on div "JC" at bounding box center [487, 247] width 8 height 8
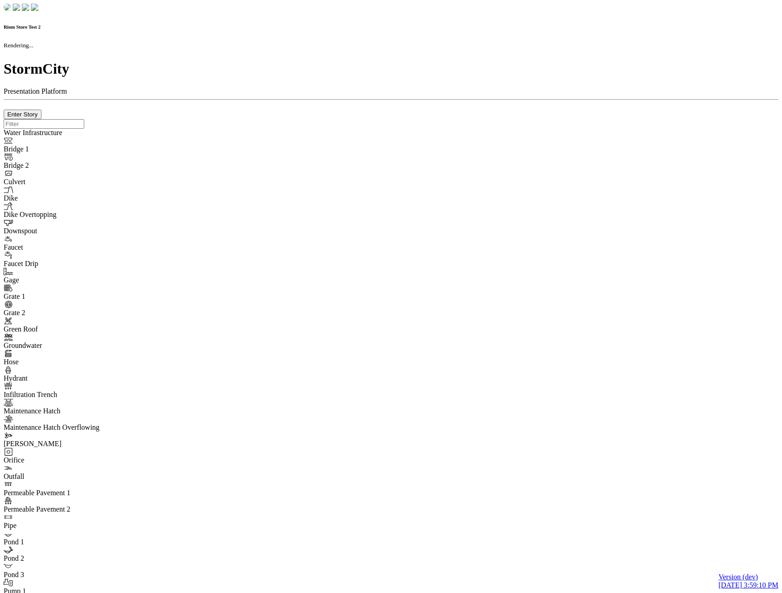
checkbox input "true"
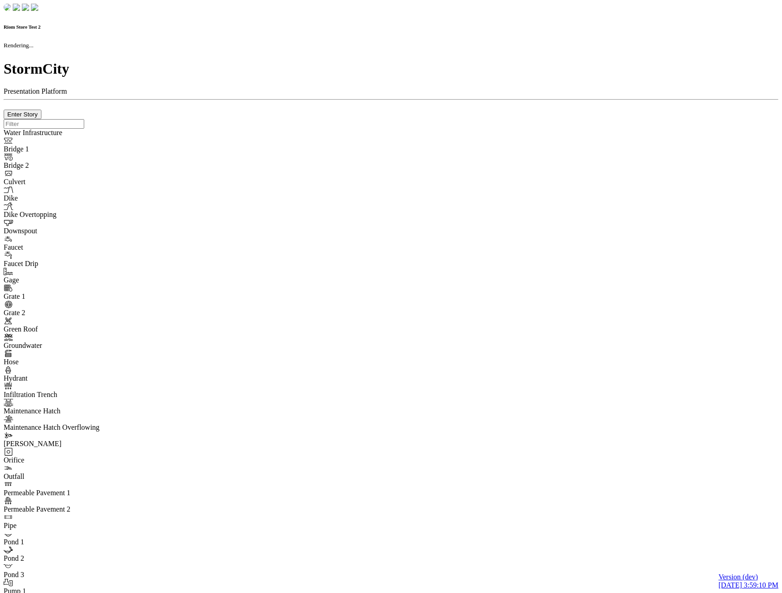
type input "0m"
type textarea "Depth = 0"
checkbox input "true"
select select "CIRCLE"
type input "7"
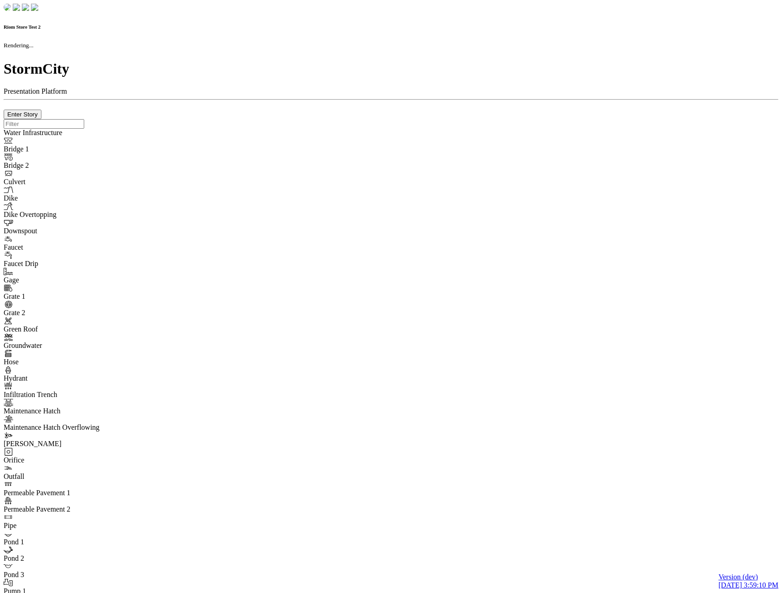
checkbox input "true"
type input "0"
type textarea "<i class="far fa-building"></i>"
select select "None"
type input "7"
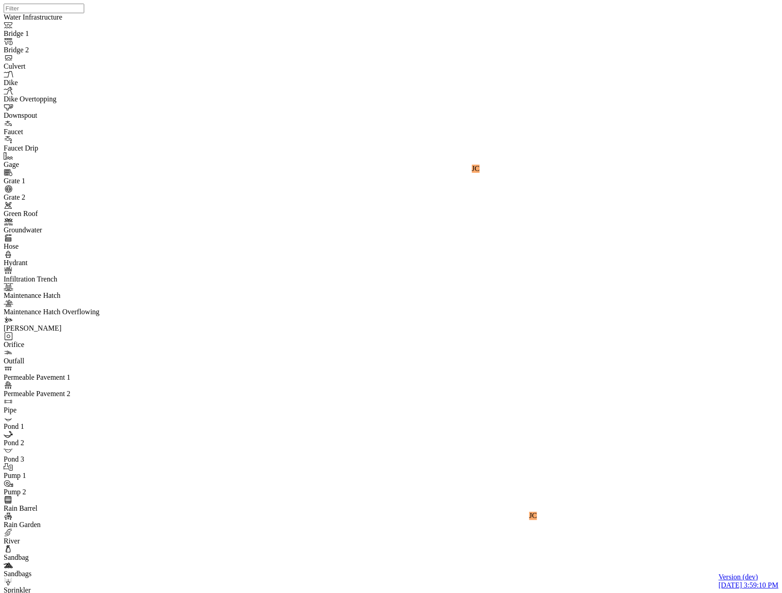
drag, startPoint x: 127, startPoint y: 181, endPoint x: 121, endPoint y: 196, distance: 16.1
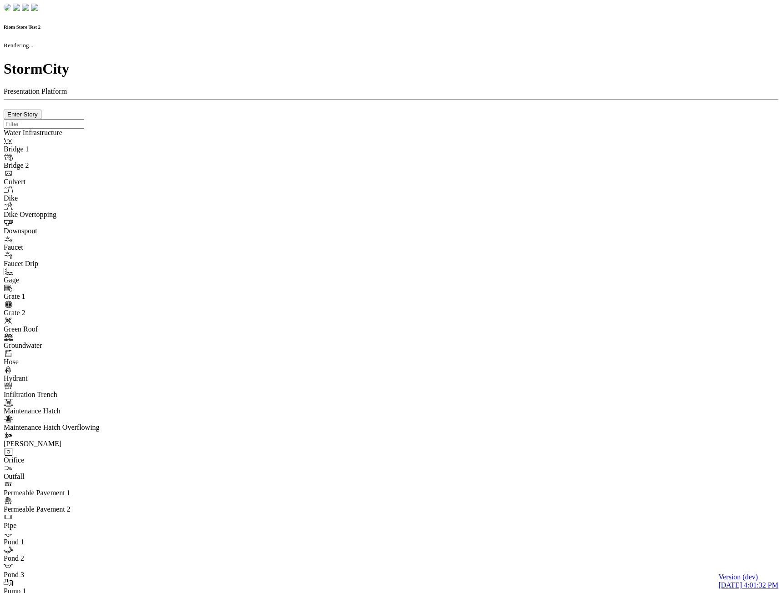
checkbox input "true"
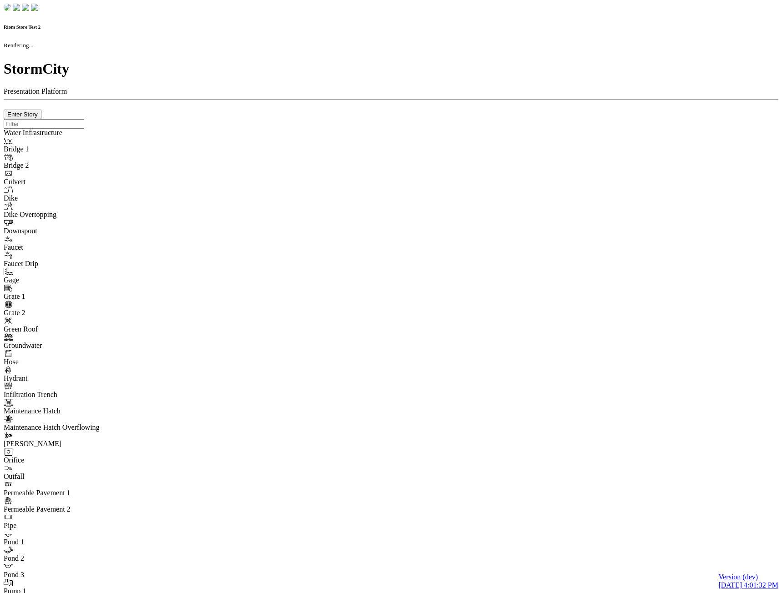
type input "0m"
type textarea "Depth = 0"
checkbox input "true"
select select "CIRCLE"
type input "7"
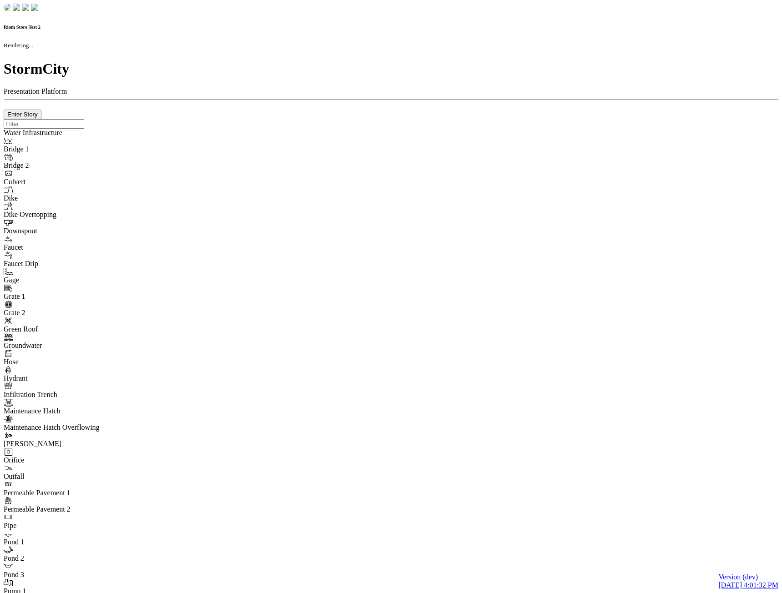
checkbox input "true"
type input "0"
type textarea "<i class="far fa-building"></i>"
type input "7"
select select "None"
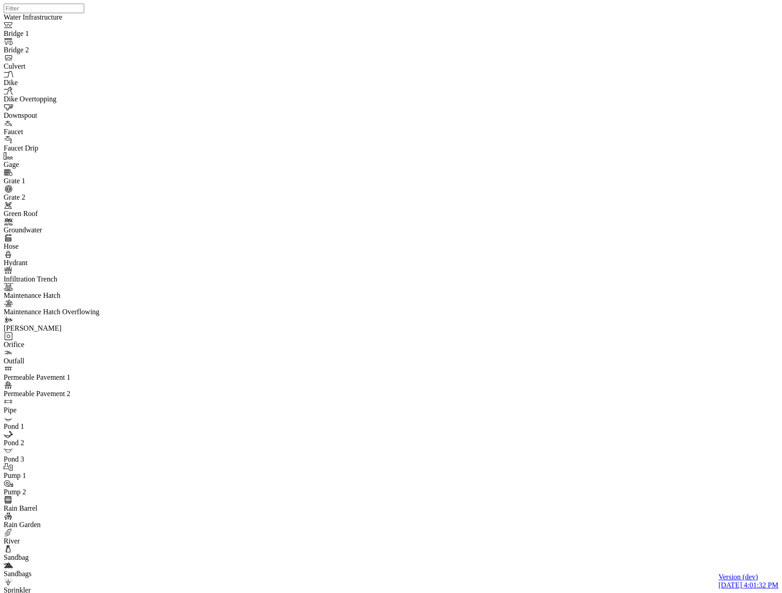
click at [470, 208] on div "JC JC" at bounding box center [395, 285] width 782 height 570
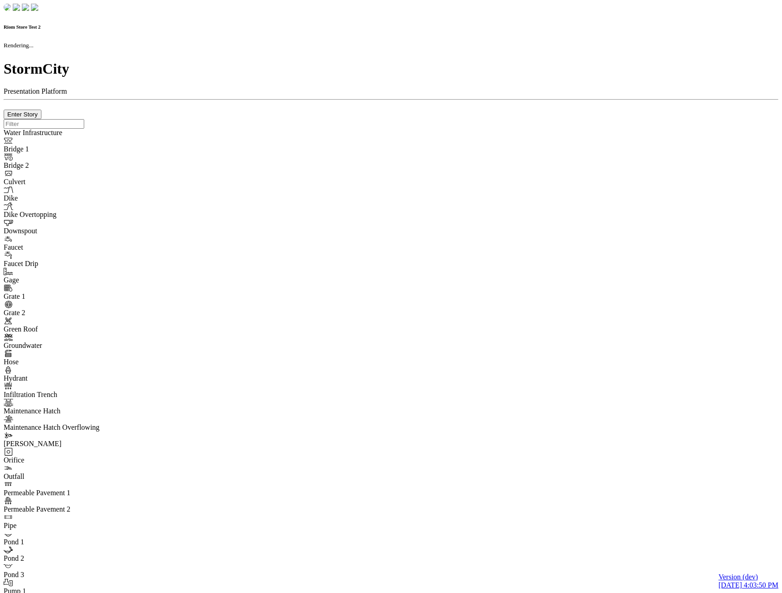
checkbox input "true"
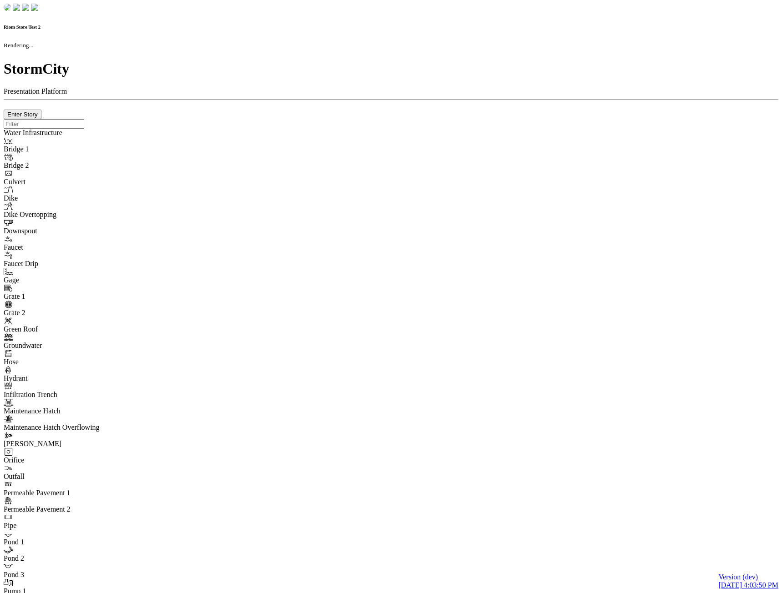
type input "0m"
type textarea "Depth = 0"
checkbox input "true"
select select "CIRCLE"
type input "7"
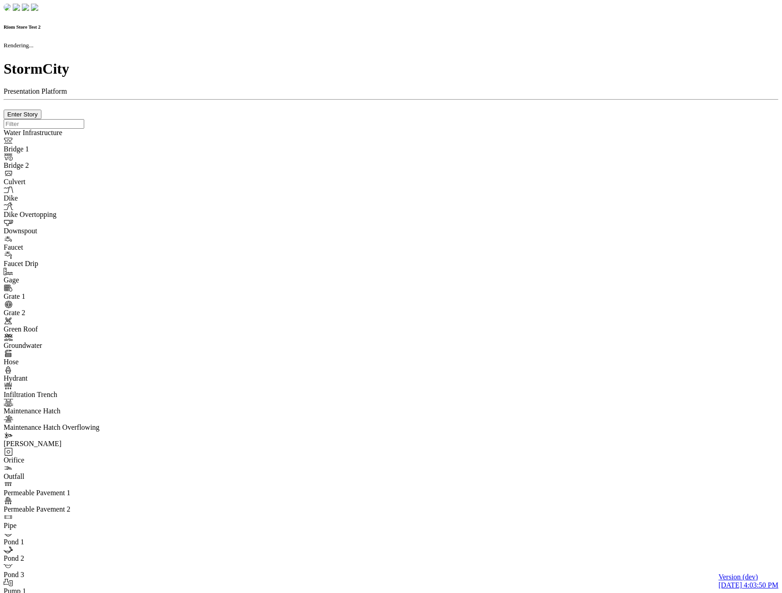
checkbox input "true"
type input "0"
select select "None"
type textarea "<i class="far fa-building"></i>"
type input "7"
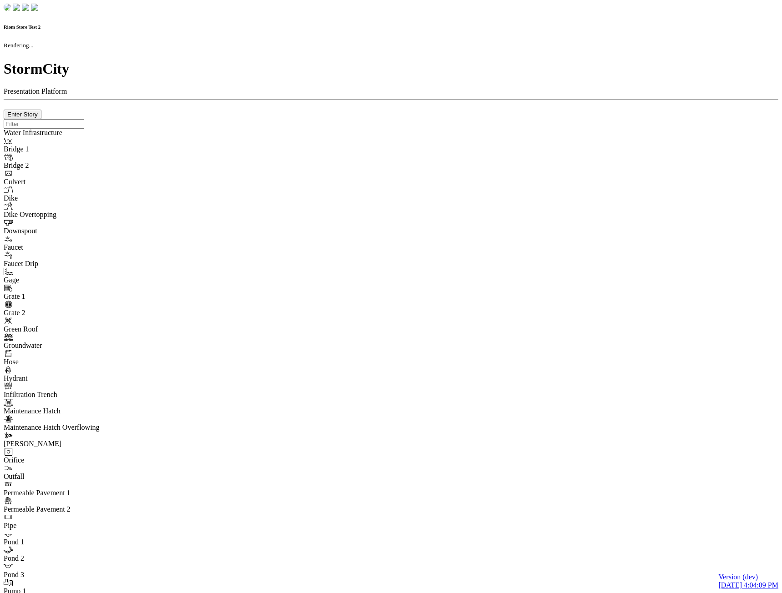
checkbox input "true"
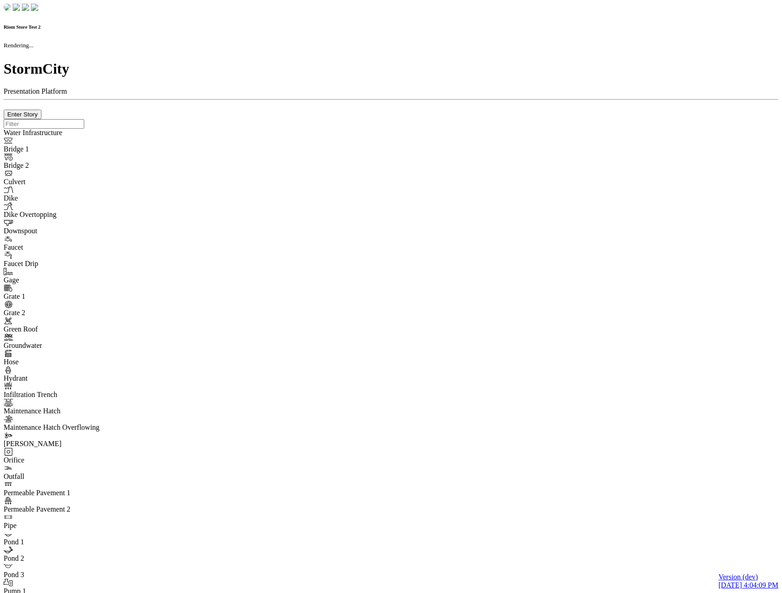
type input "0m"
type textarea "Depth = 0"
checkbox input "true"
select select "CIRCLE"
type input "7"
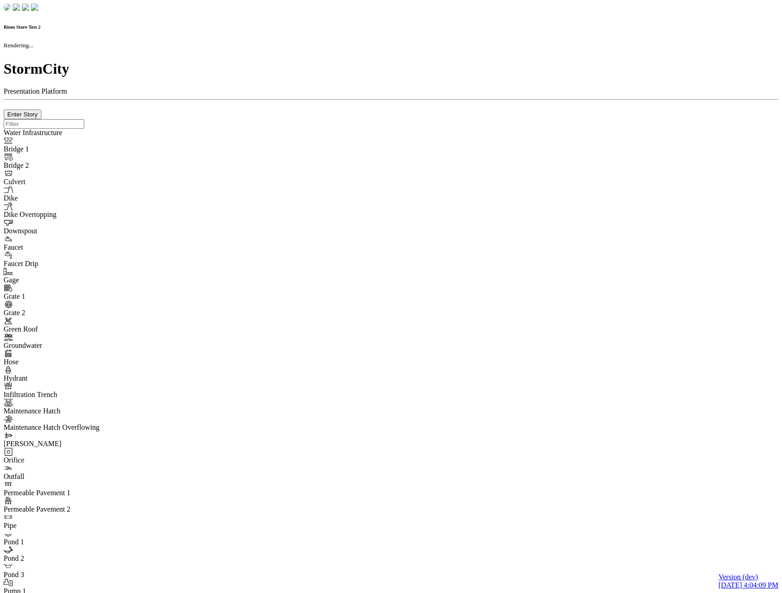
checkbox input "true"
type input "0"
type textarea "<i class="far fa-building"></i>"
select select "None"
type input "7"
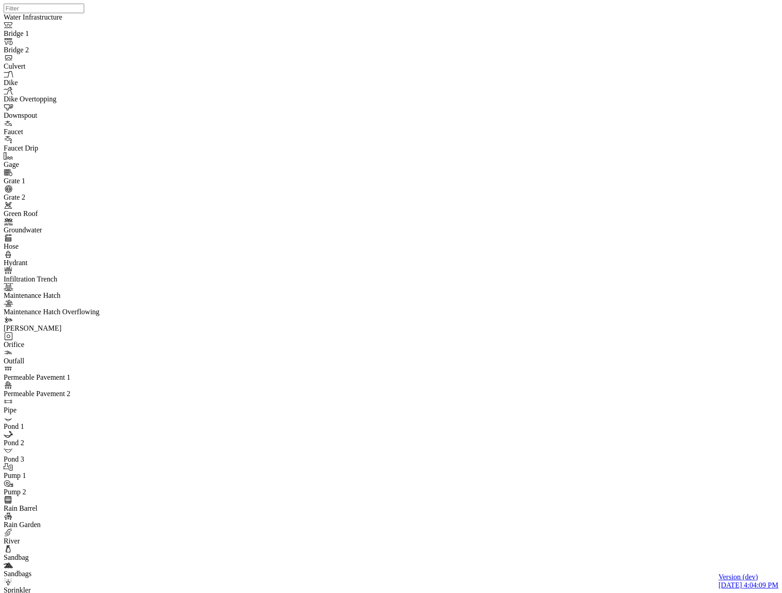
drag, startPoint x: 84, startPoint y: 445, endPoint x: 93, endPoint y: 417, distance: 30.1
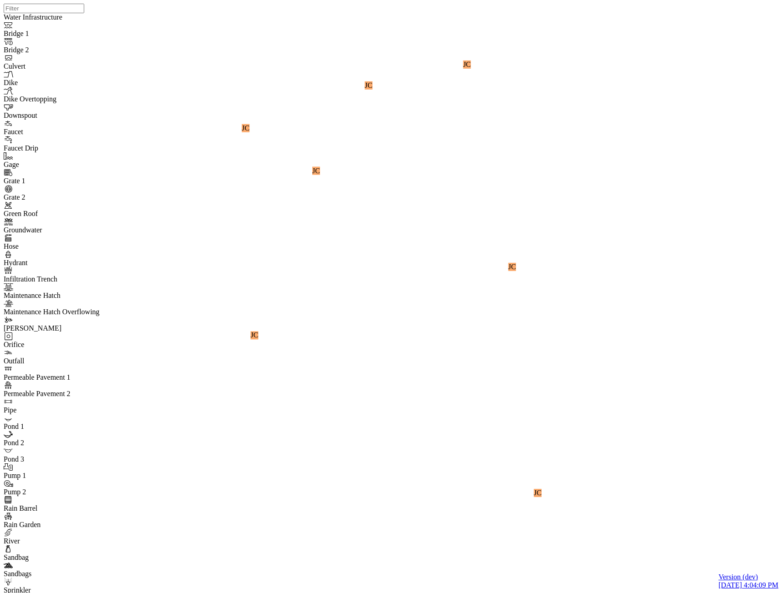
drag, startPoint x: 164, startPoint y: 107, endPoint x: 157, endPoint y: 114, distance: 10.3
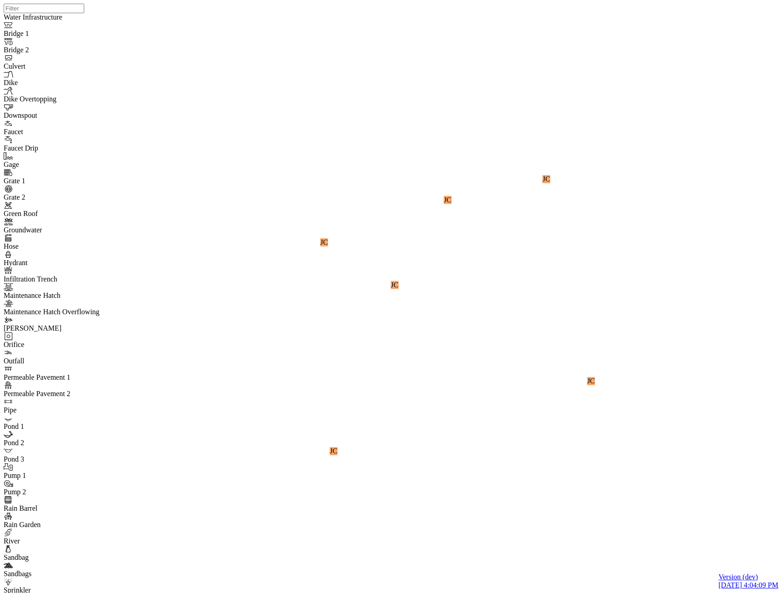
drag, startPoint x: 148, startPoint y: 37, endPoint x: 147, endPoint y: 42, distance: 5.2
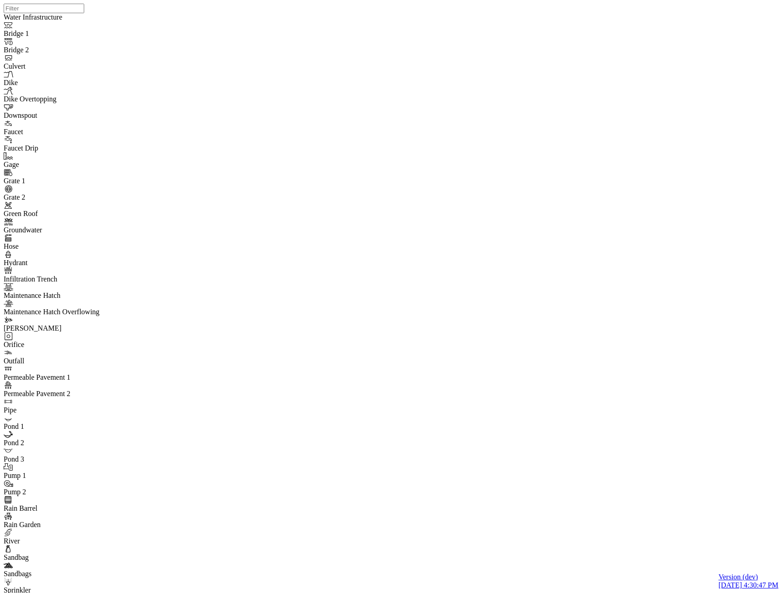
type input "C:\fakepath\2D Model (with DS boundary)_velDir (2).pcz"
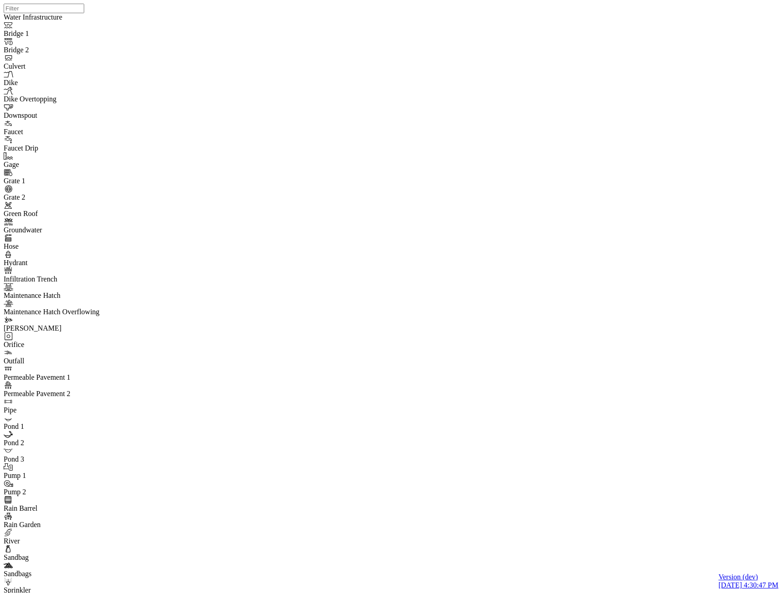
type input "2D Model (with DS boundary)_velDir (2)"
drag, startPoint x: 369, startPoint y: 493, endPoint x: 172, endPoint y: 574, distance: 213.6
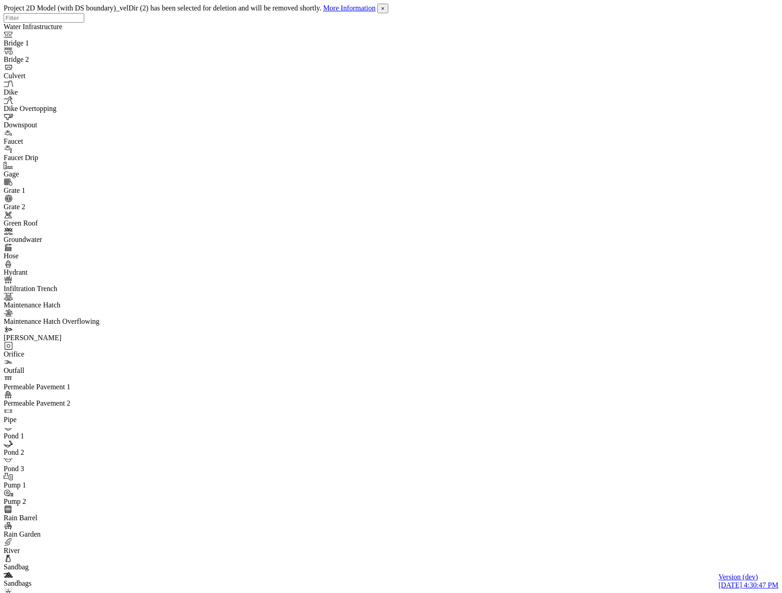
type input "C:\fakepath\2D Model (with DS boundary)_velDir (2).pcz"
type input "2D Model (with DS boundary)_velDir (2)"
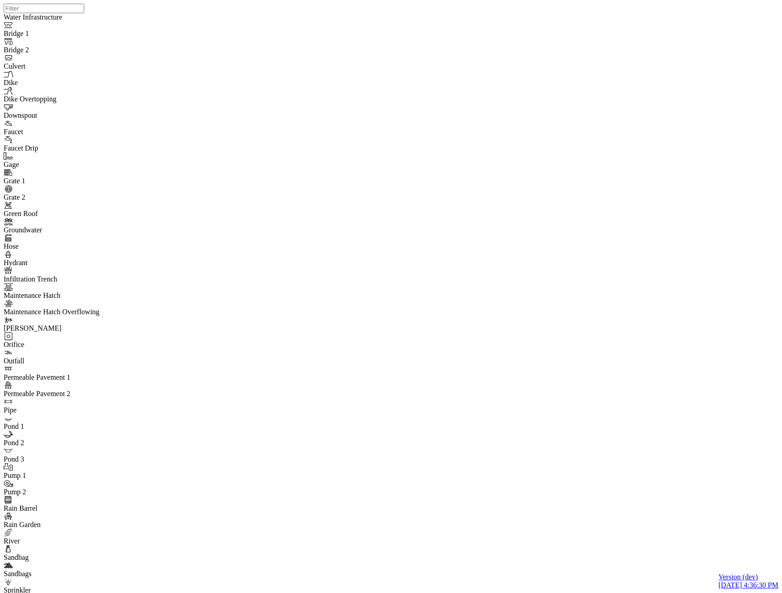
type input "C:\fakepath\2D Model (with DS boundary)_velDir (2).pcz"
type input "2D Model (with DS boundary)_velDir (2)"
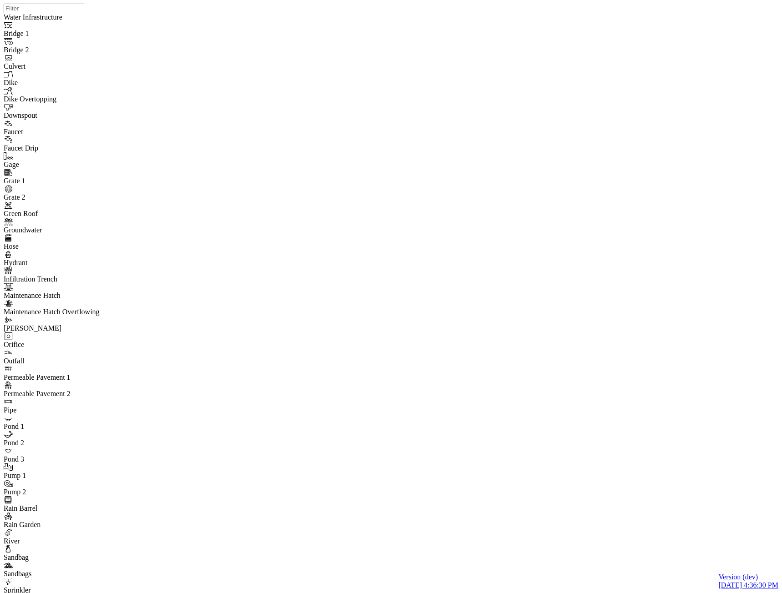
drag, startPoint x: 582, startPoint y: 256, endPoint x: 472, endPoint y: 253, distance: 109.7
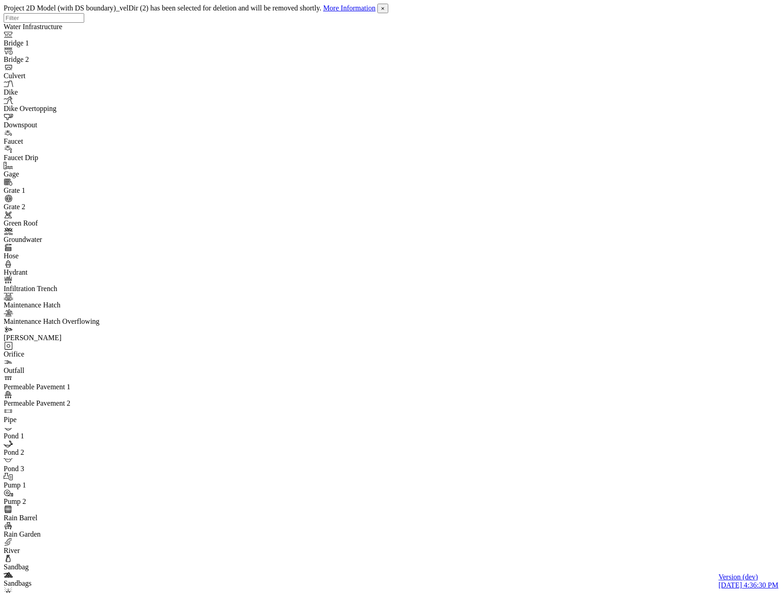
click at [385, 10] on span "×" at bounding box center [383, 8] width 4 height 7
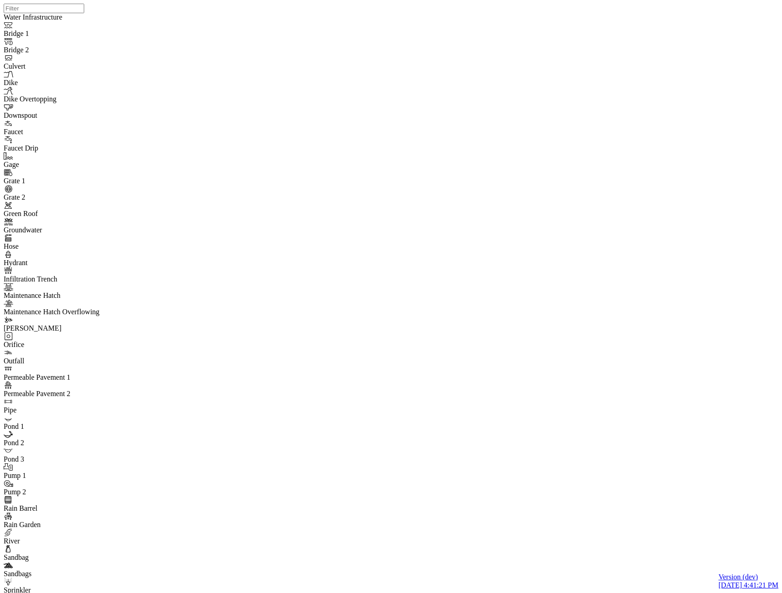
type input "C:\fakepath\2D Model (with DS boundary)_velDir (2).pcz"
type input "2D Model (with DS boundary)_velDir (2)"
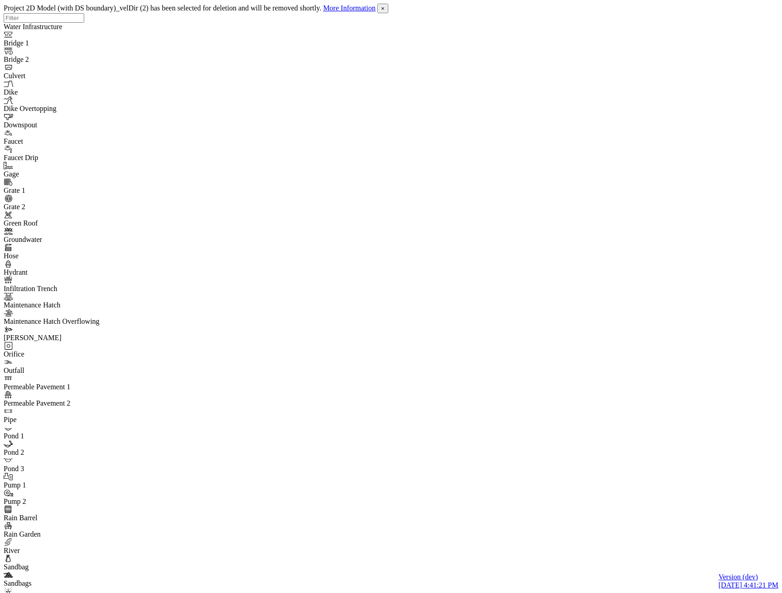
drag, startPoint x: 376, startPoint y: 470, endPoint x: 396, endPoint y: 425, distance: 48.5
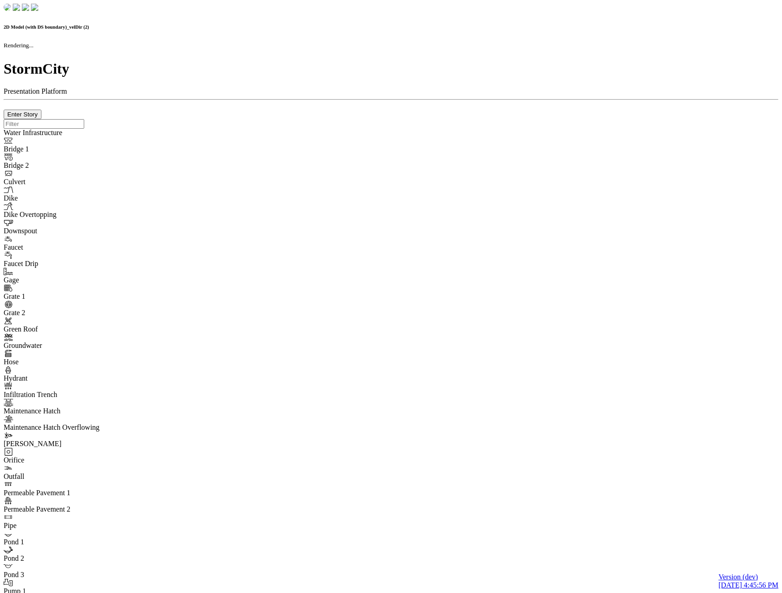
checkbox input "false"
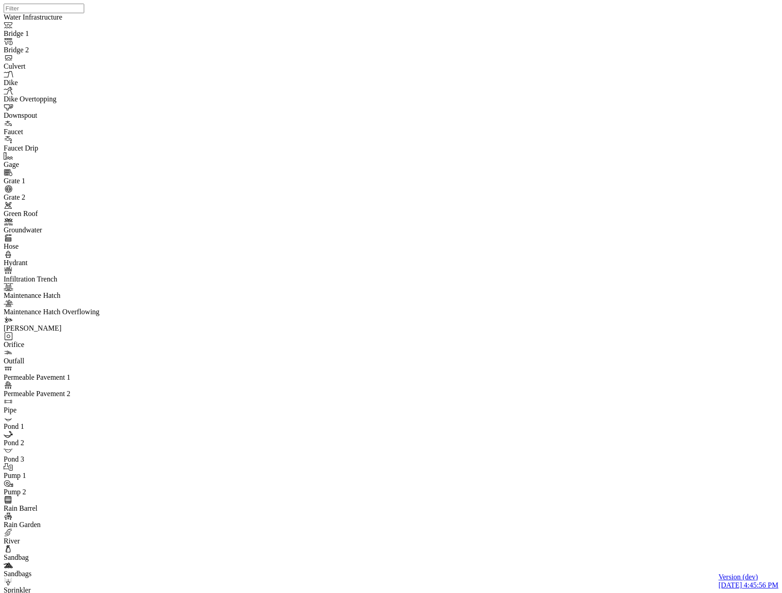
checkbox input "false"
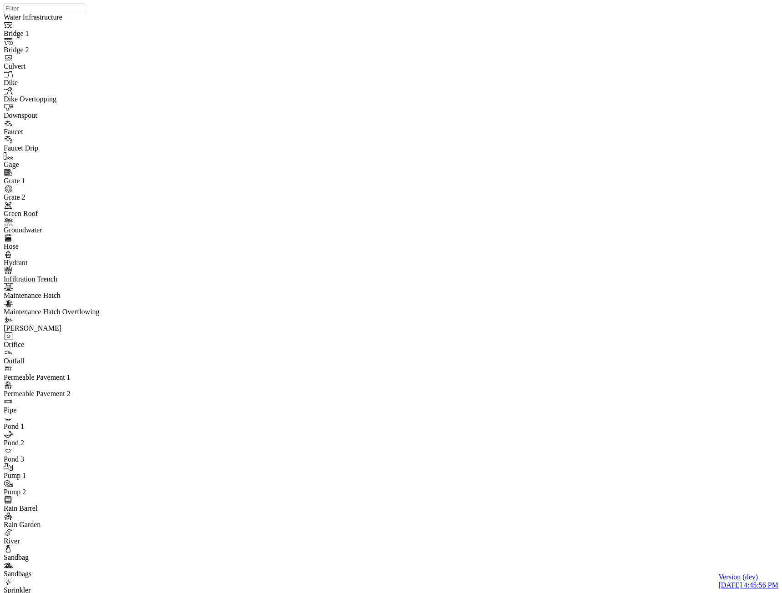
checkbox input "false"
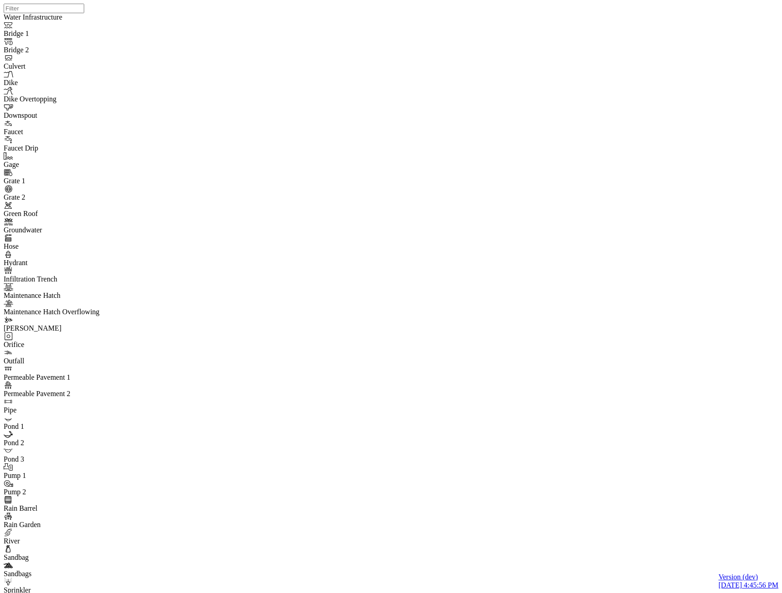
checkbox input "false"
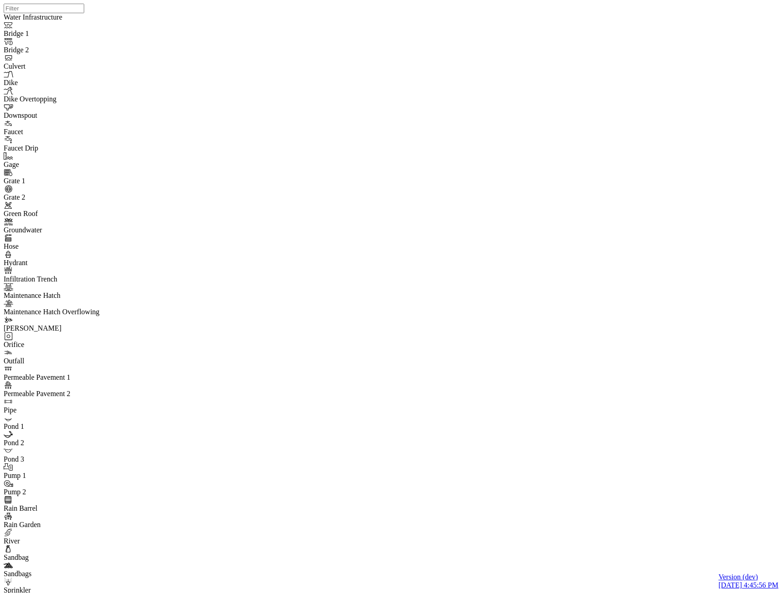
checkbox input "false"
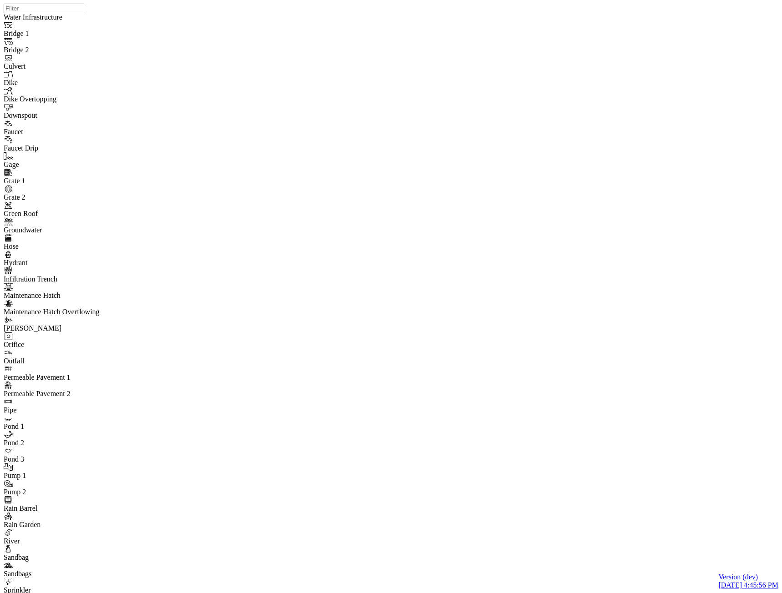
checkbox input "false"
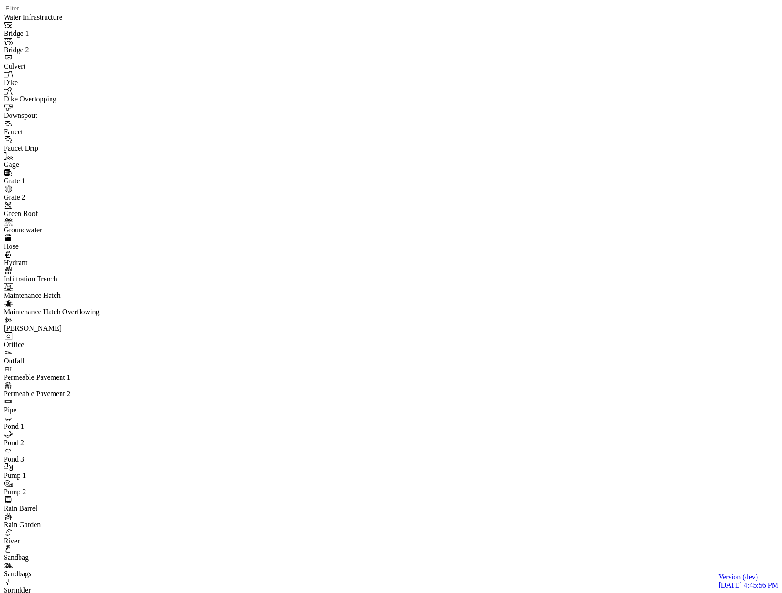
checkbox input "false"
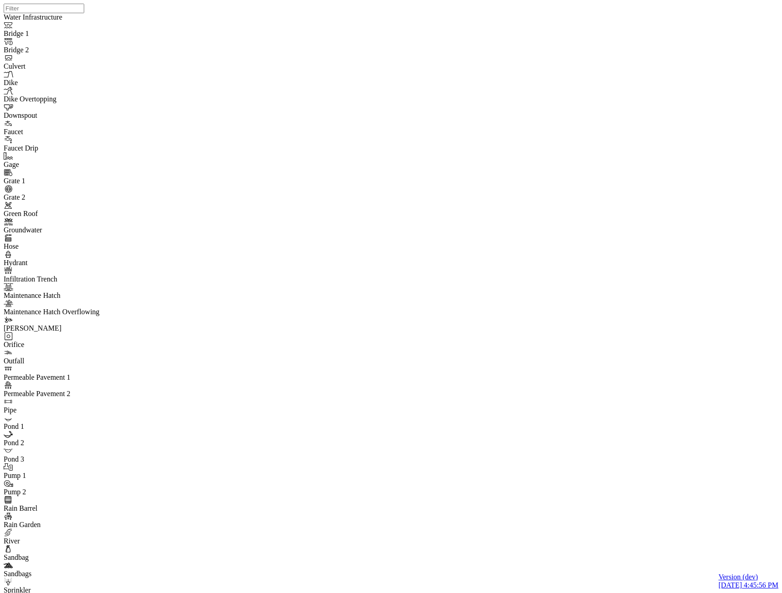
type input "Visible"
checkbox input "true"
type input "2"
type input "0"
type input "2"
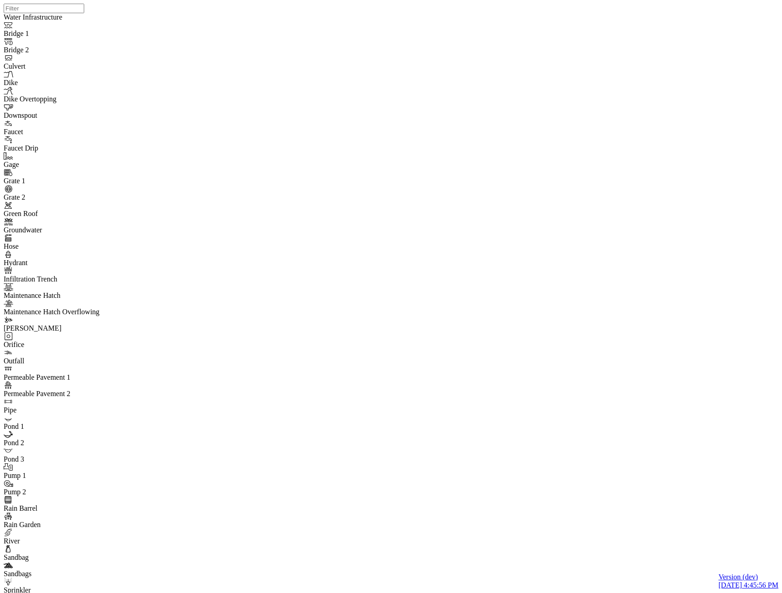
checkbox input "false"
checkbox input "true"
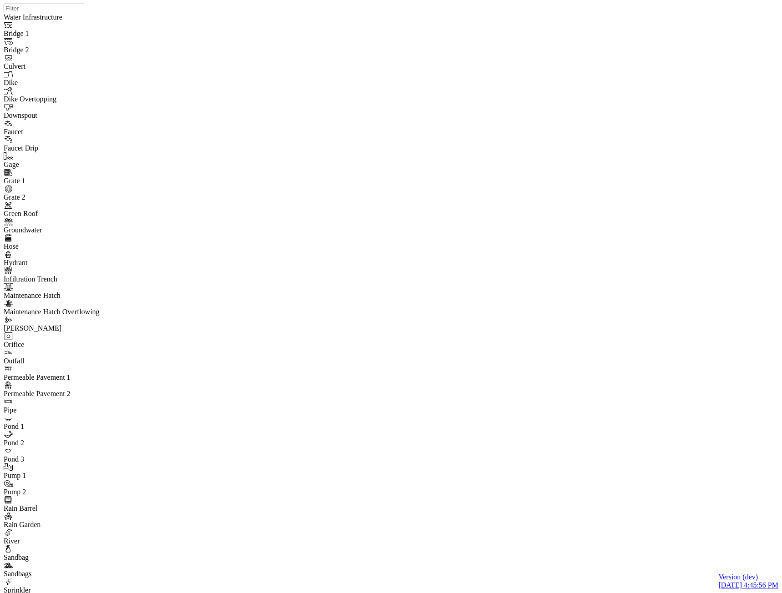
checkbox input "true"
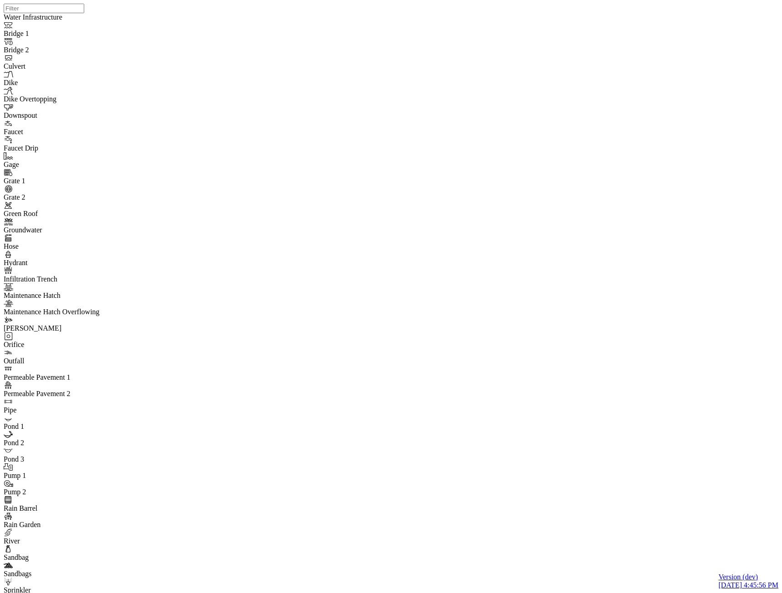
checkbox input "true"
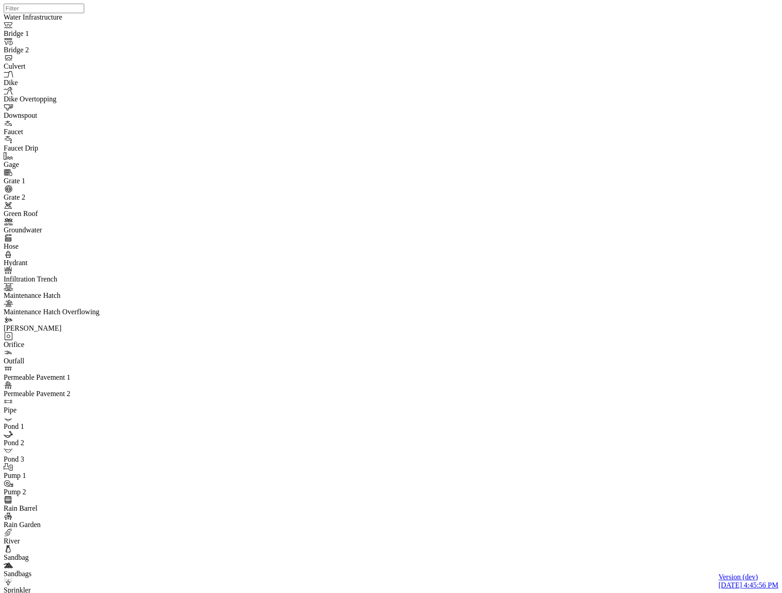
checkbox input "true"
